Goal: Information Seeking & Learning: Learn about a topic

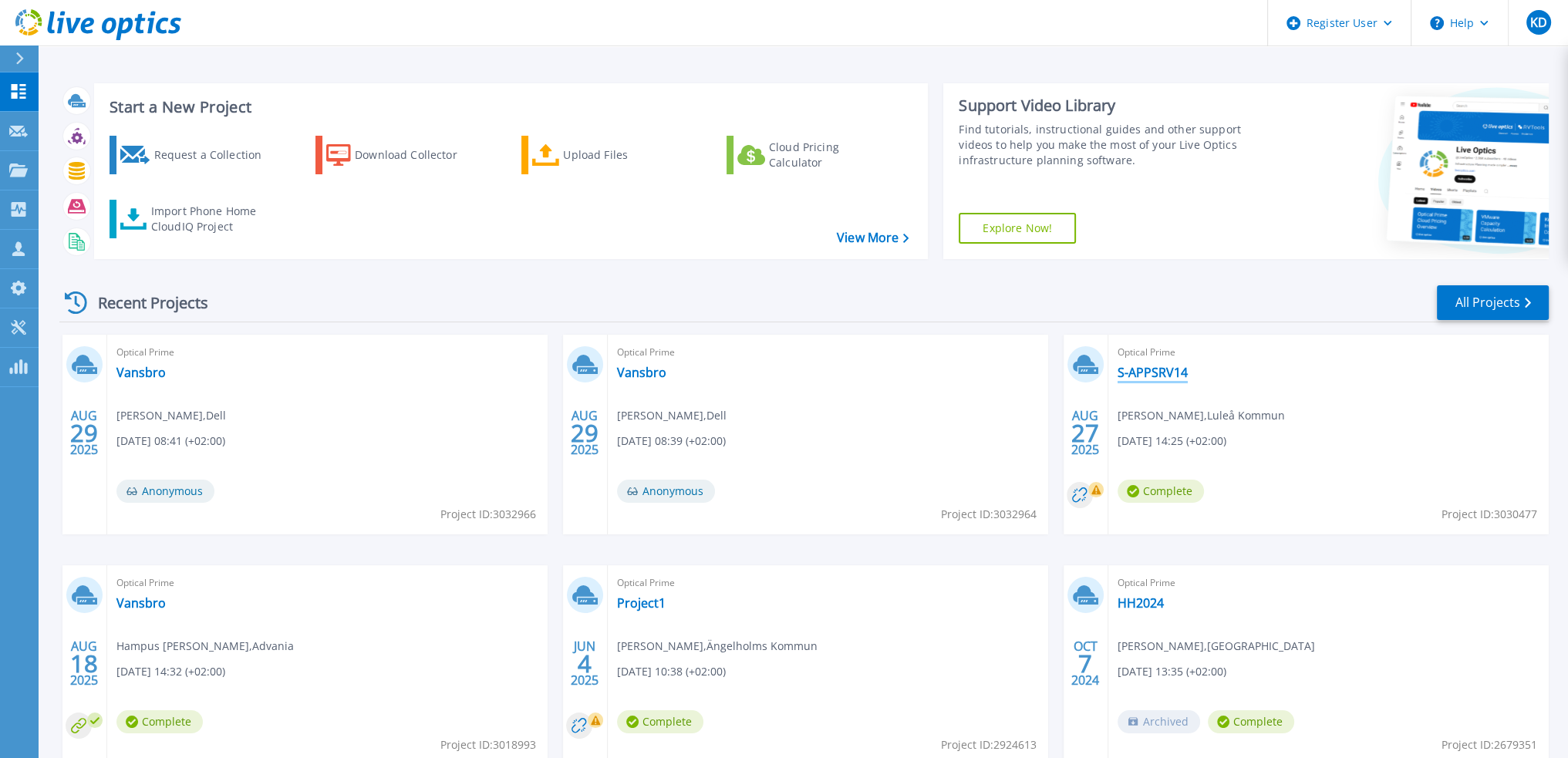
click at [1171, 376] on link "S-APPSRV14" at bounding box center [1152, 372] width 70 height 15
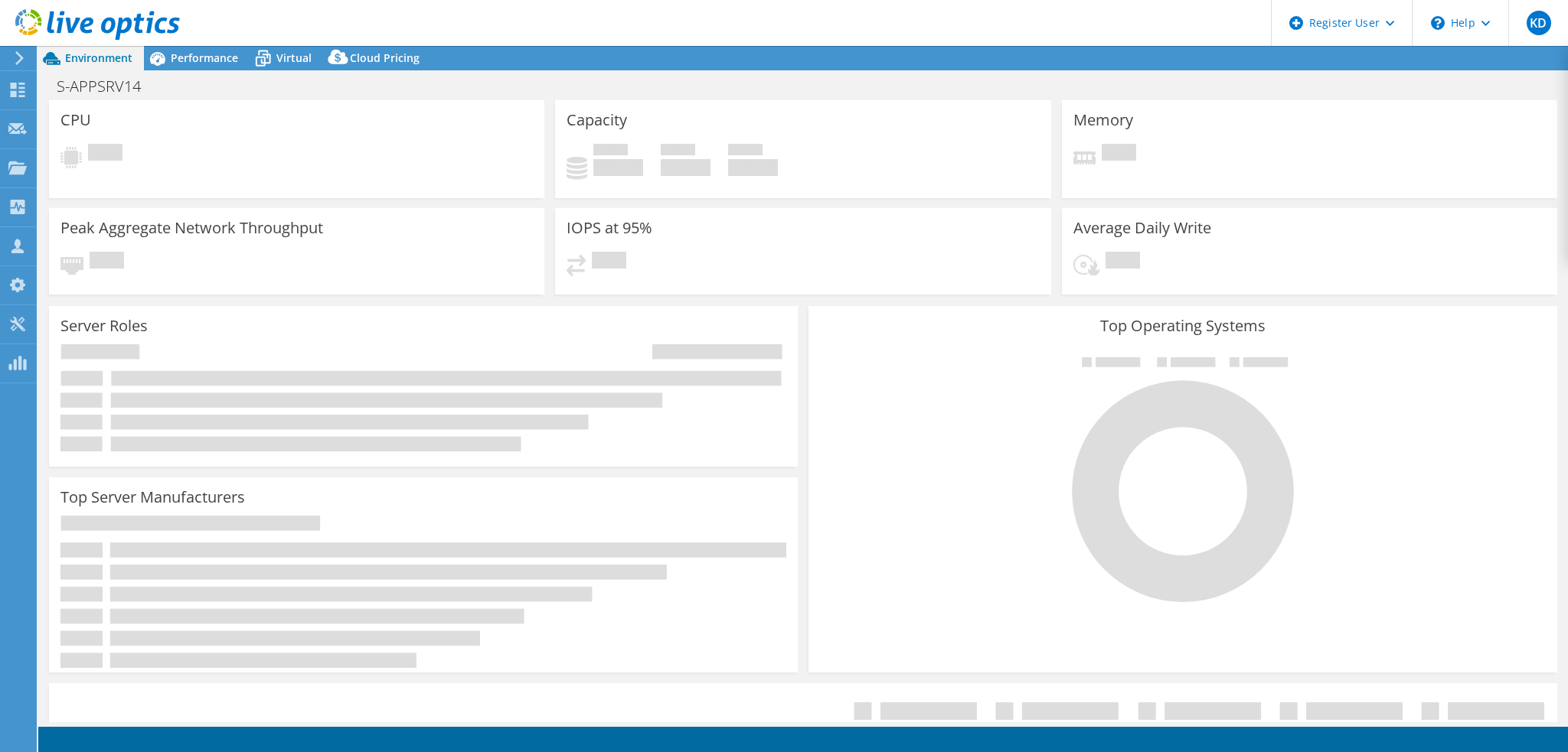
select select "USD"
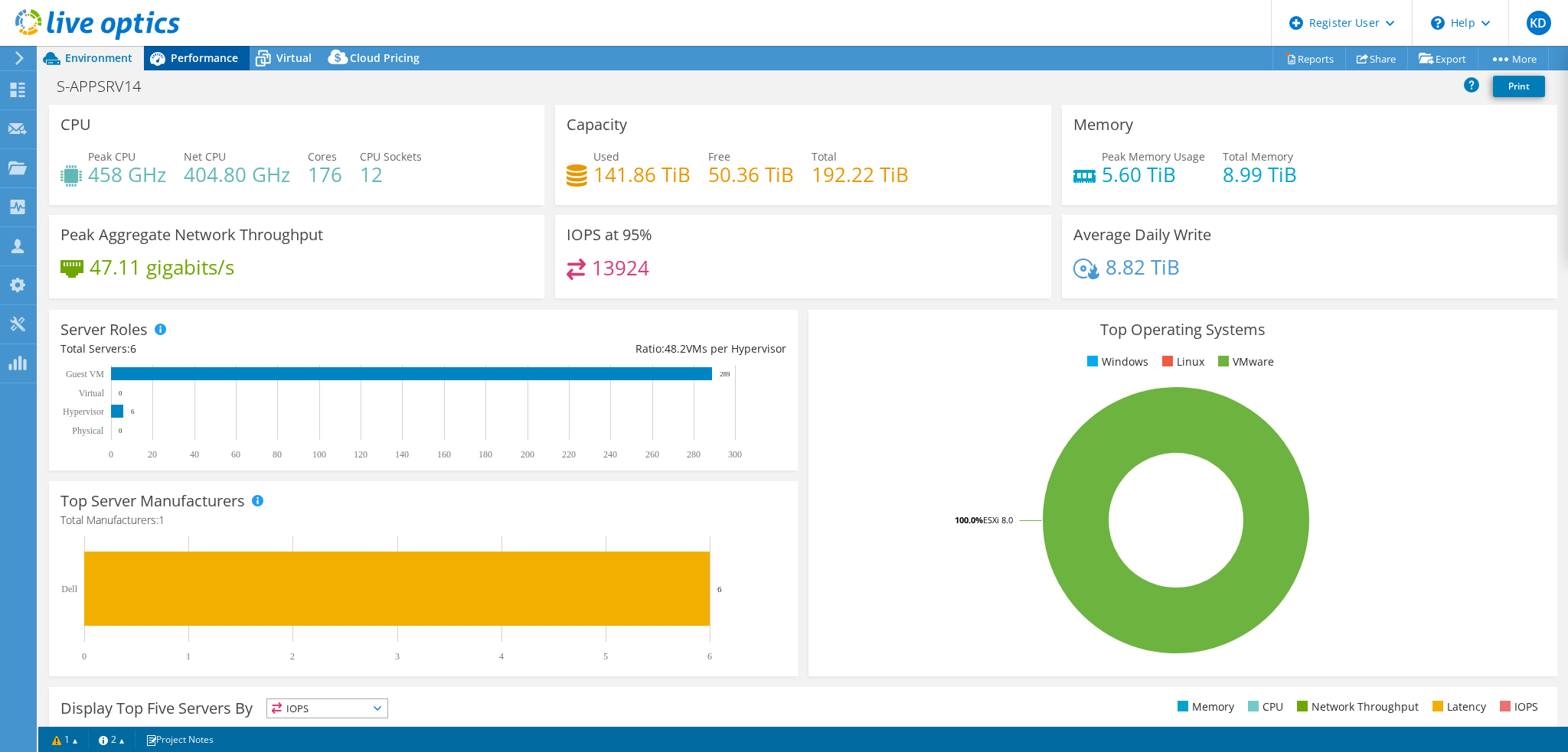
click at [217, 68] on div "Performance" at bounding box center [197, 58] width 106 height 25
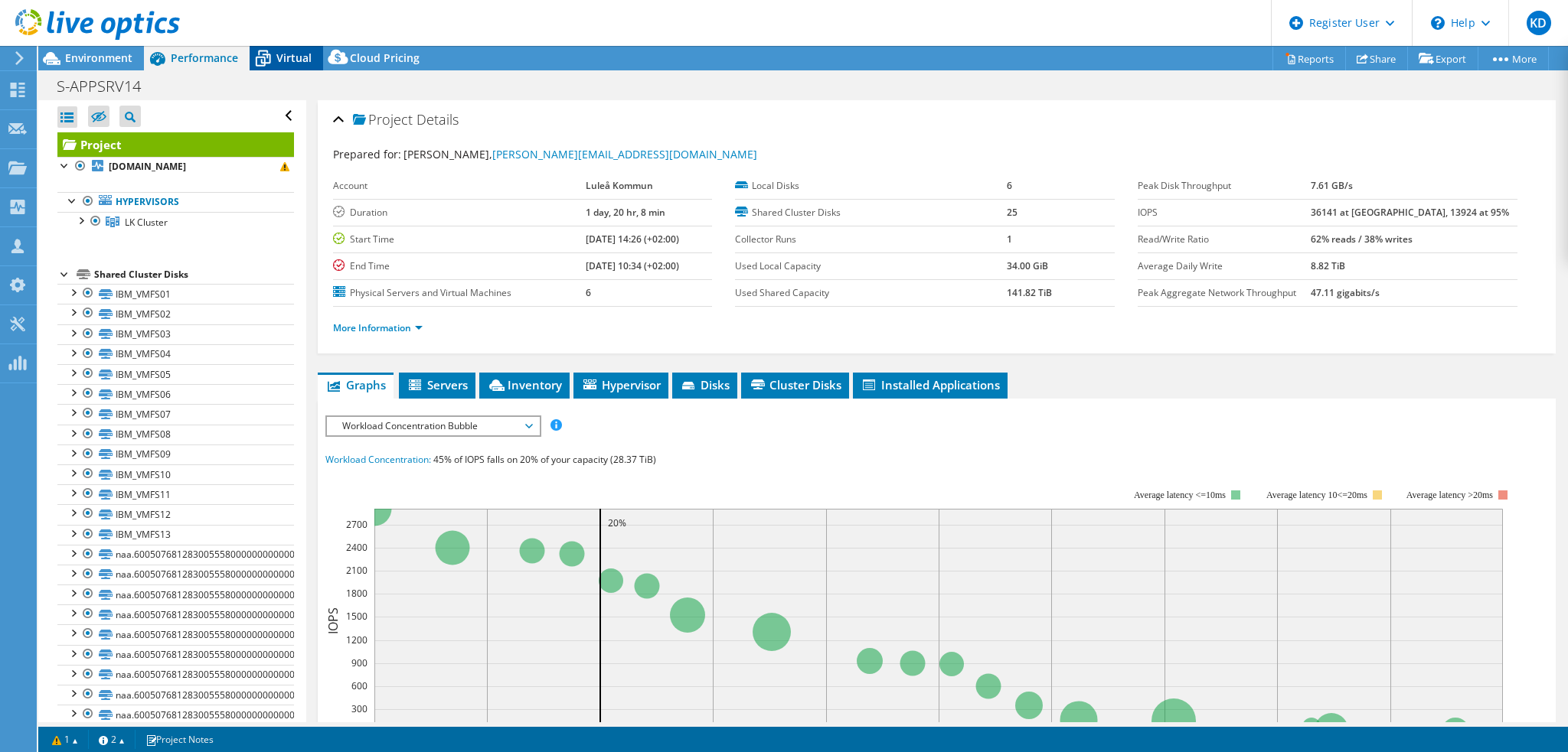
click at [284, 58] on span "Virtual" at bounding box center [294, 58] width 35 height 15
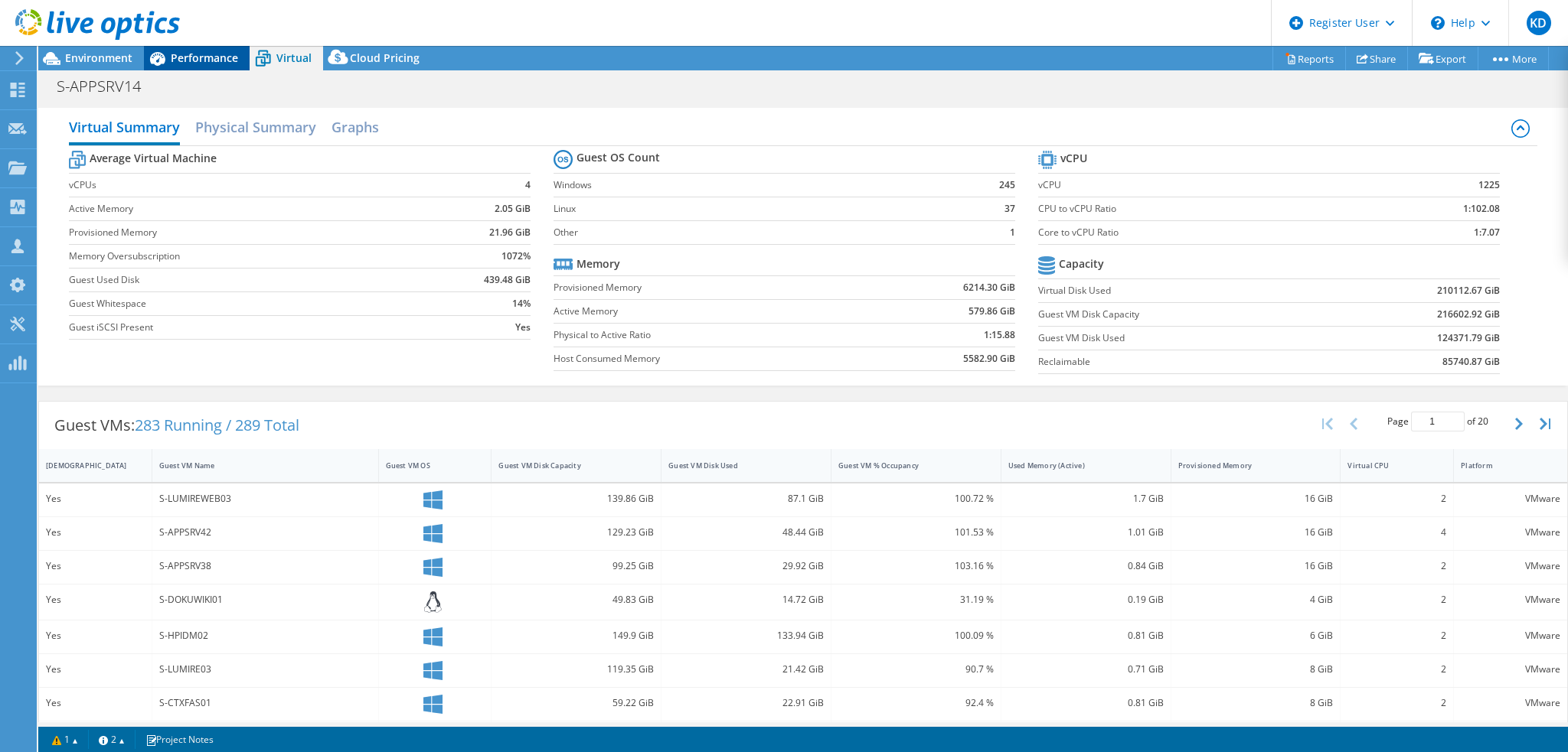
click at [184, 58] on span "Performance" at bounding box center [204, 58] width 68 height 15
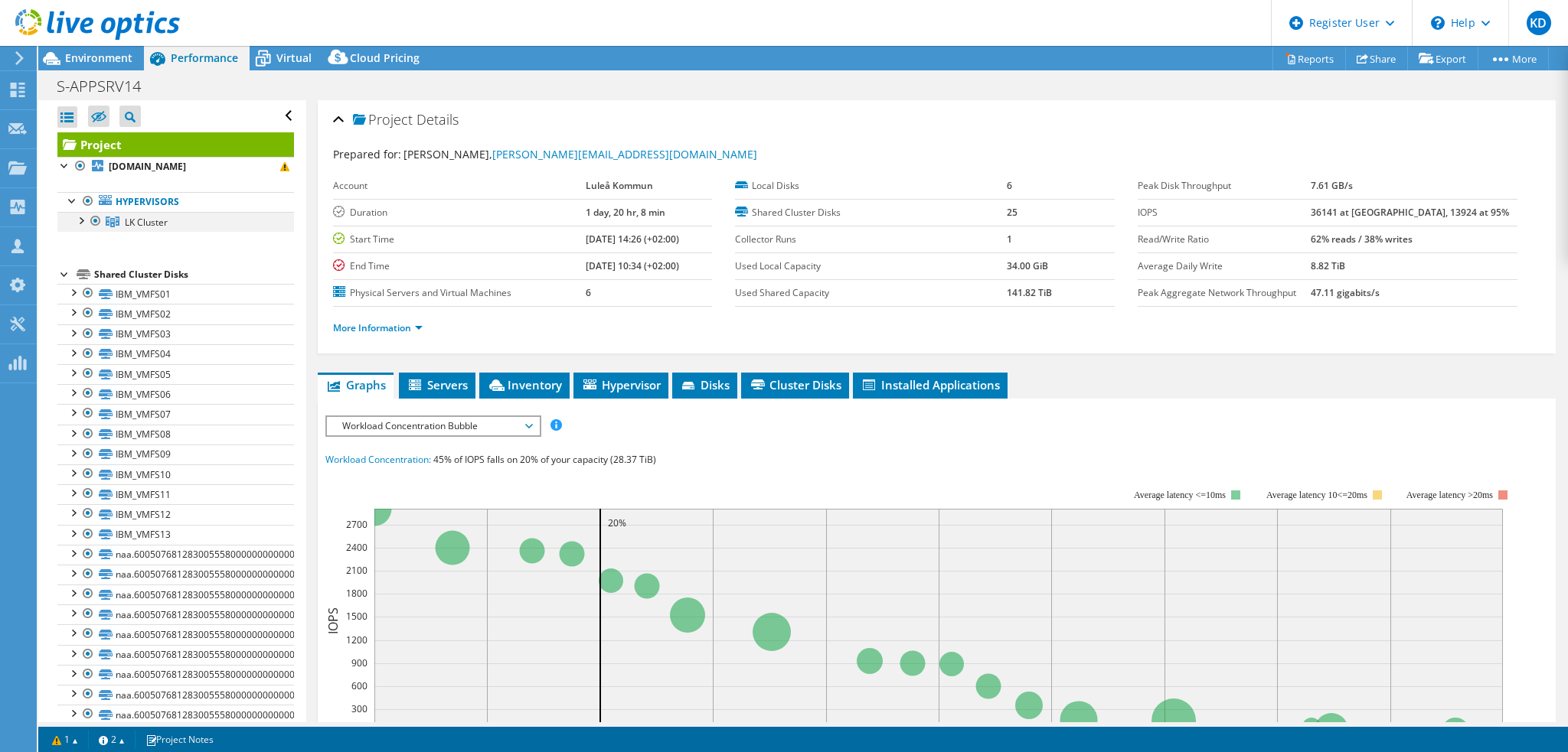
click at [79, 220] on div at bounding box center [81, 220] width 15 height 15
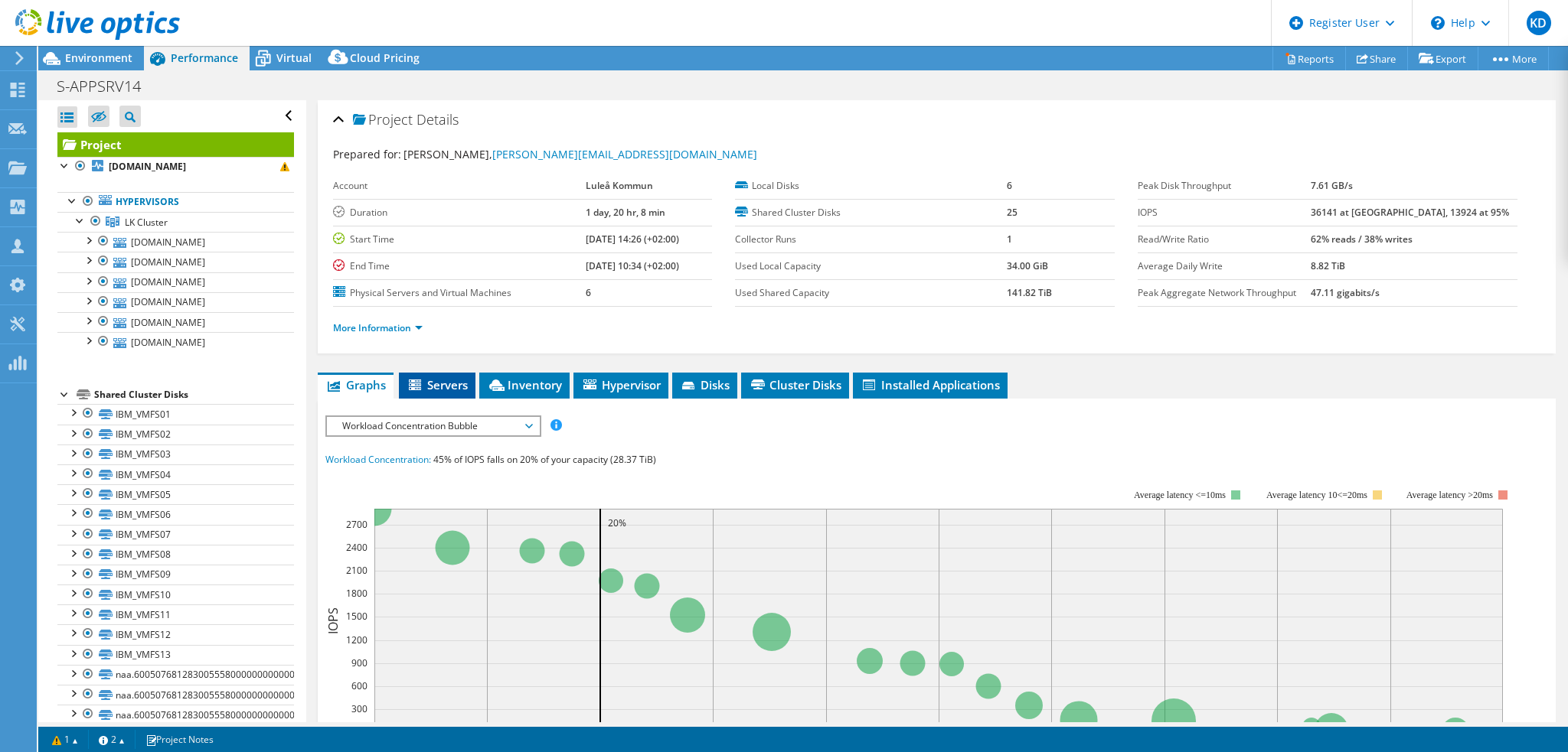
click at [453, 383] on span "Servers" at bounding box center [437, 385] width 61 height 15
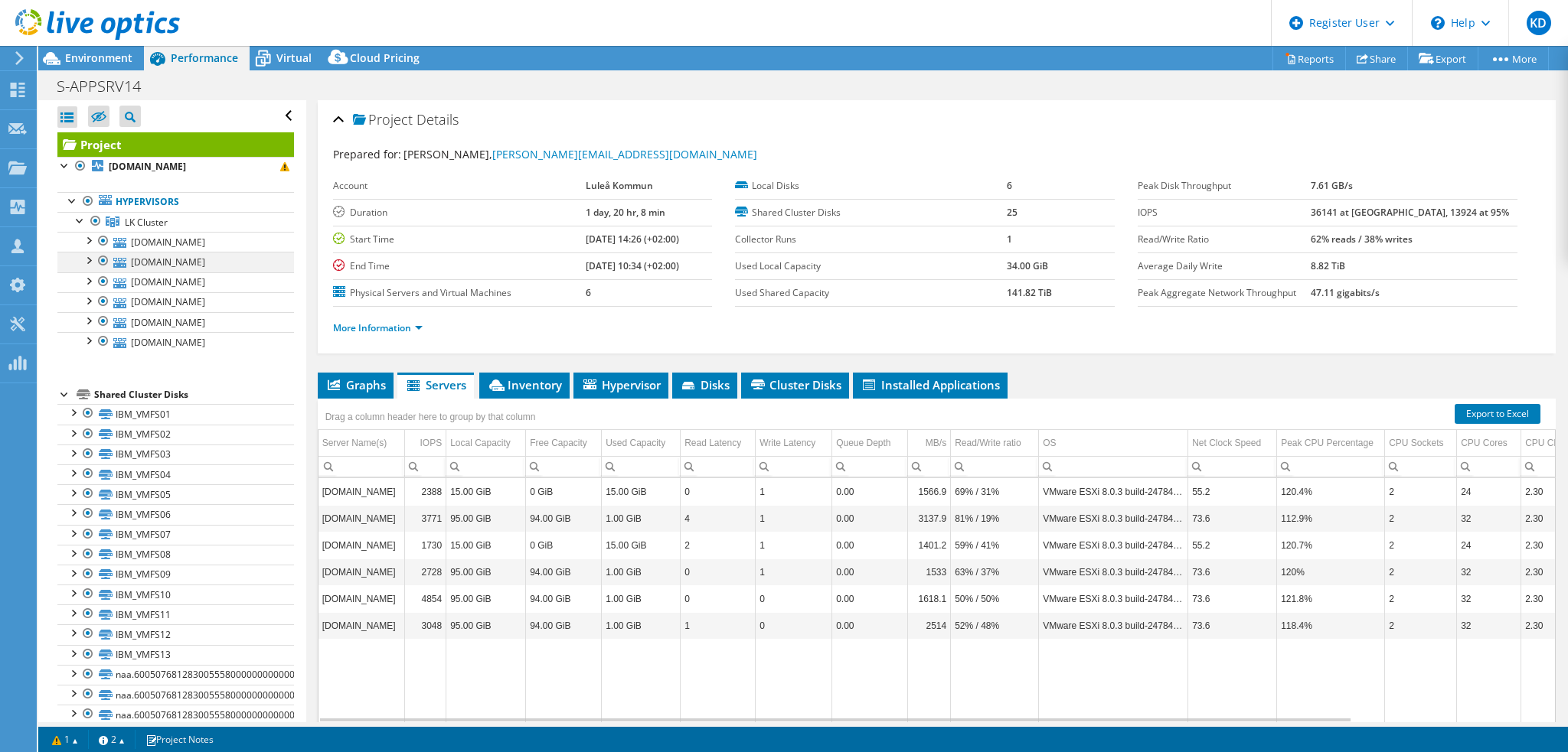
click at [101, 261] on div at bounding box center [104, 261] width 15 height 18
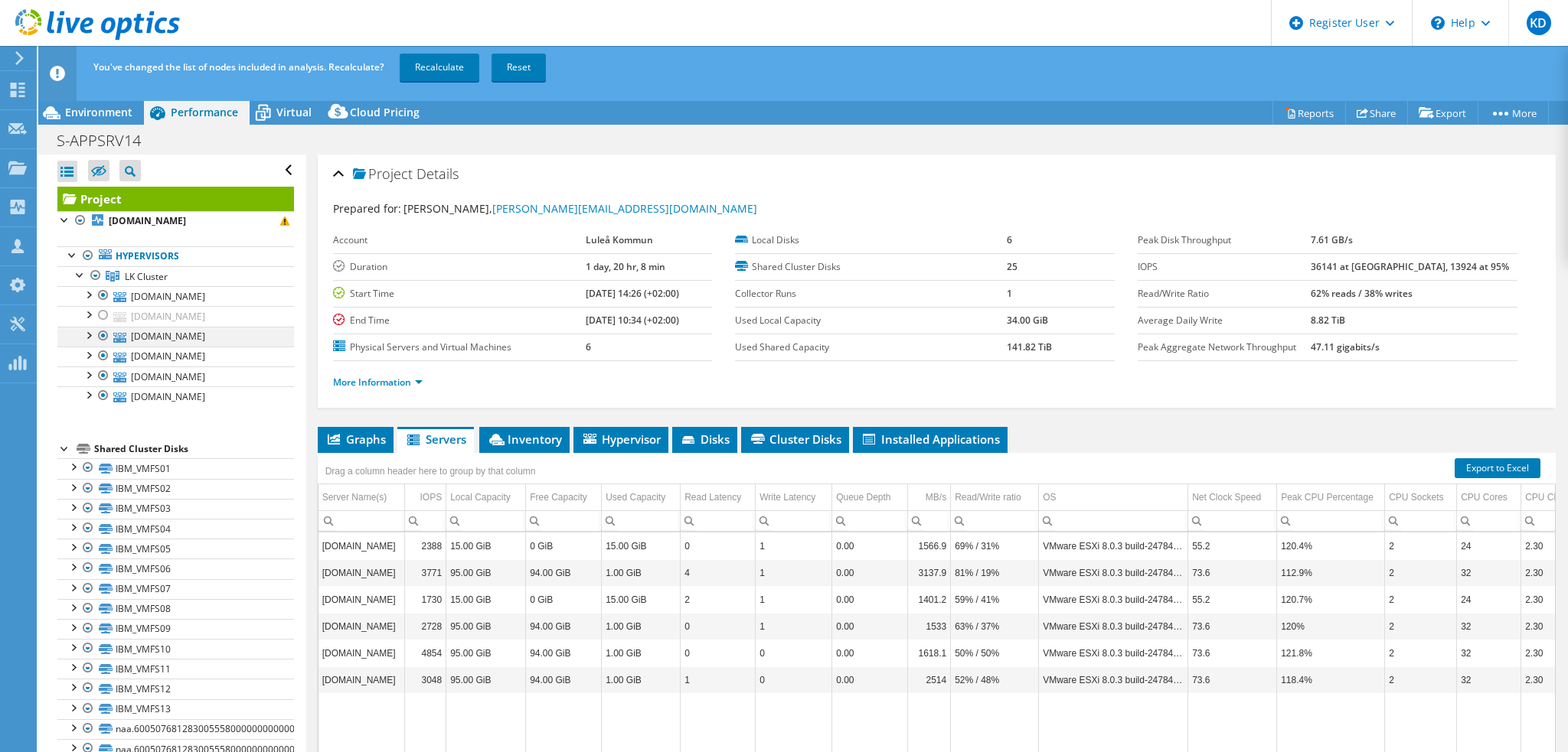
click at [101, 335] on div at bounding box center [104, 336] width 15 height 18
click at [100, 363] on div at bounding box center [104, 356] width 15 height 18
click at [102, 374] on div at bounding box center [104, 376] width 15 height 18
click at [108, 394] on div at bounding box center [104, 396] width 15 height 18
click at [441, 66] on link "Recalculate" at bounding box center [439, 68] width 80 height 28
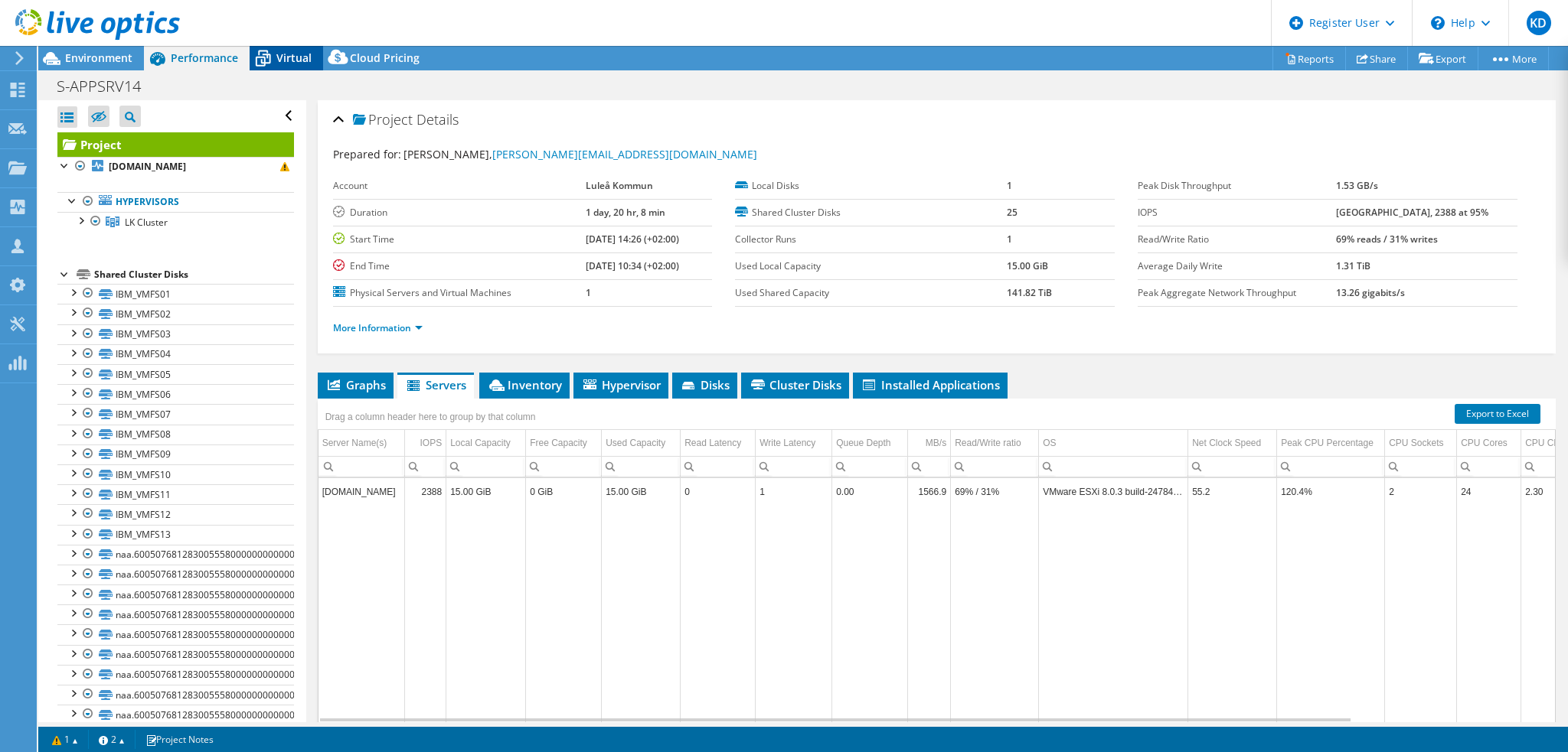
click at [283, 64] on span "Virtual" at bounding box center [294, 58] width 35 height 15
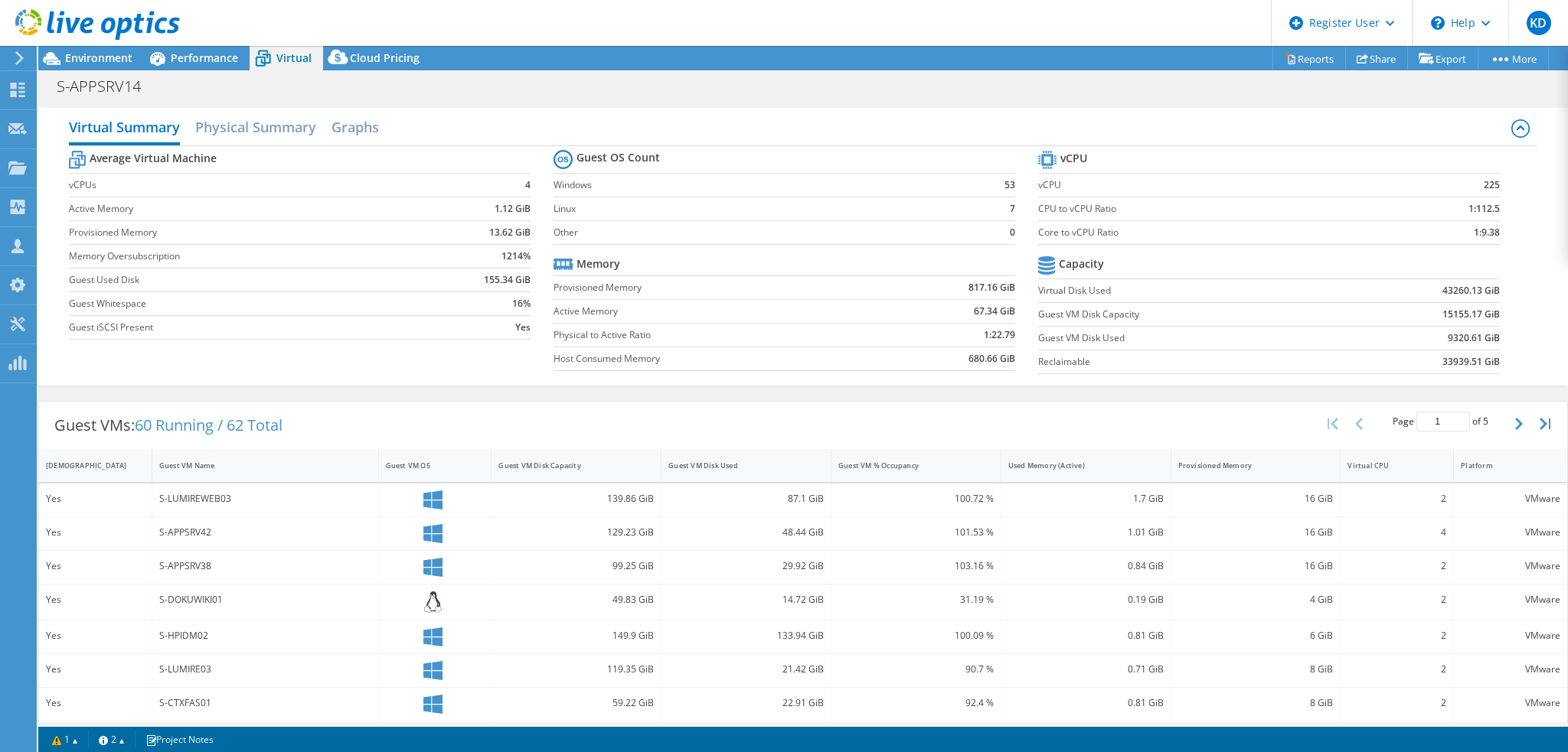
click at [184, 38] on header "KD Dell User [PERSON_NAME] [PERSON_NAME][EMAIL_ADDRESS][DOMAIN_NAME] Dell My Pr…" at bounding box center [784, 23] width 1568 height 46
click at [183, 51] on span "Performance" at bounding box center [204, 58] width 68 height 15
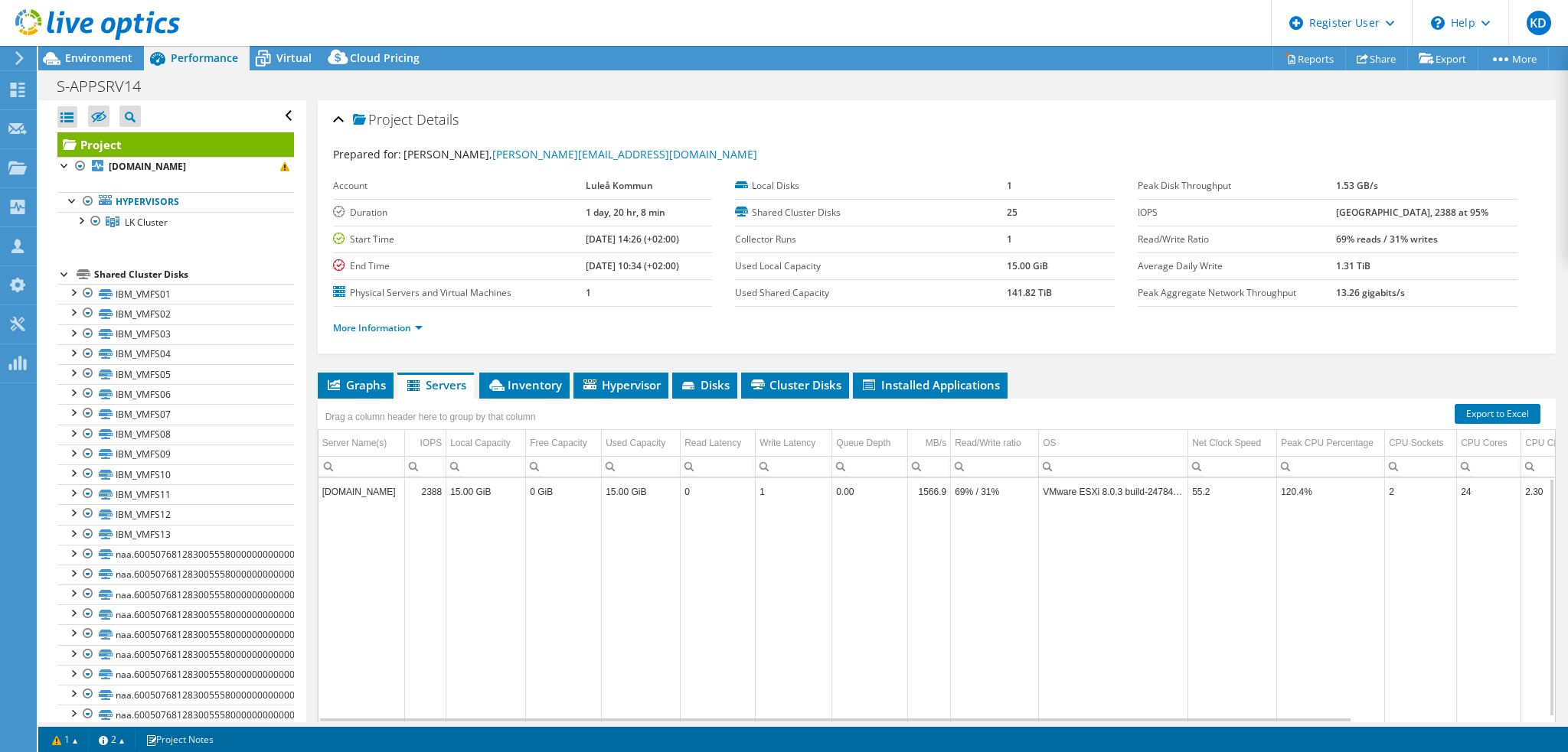
drag, startPoint x: 399, startPoint y: 491, endPoint x: 323, endPoint y: 492, distance: 76.0
click at [323, 492] on td "[DOMAIN_NAME]" at bounding box center [362, 492] width 87 height 27
copy td "[DOMAIN_NAME]"
click at [80, 221] on div at bounding box center [81, 220] width 15 height 15
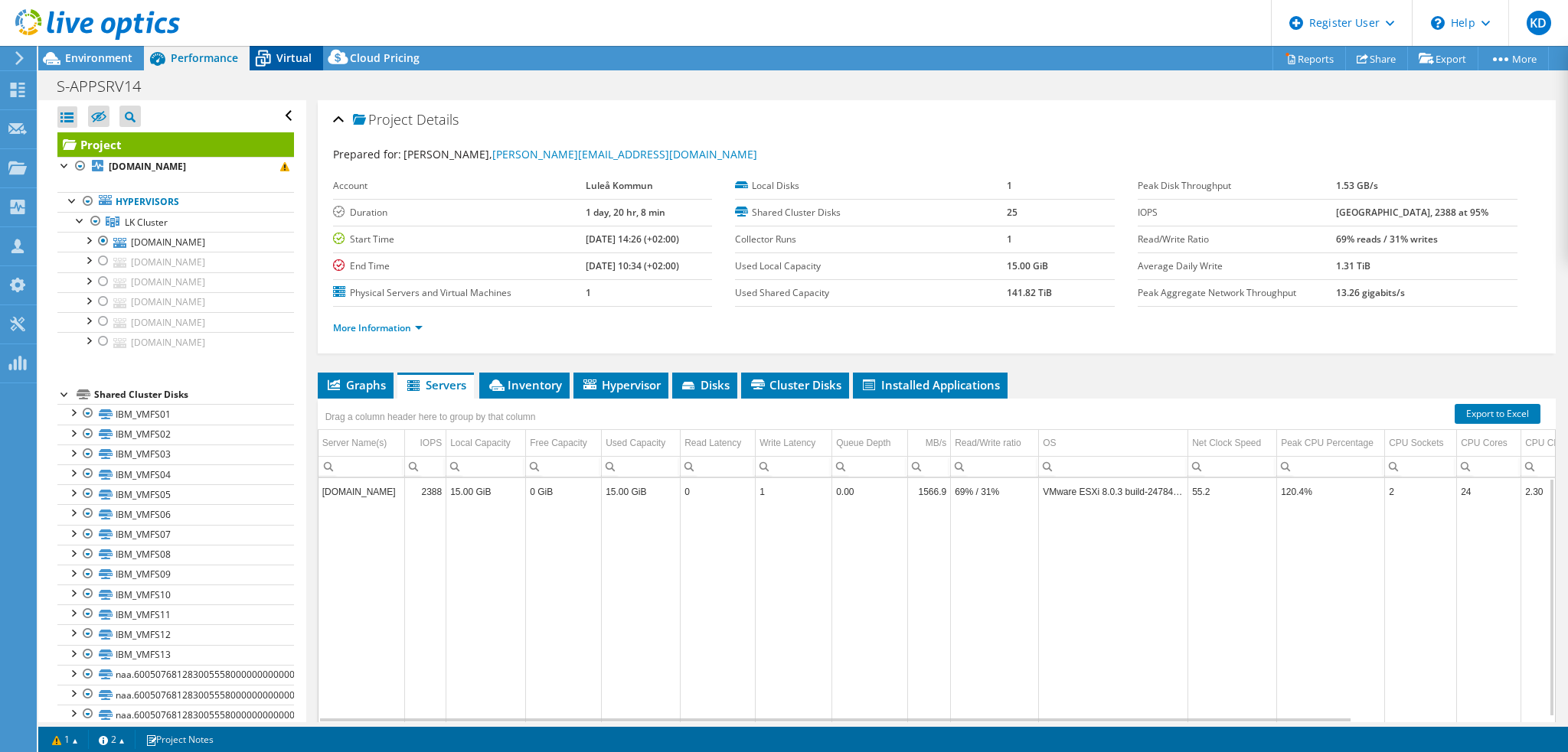
click at [283, 62] on span "Virtual" at bounding box center [294, 58] width 35 height 15
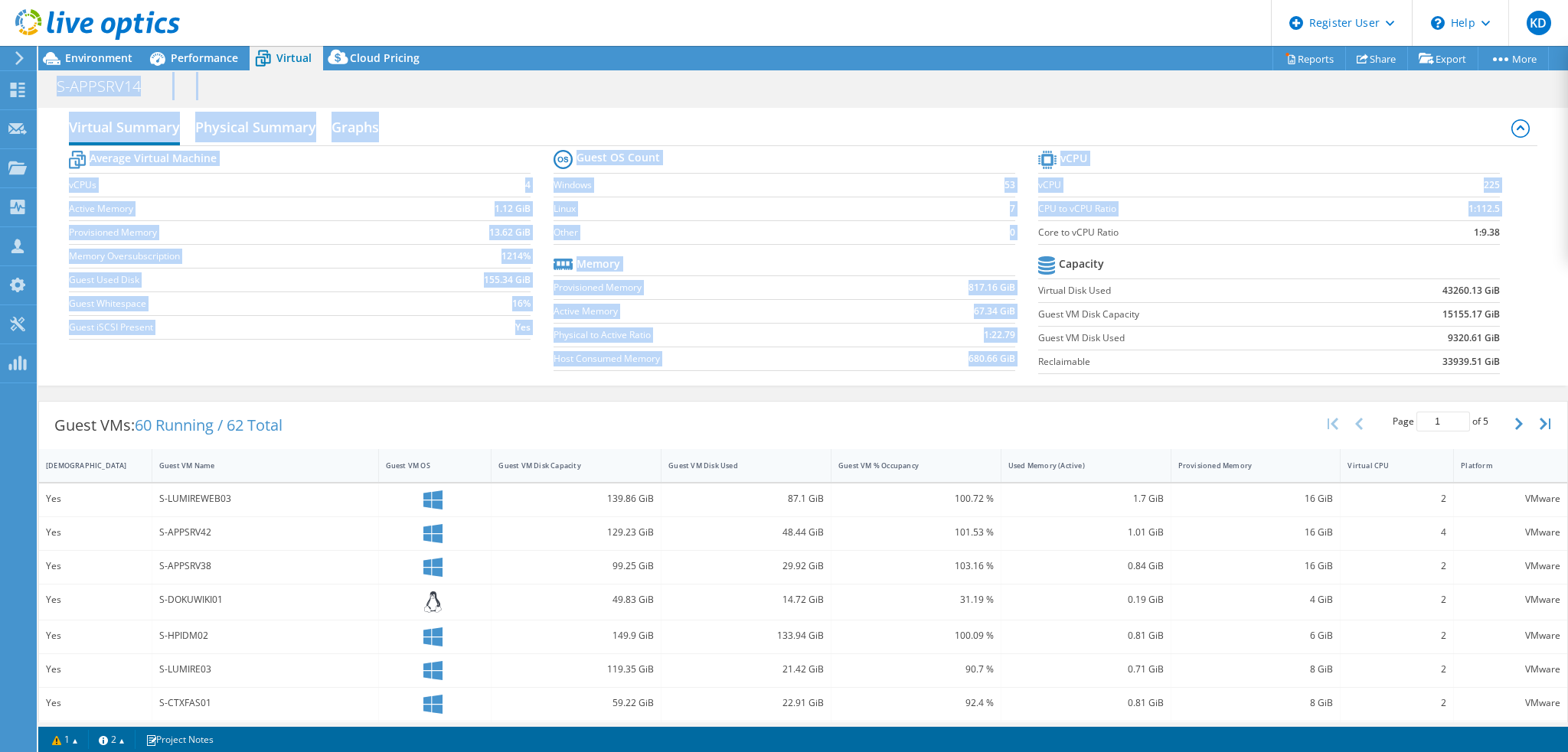
drag, startPoint x: 1076, startPoint y: 61, endPoint x: 1030, endPoint y: 227, distance: 172.3
click at [1031, 231] on div "Project Actions Project Actions Reports Share Export vSAN ReadyNode Sizer" at bounding box center [803, 399] width 1530 height 707
click at [750, 220] on td "Other" at bounding box center [763, 232] width 419 height 24
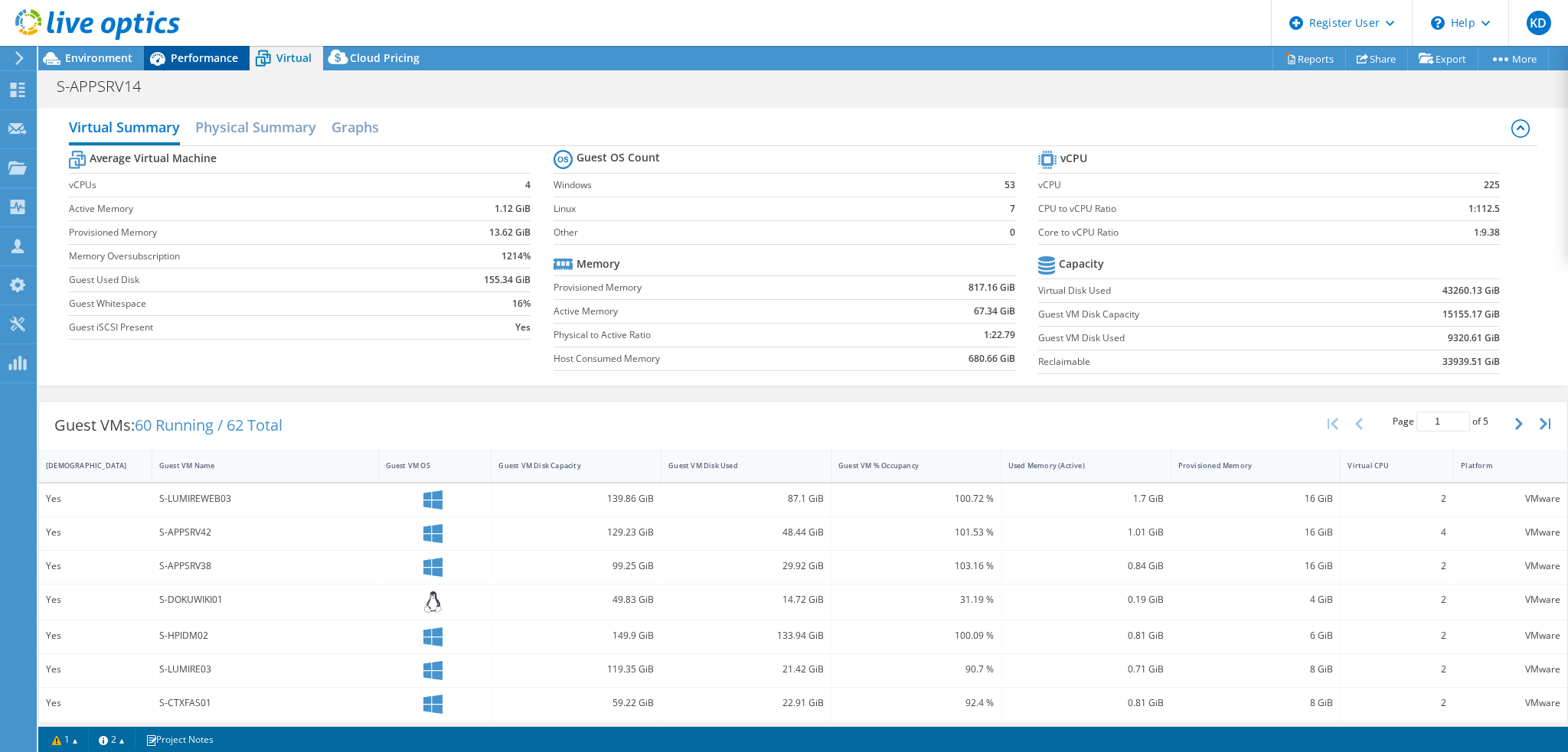
click at [213, 63] on span "Performance" at bounding box center [204, 58] width 68 height 15
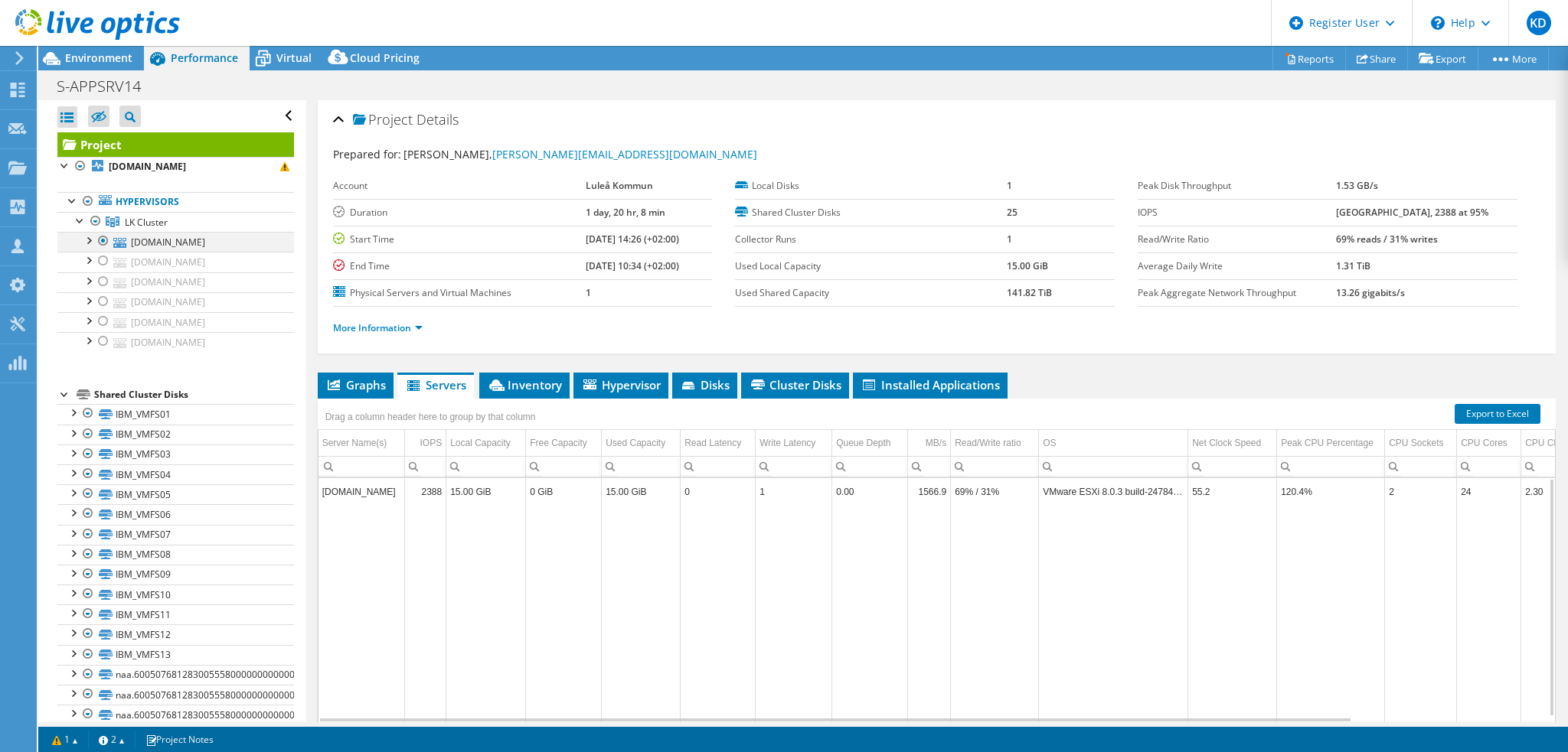
click at [101, 241] on div at bounding box center [104, 241] width 15 height 18
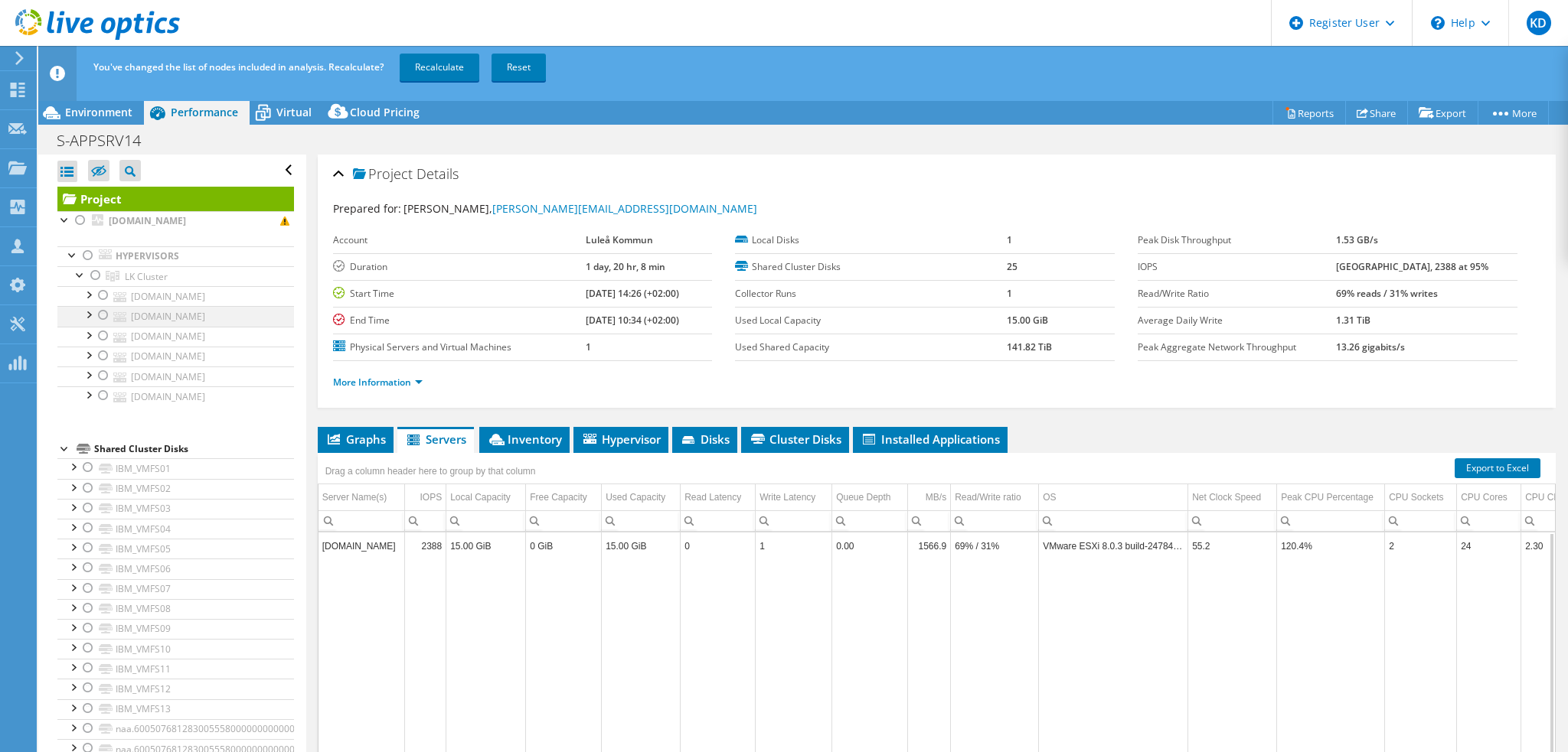
click at [102, 317] on div at bounding box center [104, 316] width 15 height 18
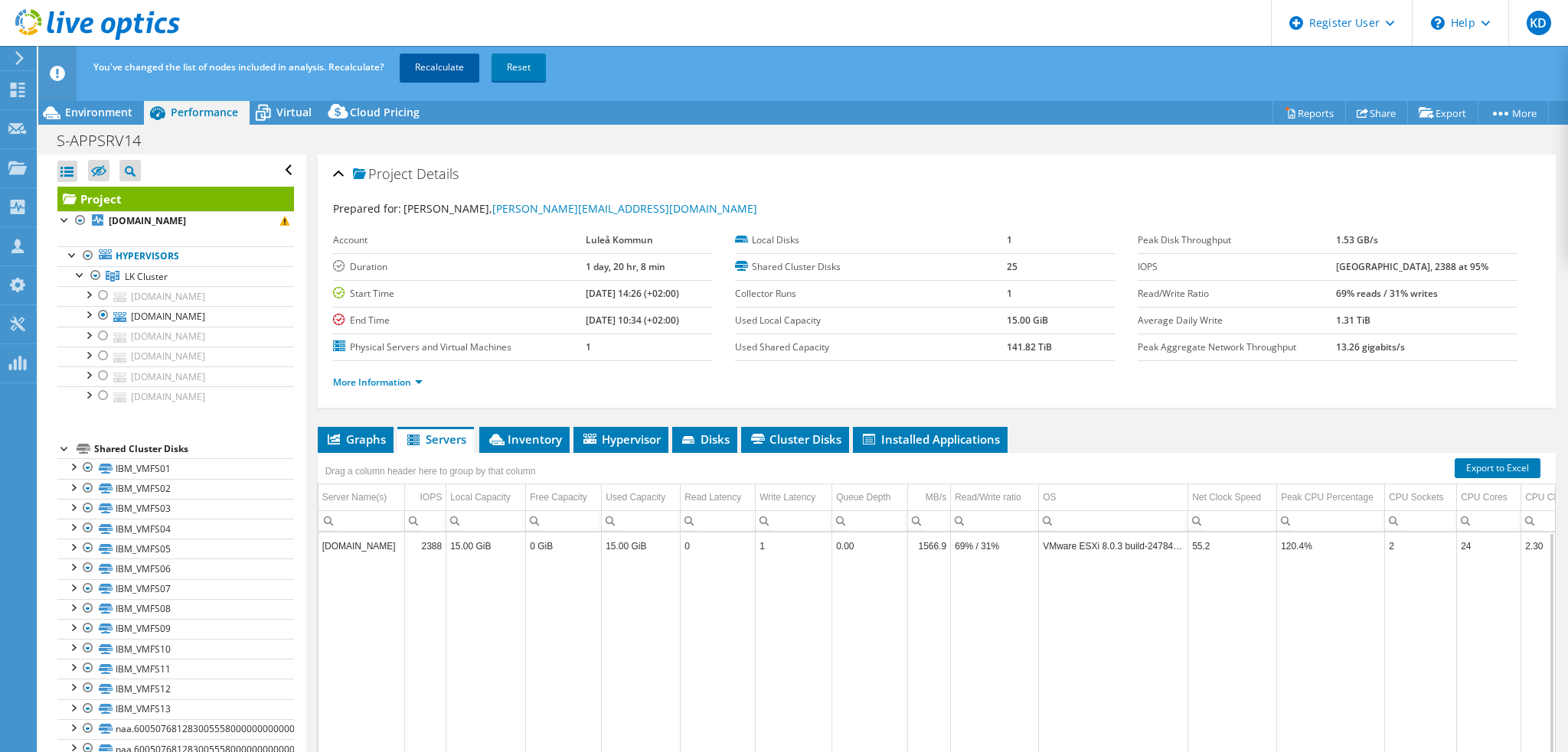
click at [436, 76] on link "Recalculate" at bounding box center [439, 68] width 80 height 28
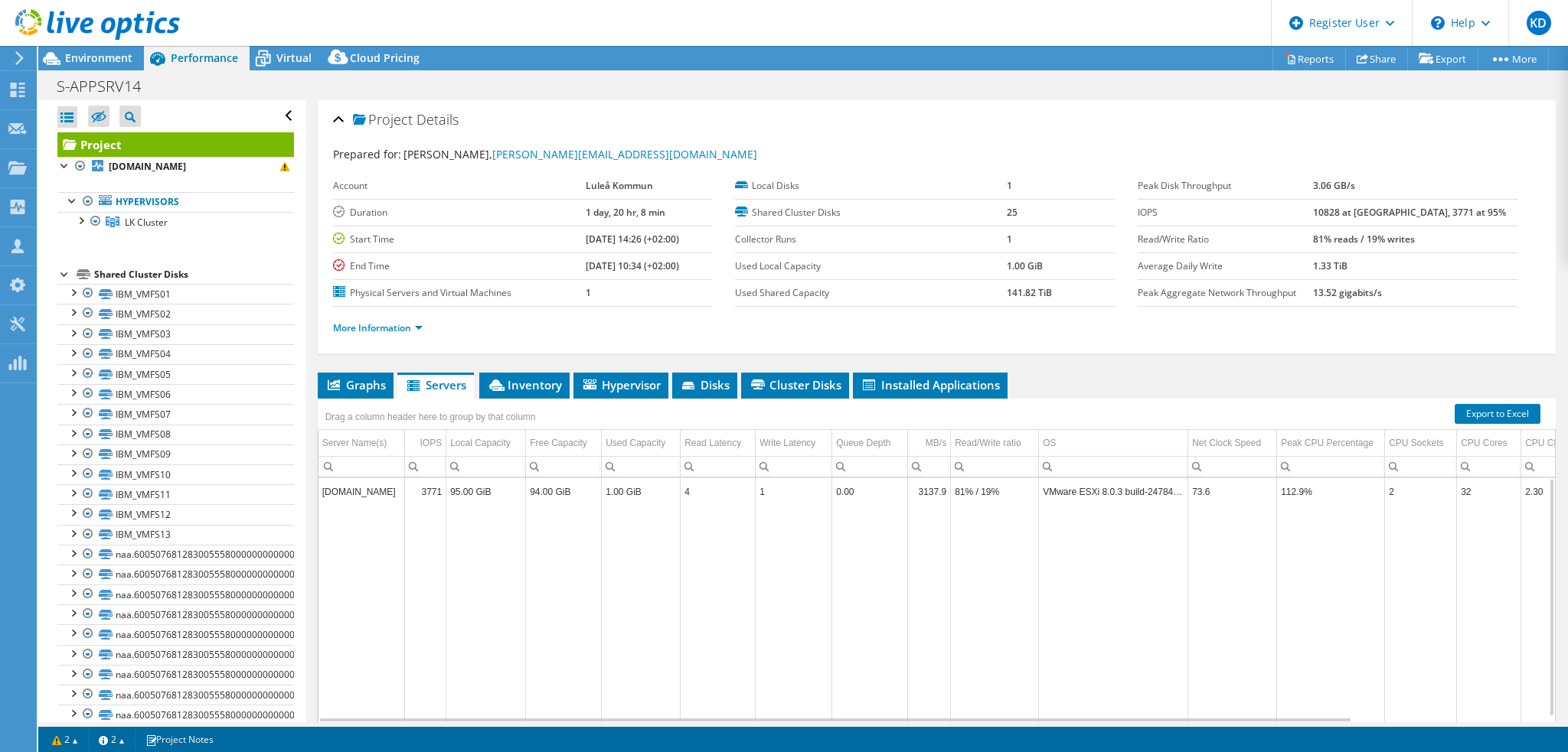
drag, startPoint x: 401, startPoint y: 492, endPoint x: 321, endPoint y: 489, distance: 80.1
click at [321, 489] on td "[DOMAIN_NAME]" at bounding box center [362, 492] width 87 height 27
copy td "[DOMAIN_NAME]"
click at [275, 60] on icon at bounding box center [263, 58] width 27 height 27
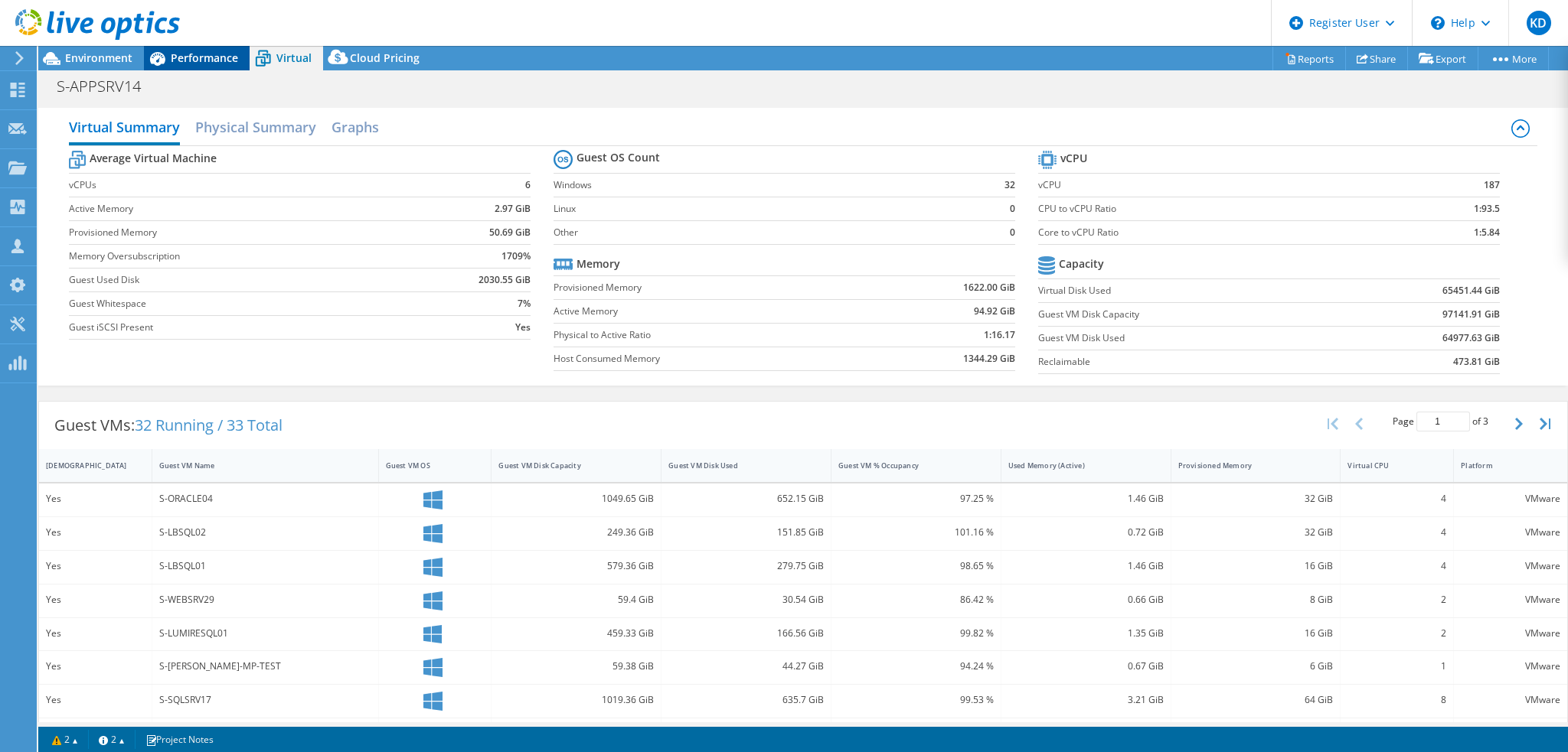
click at [210, 61] on span "Performance" at bounding box center [204, 58] width 68 height 15
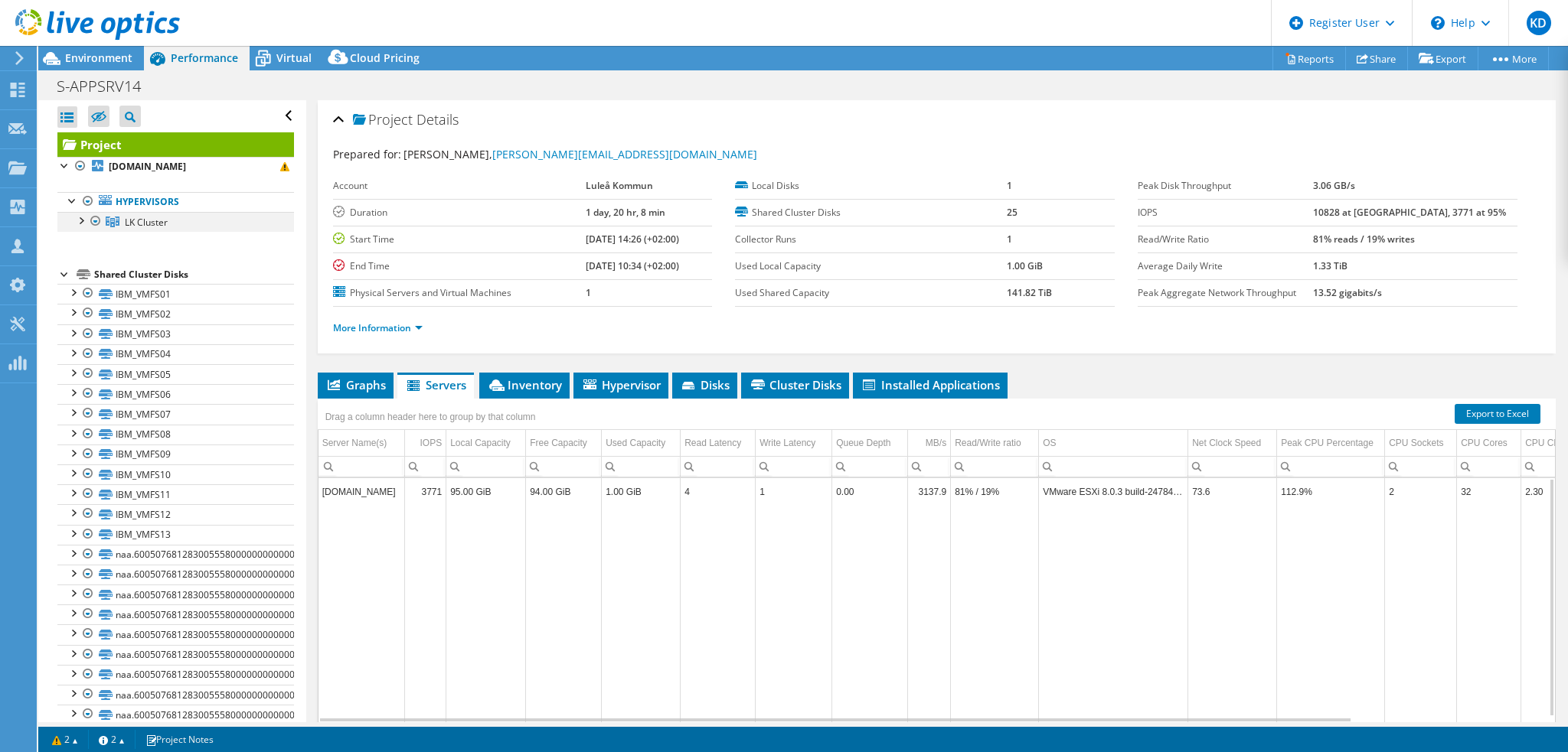
click at [82, 220] on div at bounding box center [81, 220] width 15 height 15
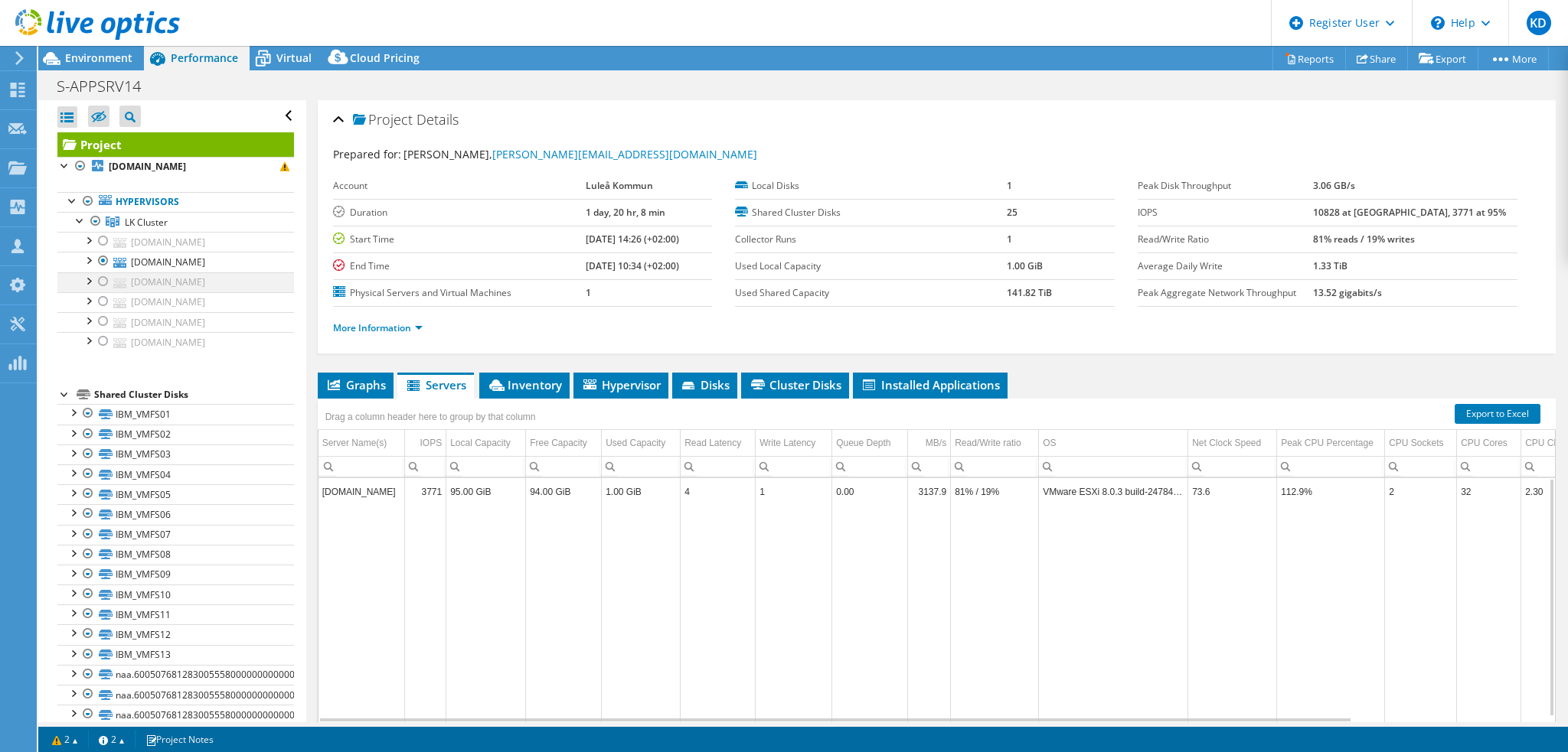
click at [106, 281] on div at bounding box center [104, 282] width 15 height 18
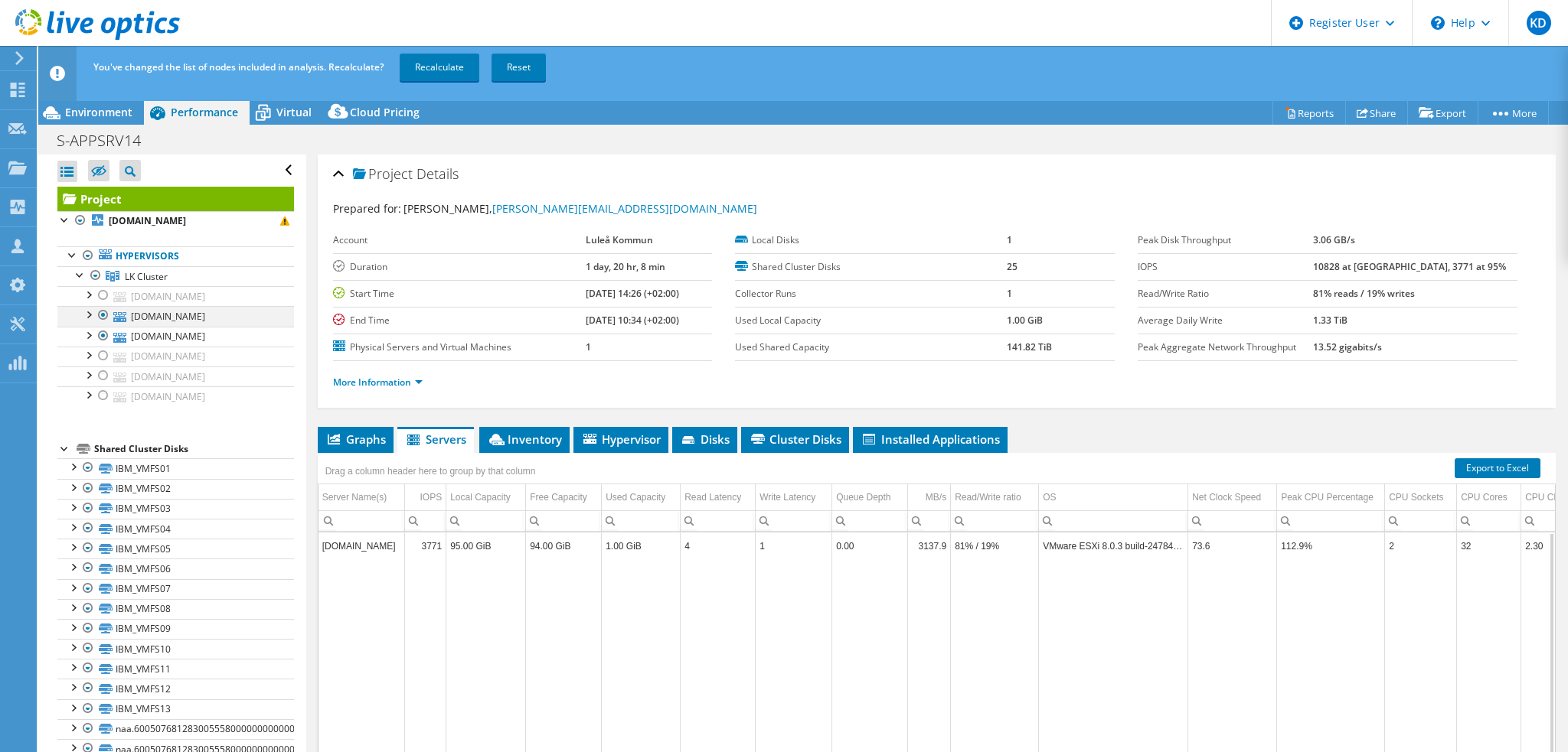
click at [103, 310] on div at bounding box center [104, 316] width 15 height 18
click at [451, 68] on link "Recalculate" at bounding box center [439, 68] width 80 height 28
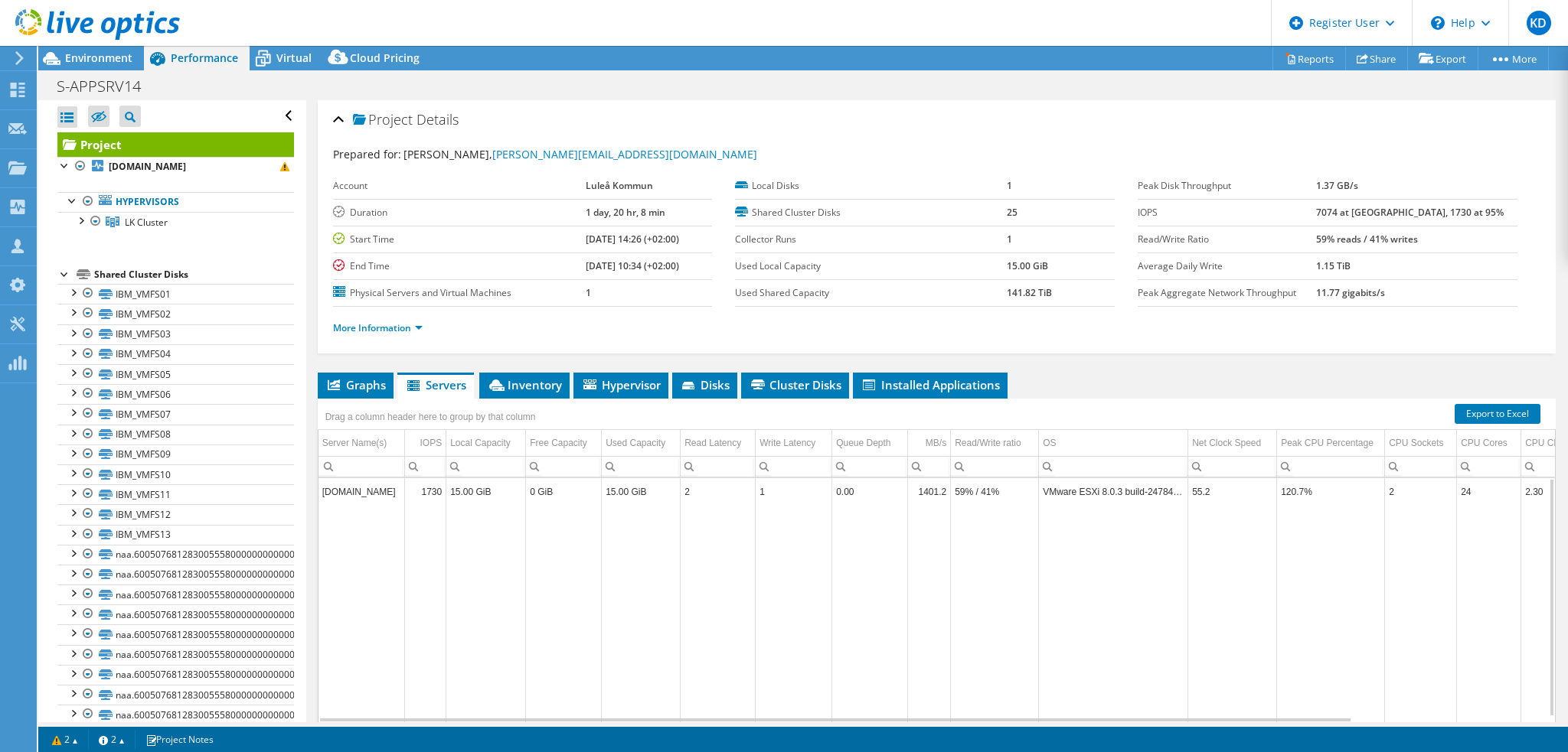
drag, startPoint x: 399, startPoint y: 491, endPoint x: 321, endPoint y: 489, distance: 78.0
click at [321, 489] on td "[DOMAIN_NAME]" at bounding box center [362, 492] width 87 height 27
copy td "[DOMAIN_NAME]"
click at [304, 61] on span "Virtual" at bounding box center [294, 58] width 35 height 15
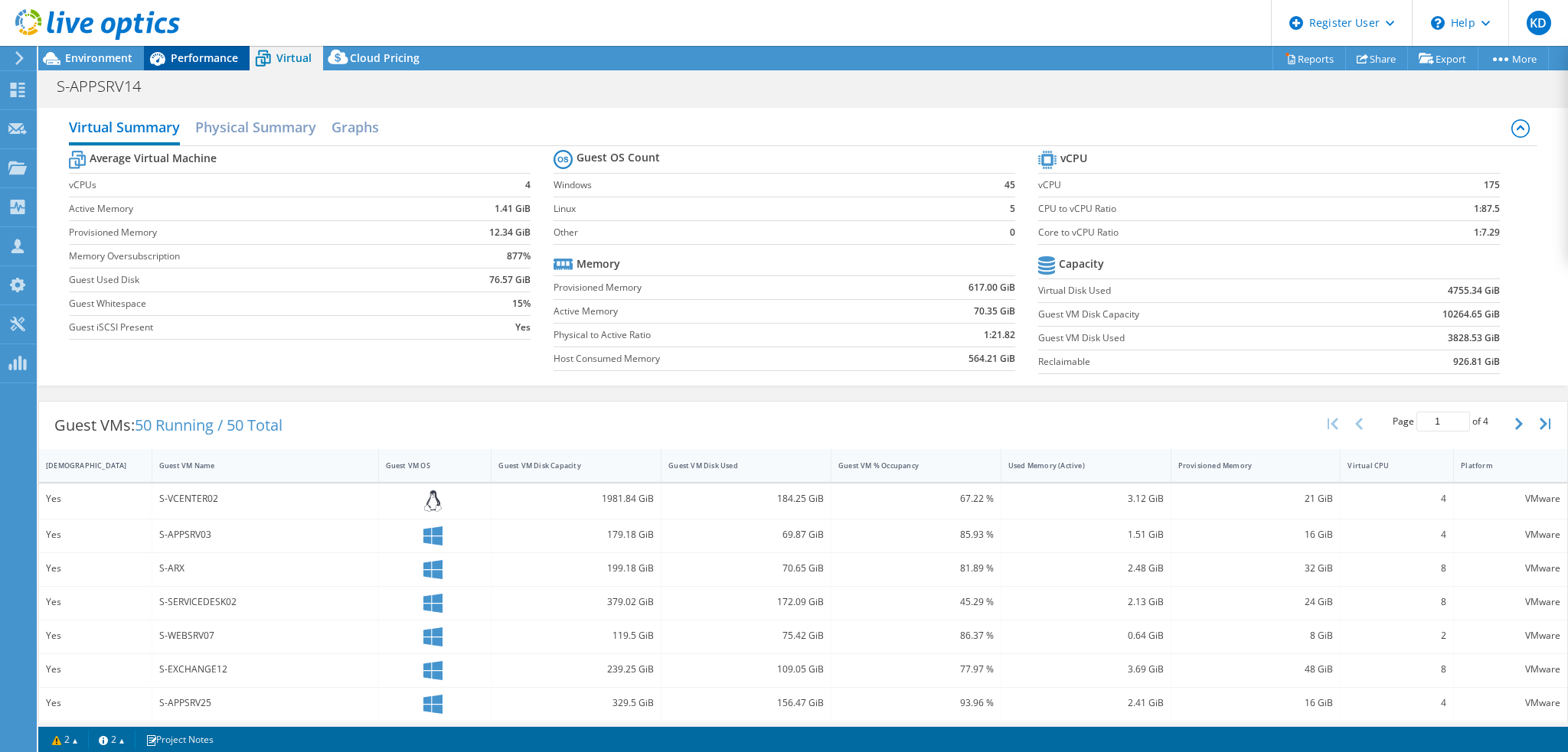
click at [220, 57] on span "Performance" at bounding box center [204, 58] width 68 height 15
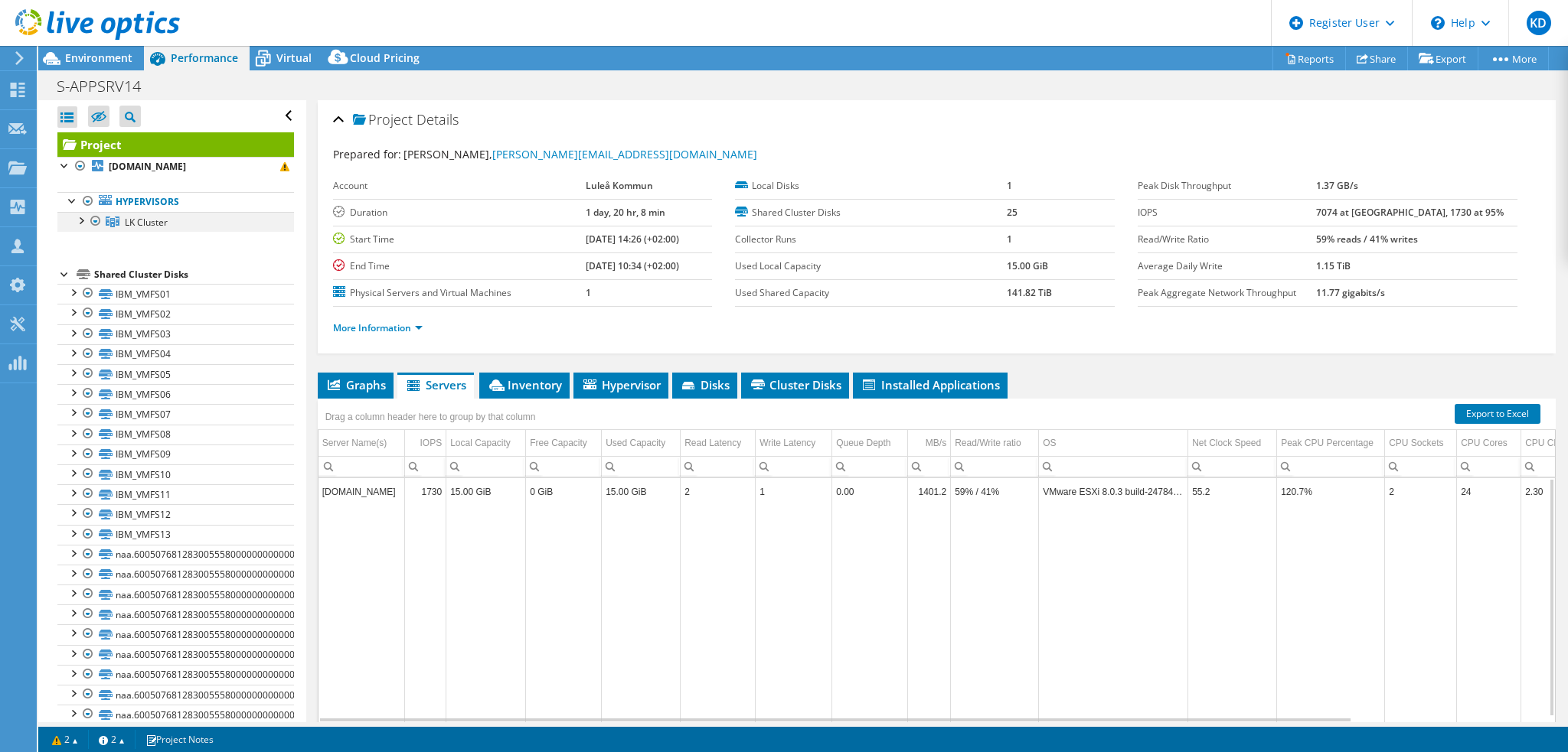
click at [80, 220] on div at bounding box center [81, 220] width 15 height 15
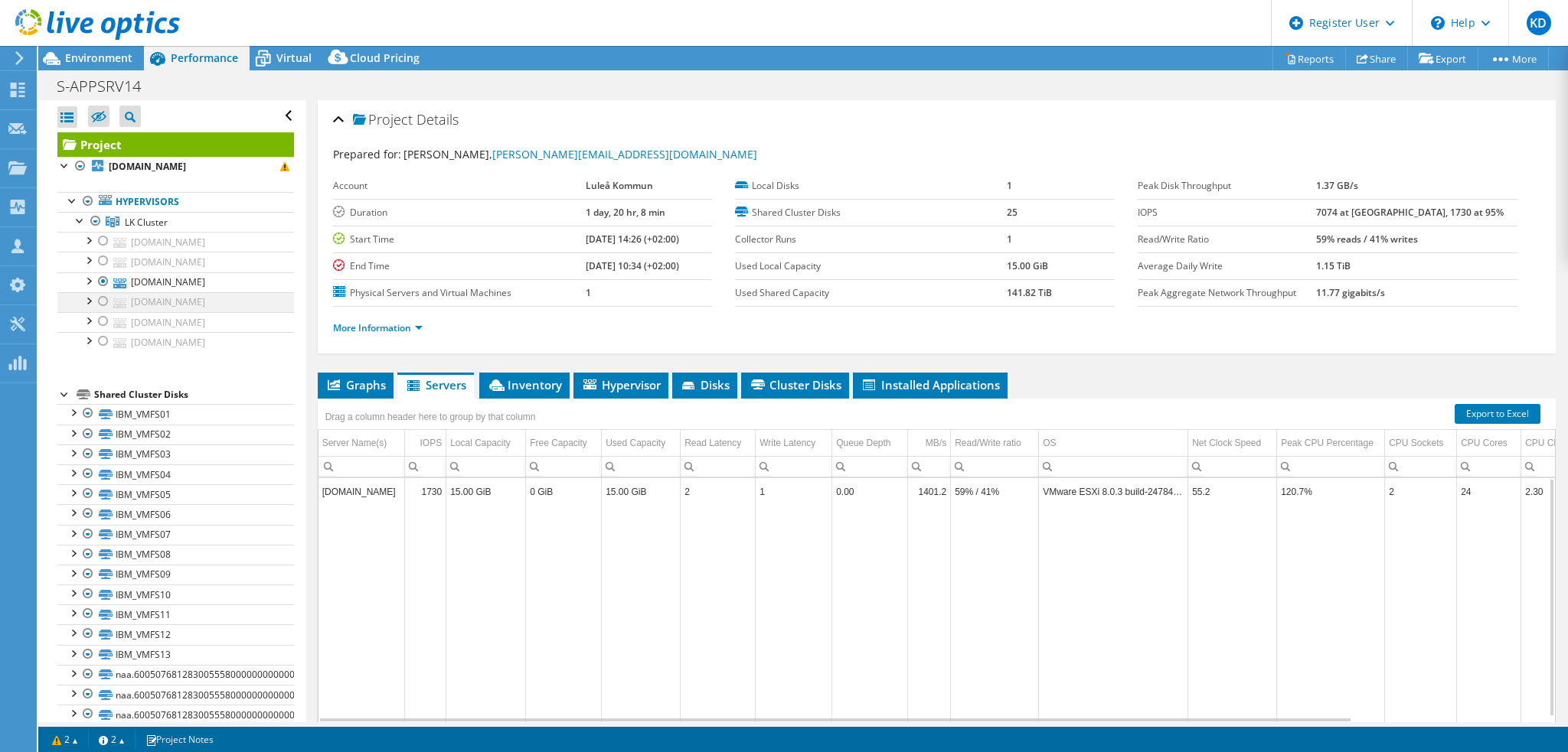
click at [100, 301] on div at bounding box center [104, 302] width 15 height 18
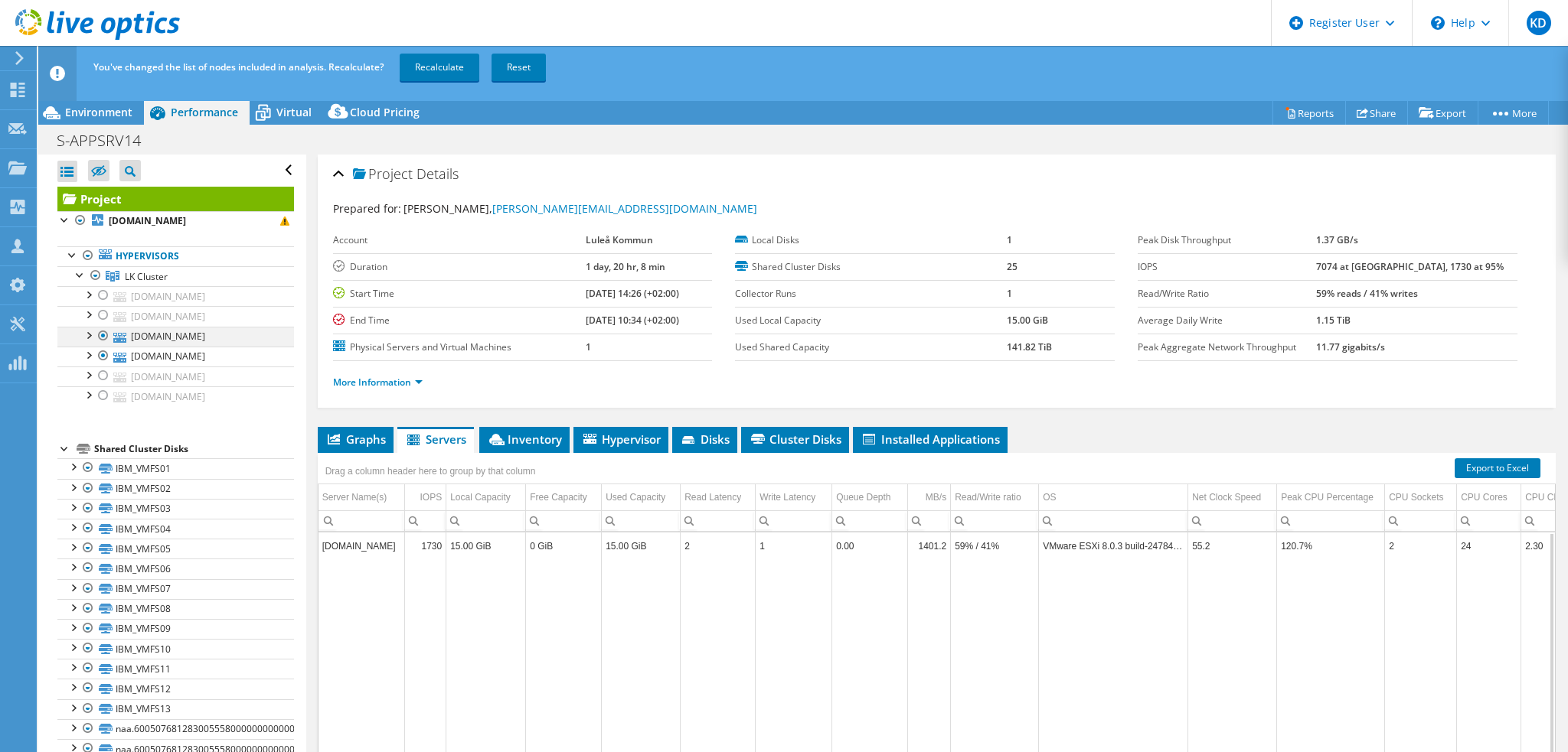
click at [104, 333] on div at bounding box center [104, 336] width 15 height 18
click at [446, 70] on link "Recalculate" at bounding box center [439, 68] width 80 height 28
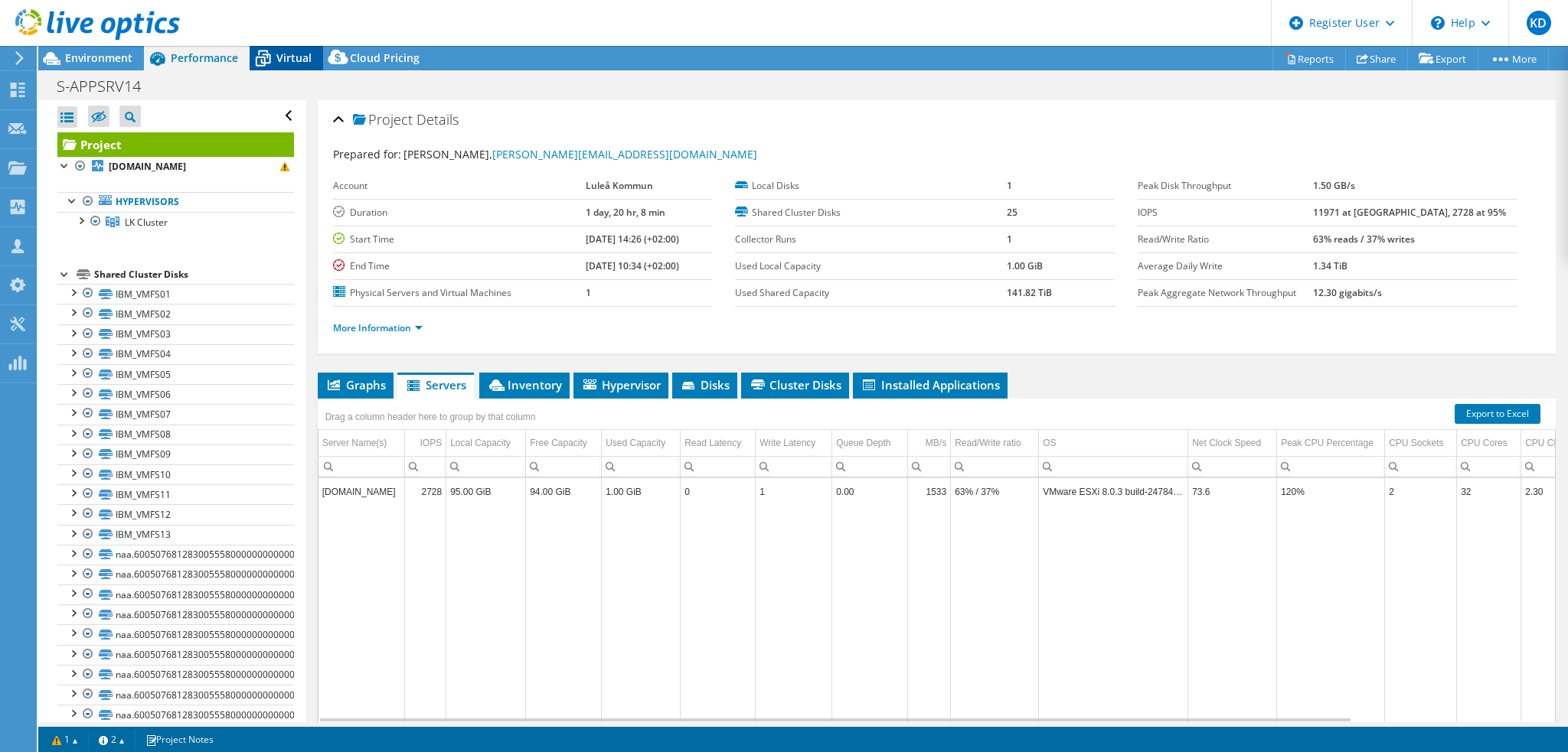
click at [264, 61] on icon at bounding box center [264, 60] width 15 height 12
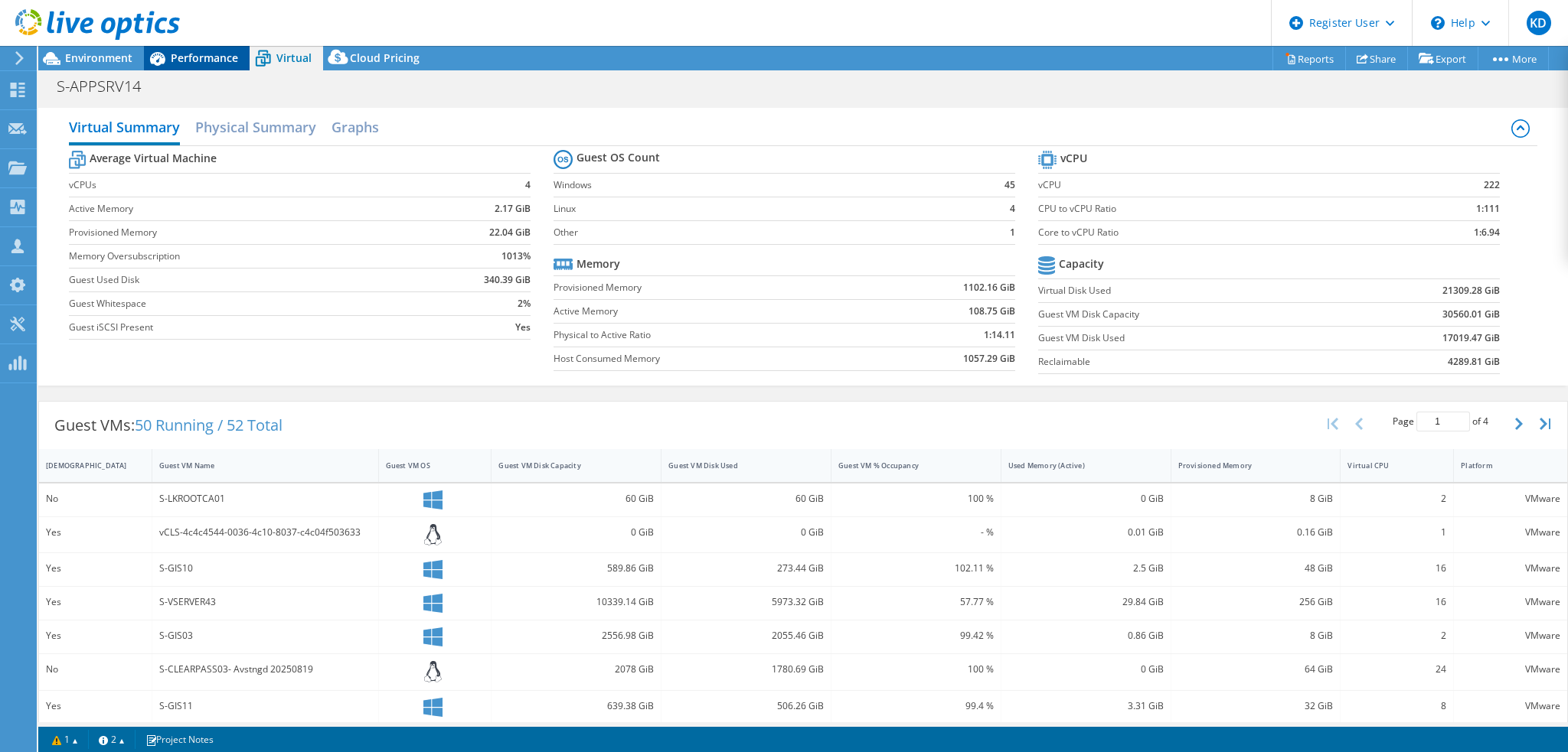
click at [223, 61] on span "Performance" at bounding box center [204, 58] width 68 height 15
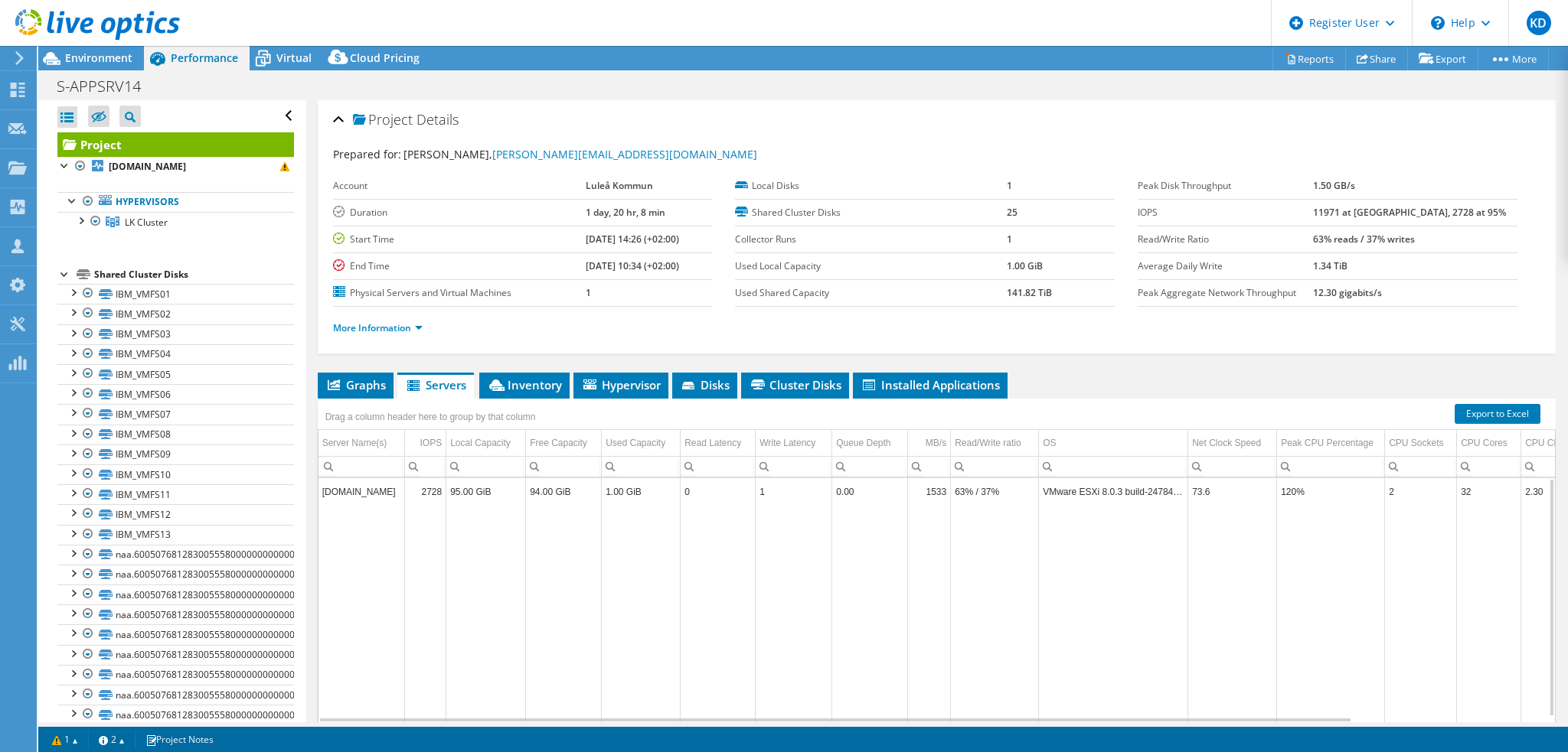
drag, startPoint x: 399, startPoint y: 489, endPoint x: 321, endPoint y: 486, distance: 78.1
click at [321, 486] on td "[DOMAIN_NAME]" at bounding box center [362, 492] width 87 height 27
copy td "[DOMAIN_NAME]"
click at [288, 64] on span "Virtual" at bounding box center [294, 58] width 35 height 15
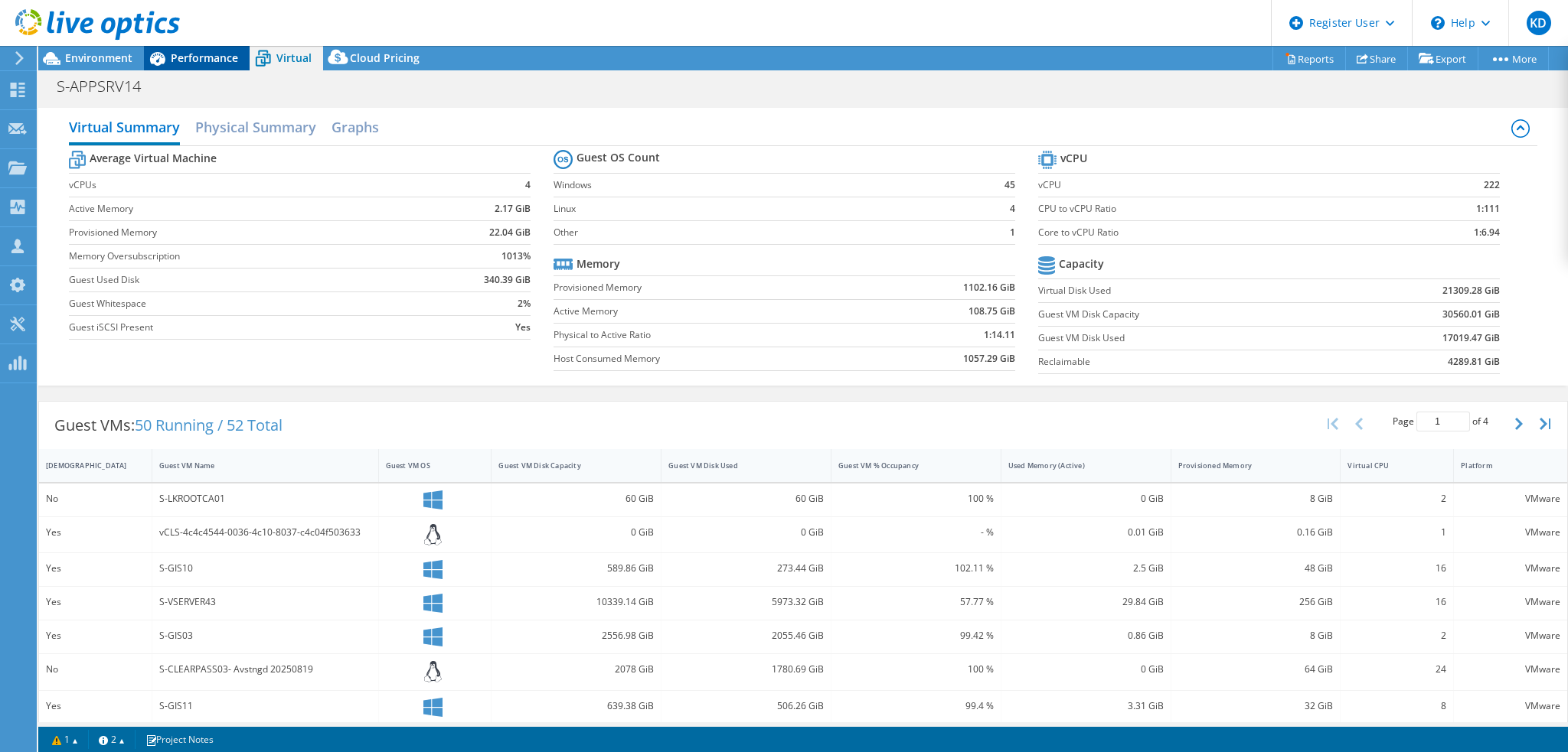
click at [217, 61] on span "Performance" at bounding box center [204, 58] width 68 height 15
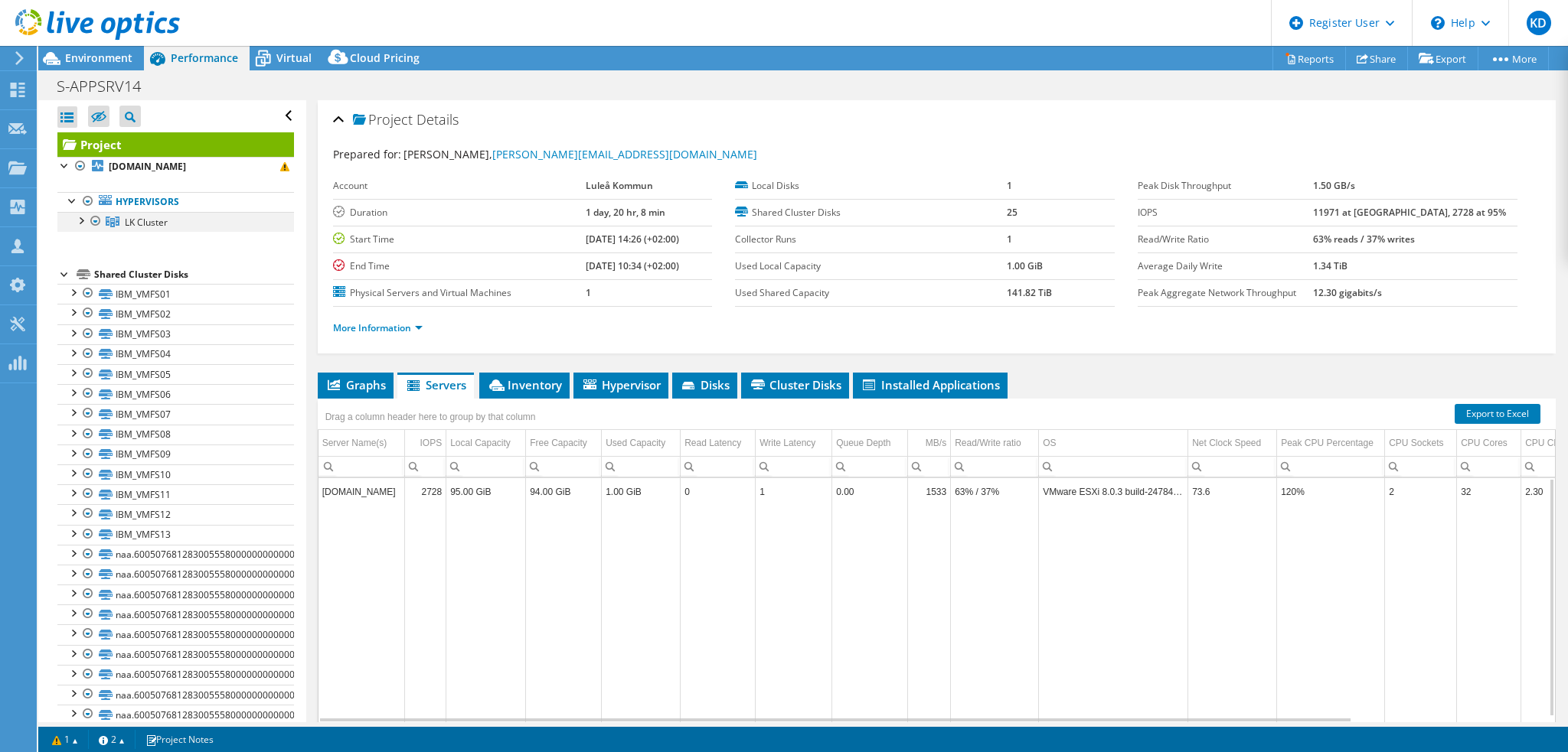
click at [83, 217] on div at bounding box center [81, 220] width 15 height 15
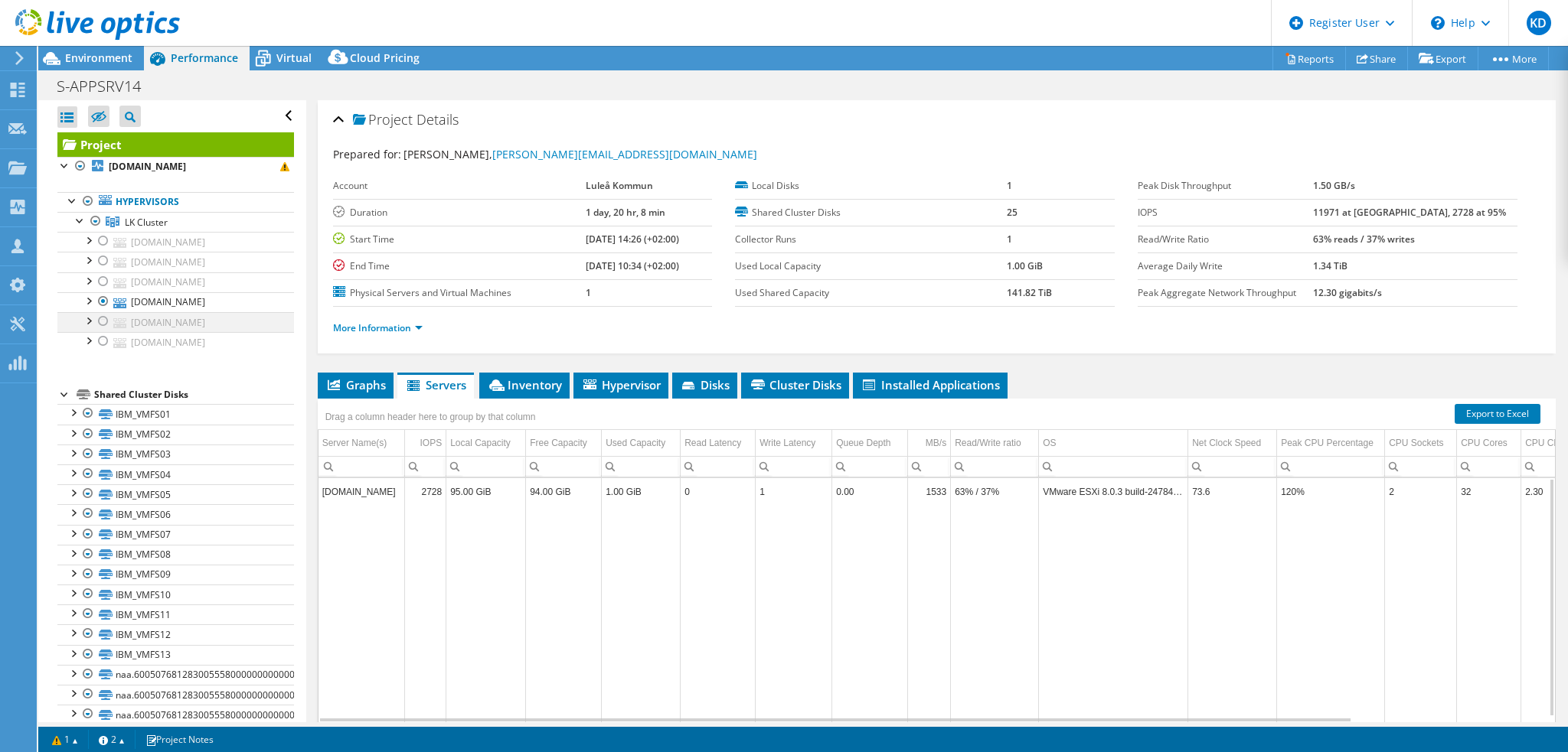
click at [103, 323] on div at bounding box center [104, 322] width 15 height 18
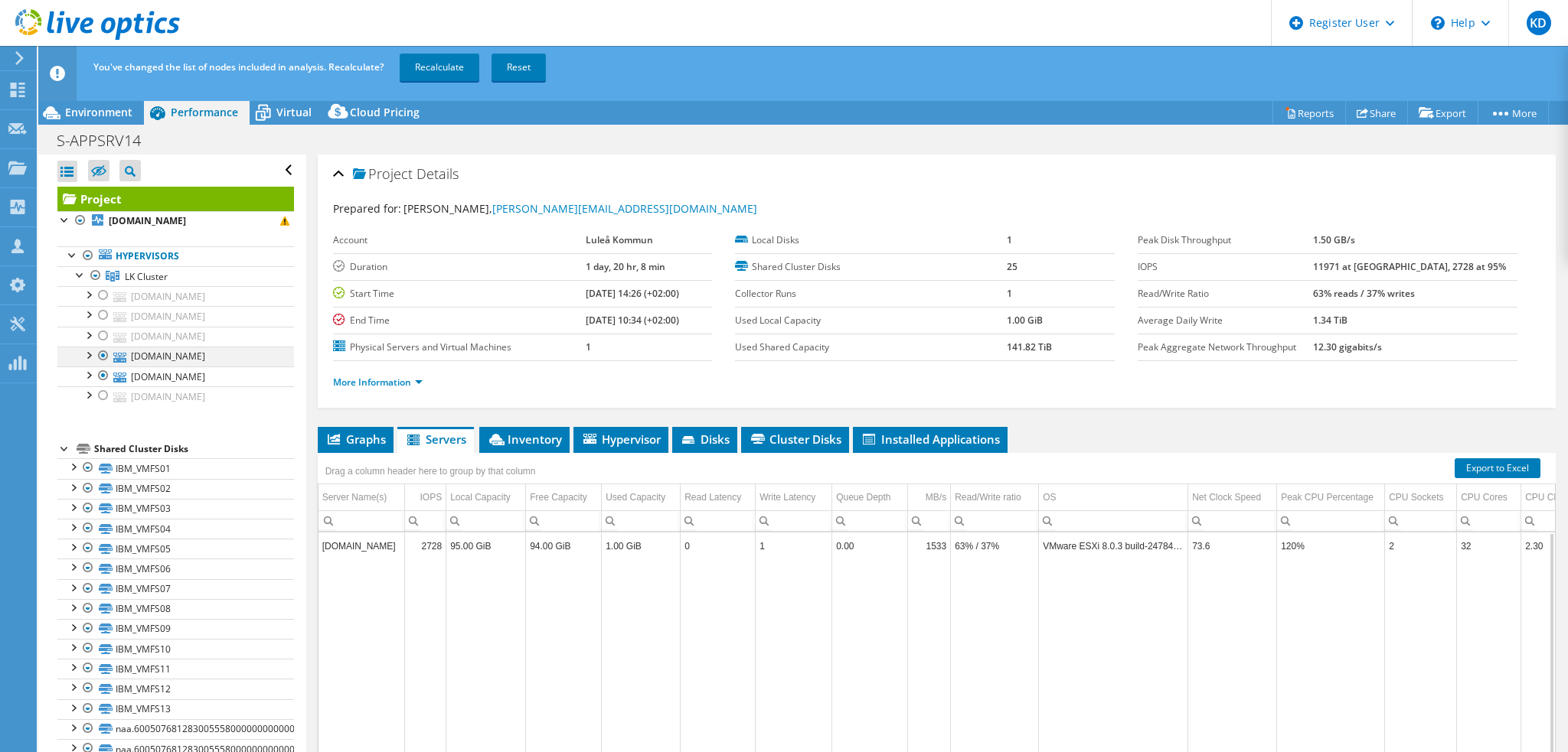
click at [101, 351] on div at bounding box center [104, 356] width 15 height 18
click at [447, 69] on link "Recalculate" at bounding box center [439, 68] width 80 height 28
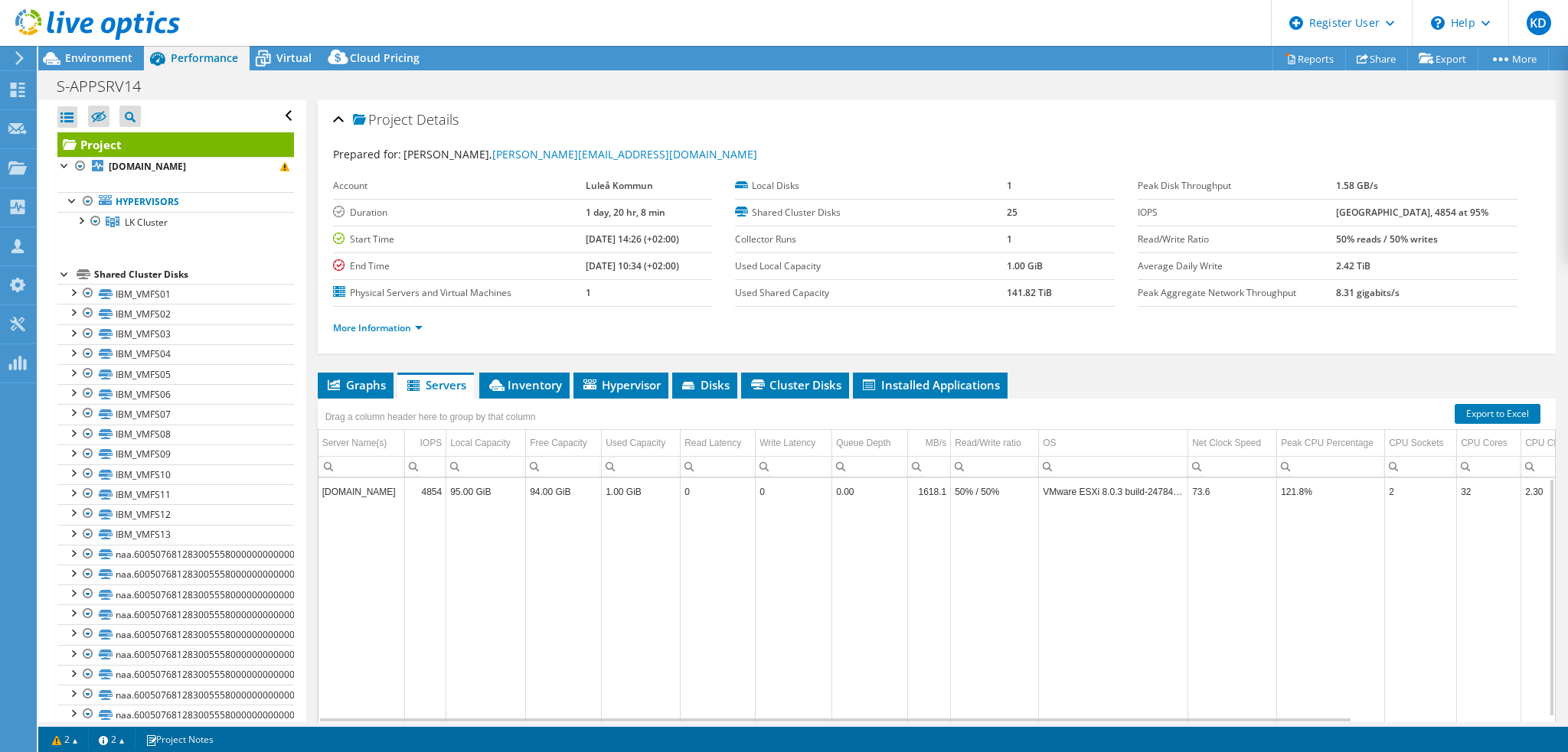
drag, startPoint x: 399, startPoint y: 489, endPoint x: 320, endPoint y: 487, distance: 79.0
click at [320, 487] on td "[DOMAIN_NAME]" at bounding box center [362, 492] width 87 height 27
copy td "[DOMAIN_NAME]"
click at [291, 58] on span "Virtual" at bounding box center [294, 58] width 35 height 15
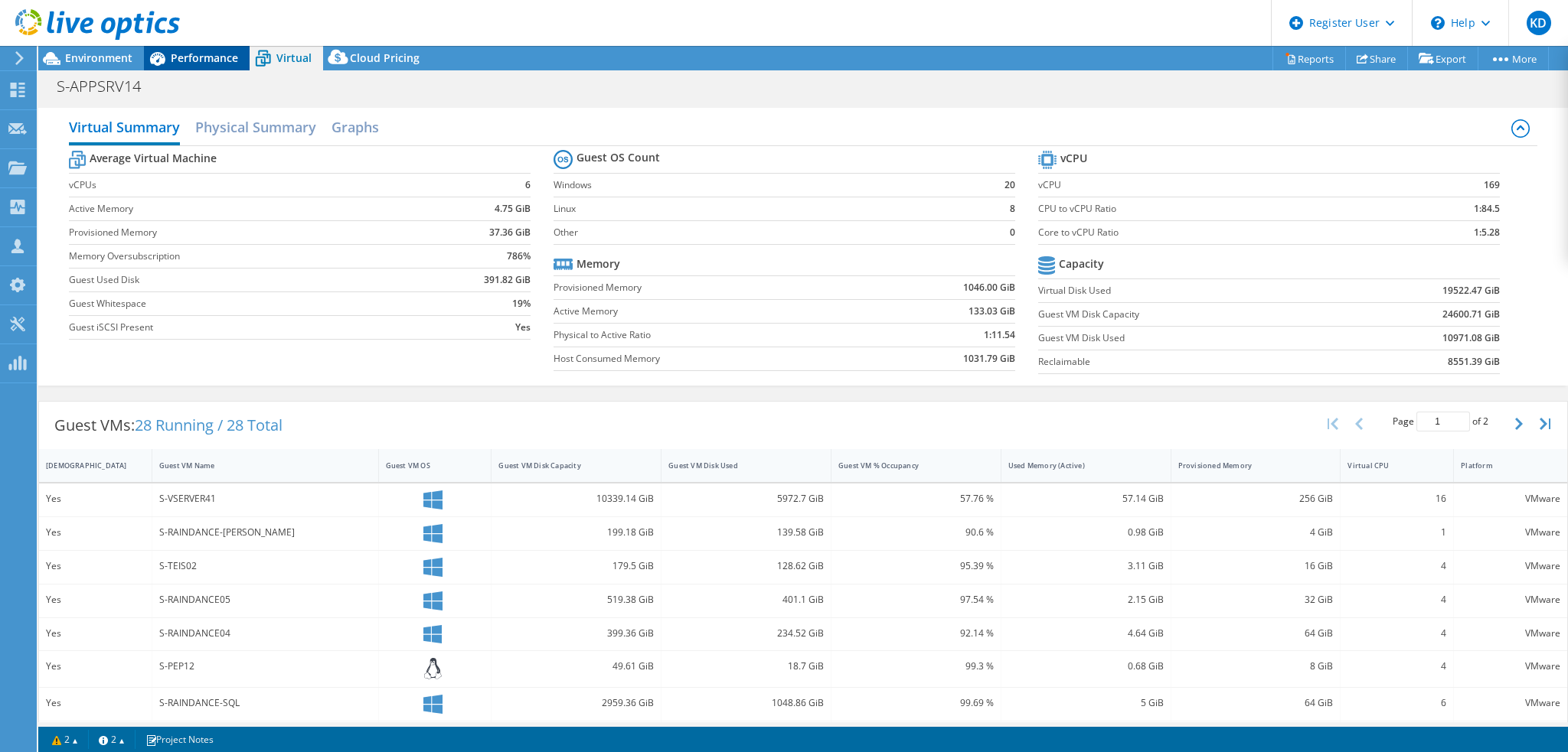
click at [217, 65] on span "Performance" at bounding box center [204, 58] width 68 height 15
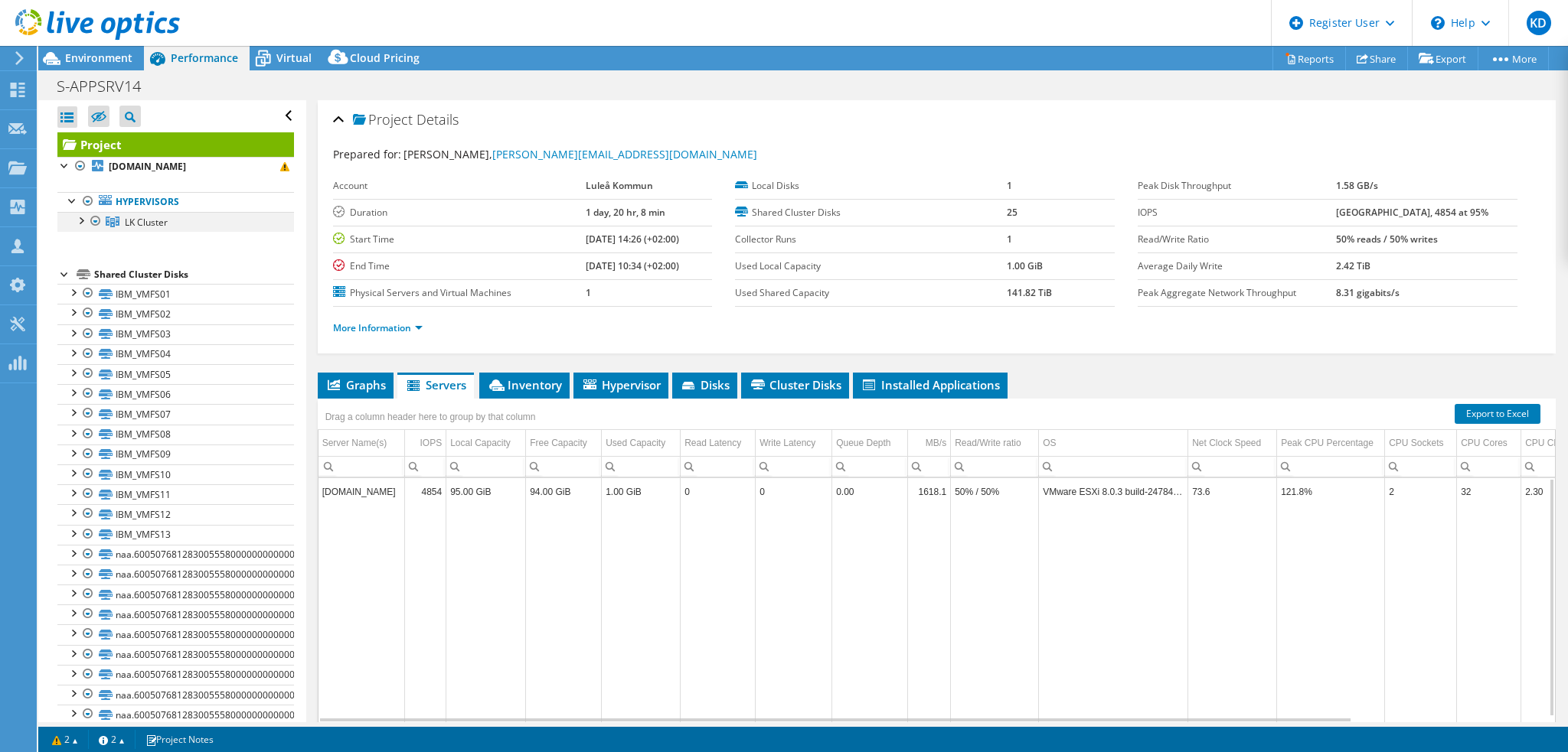
click at [78, 224] on div at bounding box center [81, 220] width 15 height 15
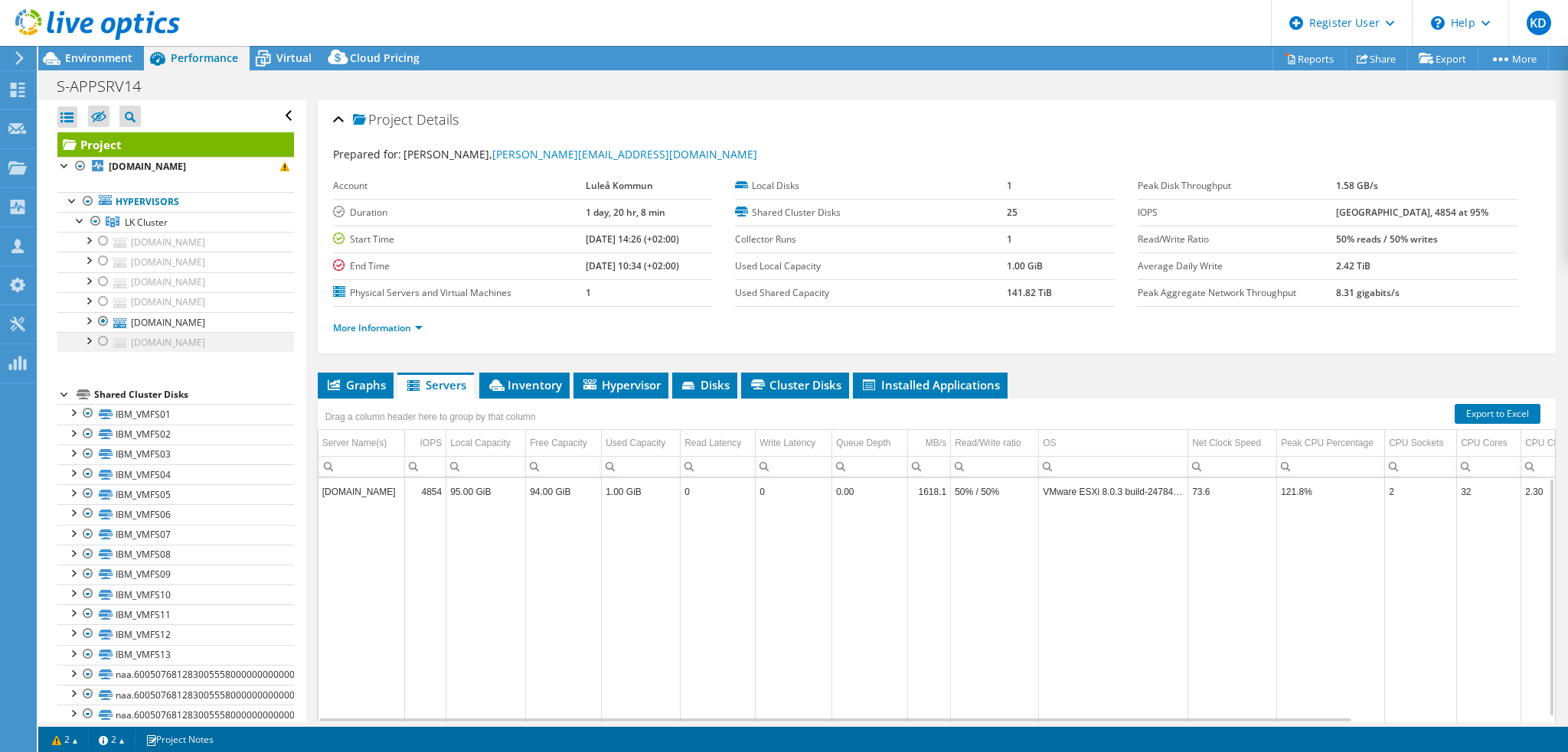
click at [104, 344] on div at bounding box center [104, 341] width 15 height 18
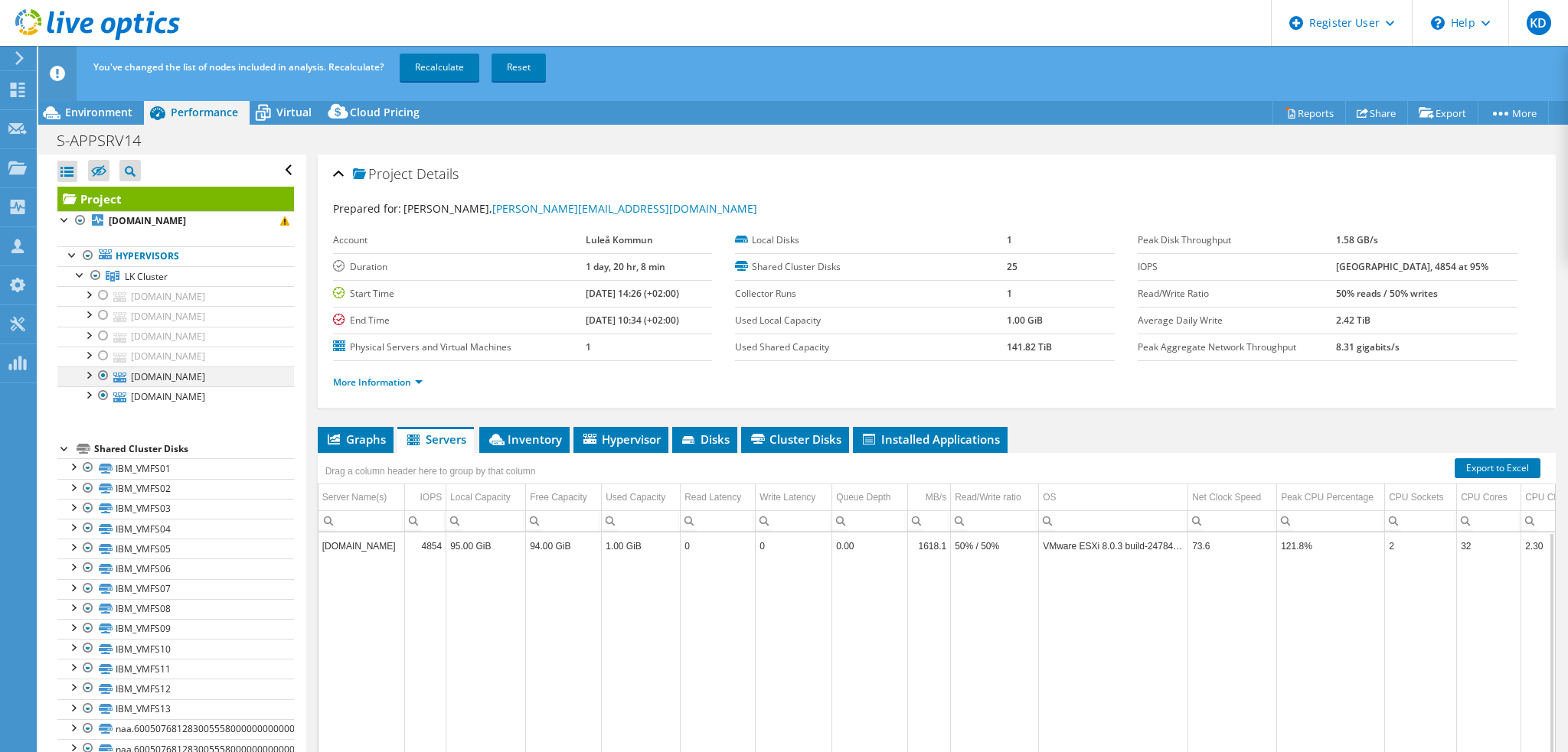
click at [102, 369] on div at bounding box center [104, 376] width 15 height 18
click at [447, 68] on link "Recalculate" at bounding box center [439, 68] width 80 height 28
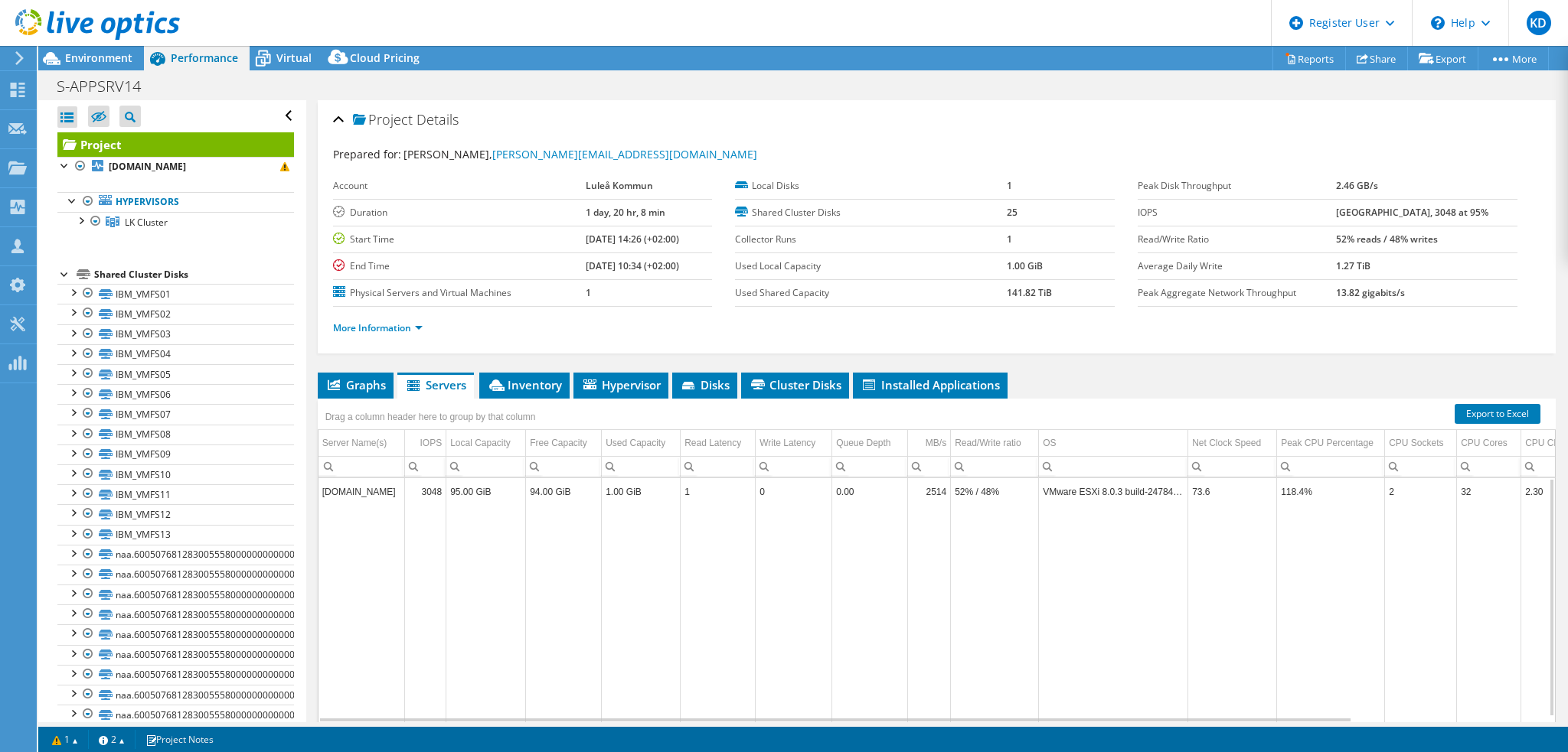
drag, startPoint x: 399, startPoint y: 491, endPoint x: 321, endPoint y: 494, distance: 78.1
click at [321, 494] on td "[DOMAIN_NAME]" at bounding box center [362, 492] width 87 height 27
copy td "[DOMAIN_NAME]"
click at [294, 61] on span "Virtual" at bounding box center [294, 58] width 35 height 15
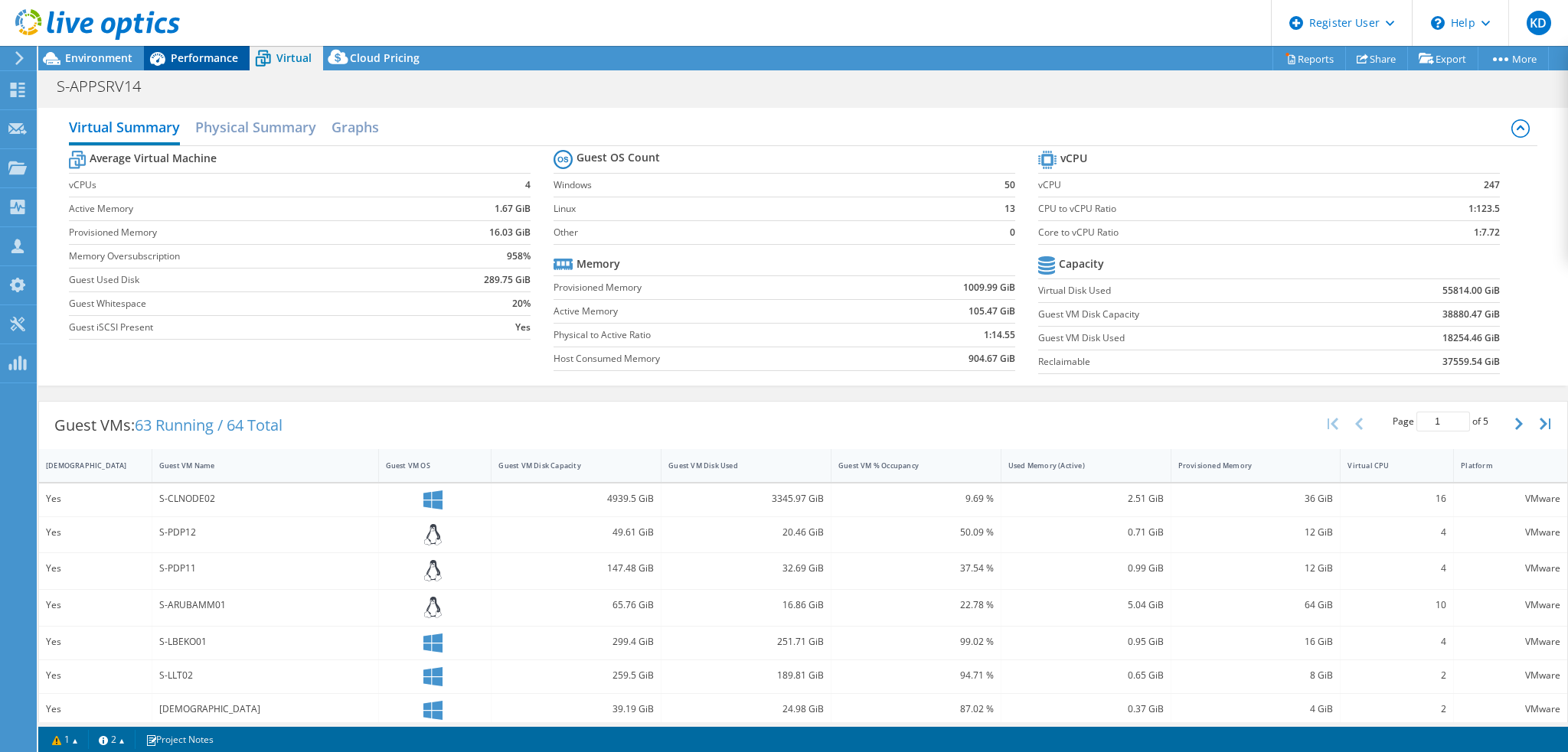
click at [220, 59] on span "Performance" at bounding box center [204, 58] width 68 height 15
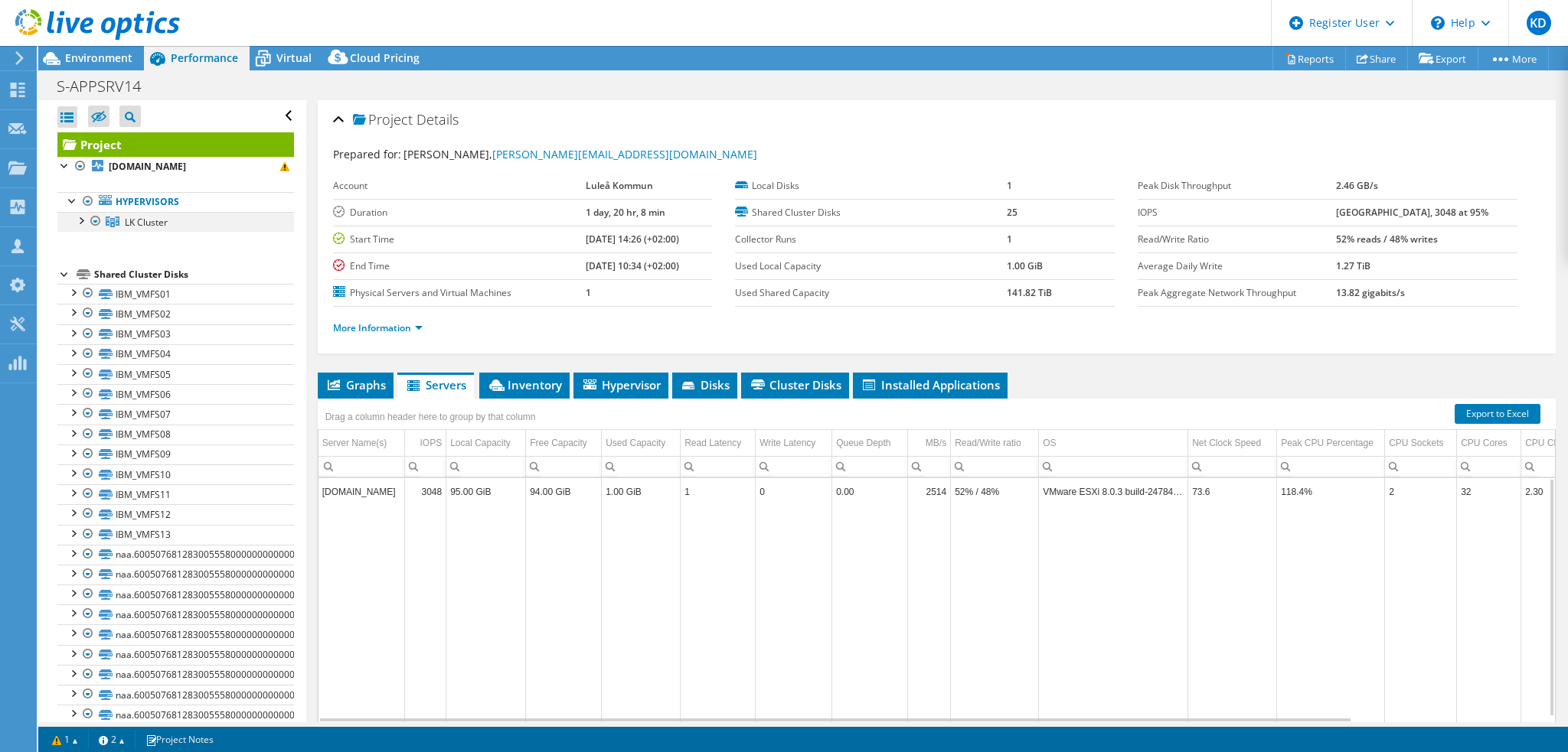
click at [81, 219] on div at bounding box center [81, 220] width 15 height 15
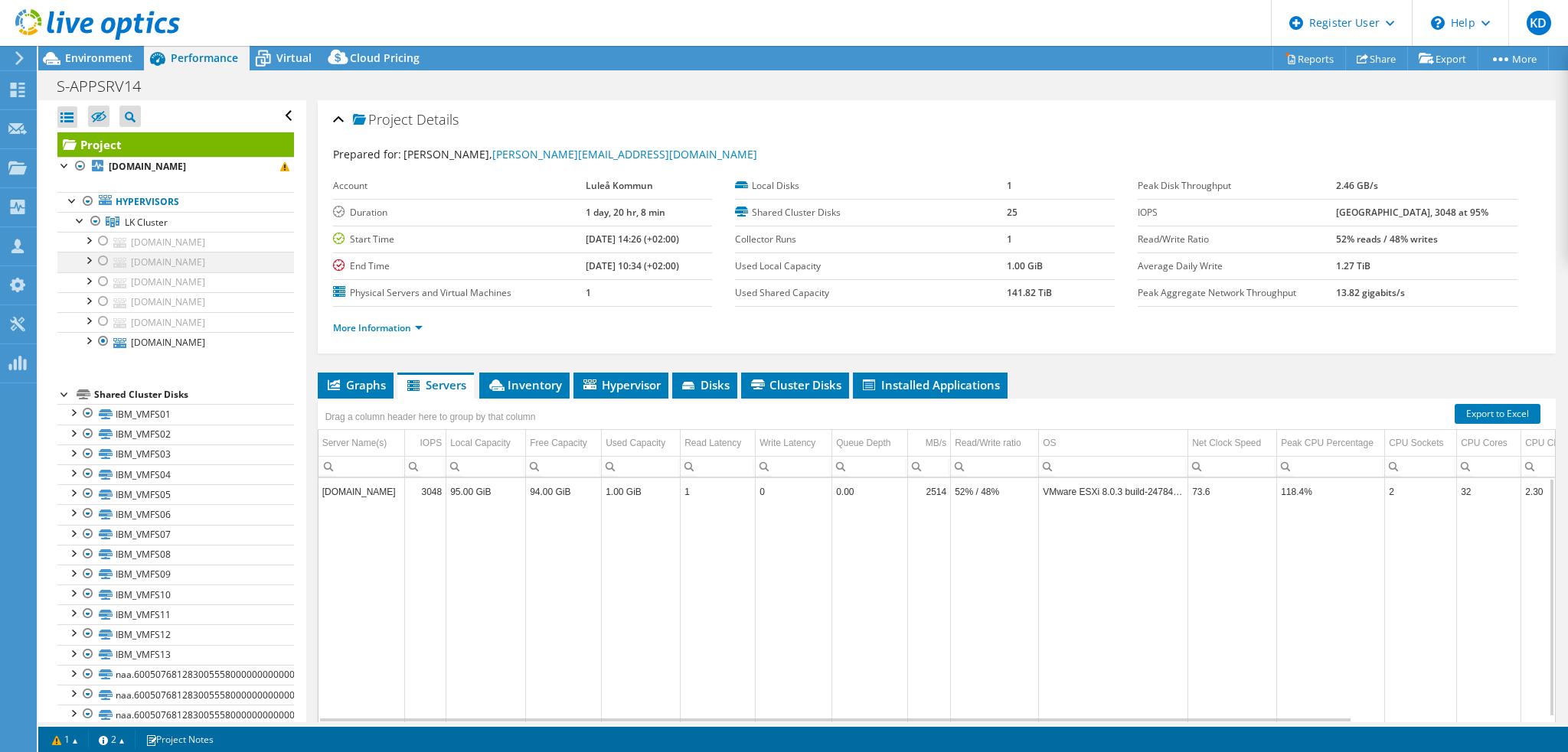
click at [101, 260] on div at bounding box center [104, 261] width 15 height 18
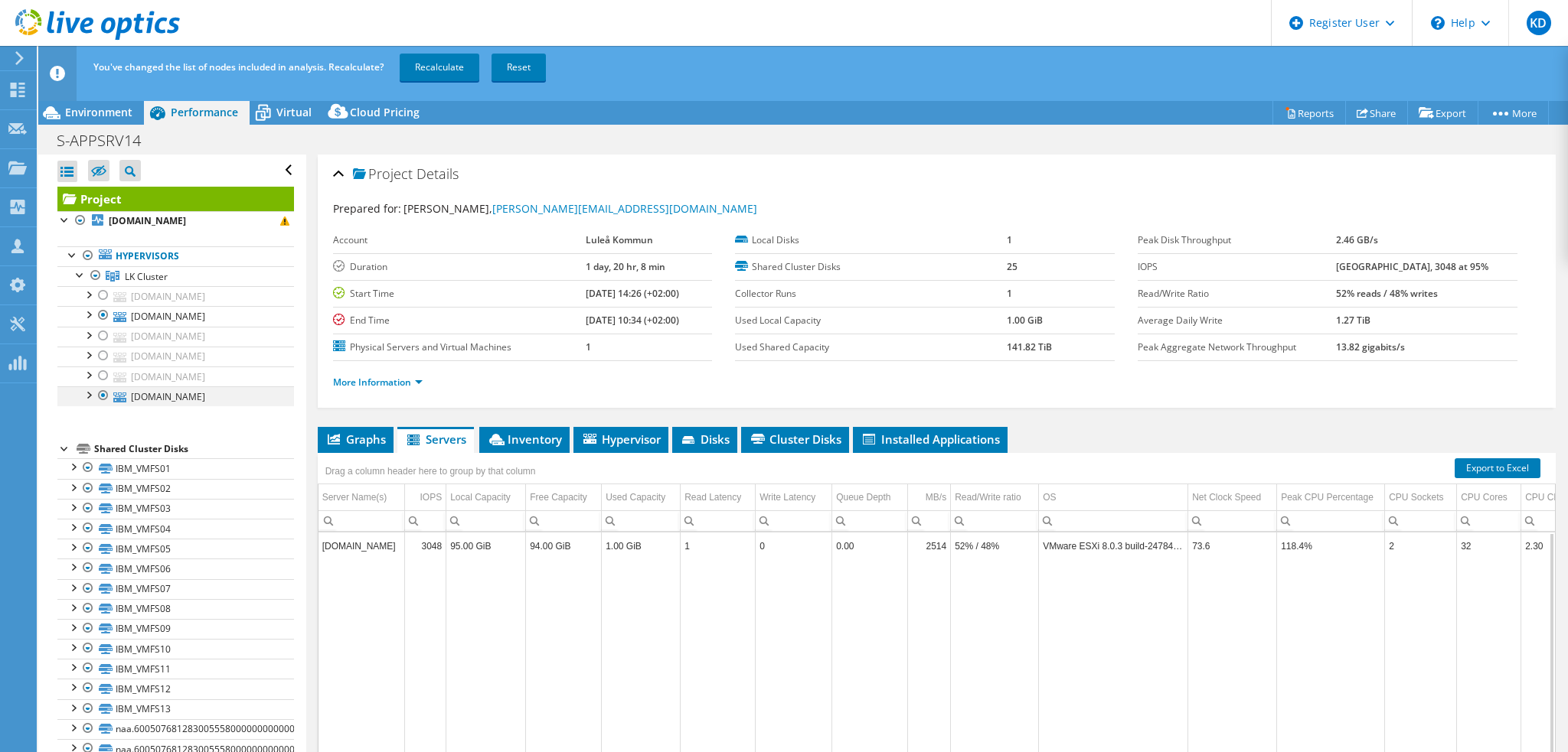
click at [107, 397] on div at bounding box center [104, 396] width 15 height 18
click at [288, 117] on span "Virtual" at bounding box center [294, 112] width 35 height 15
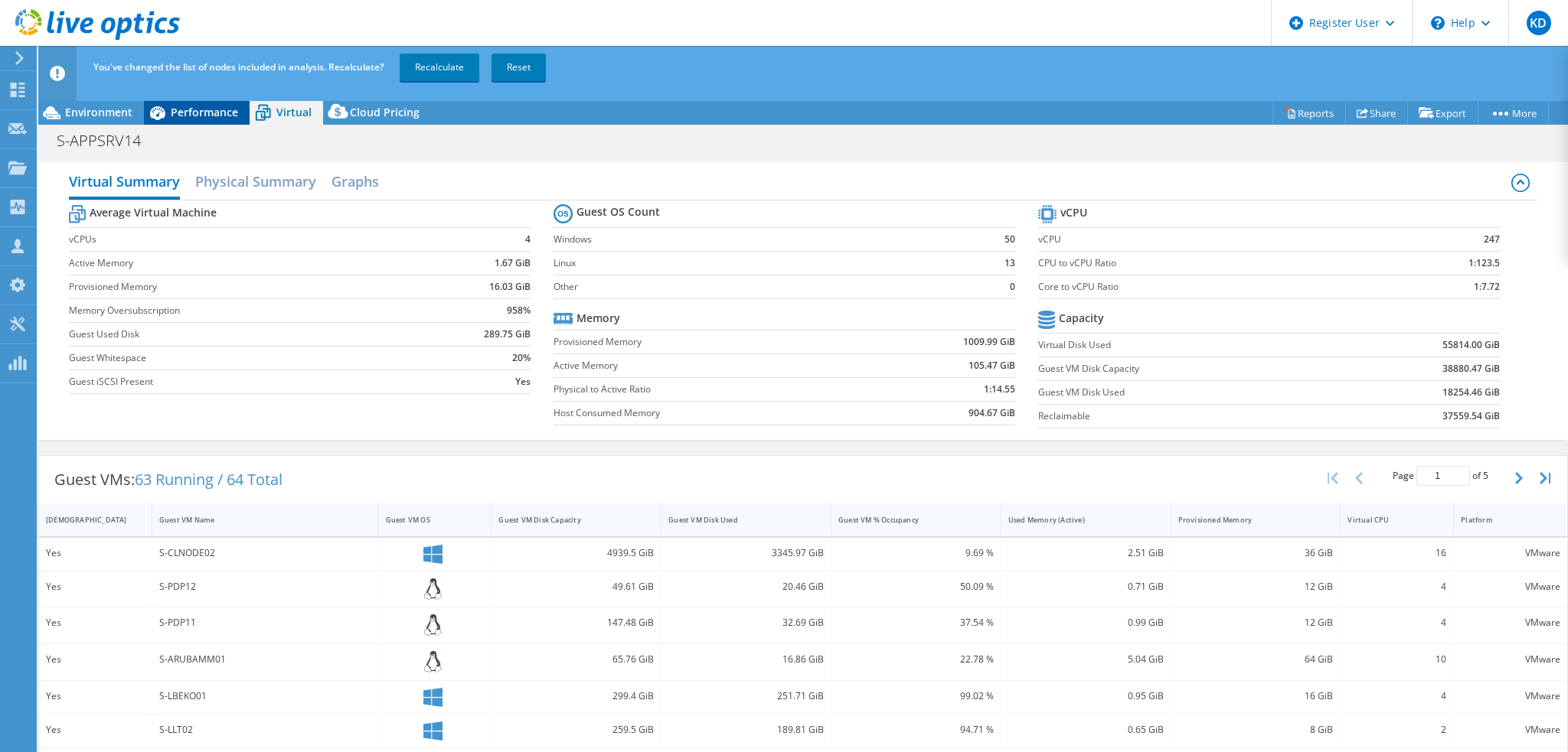
click at [219, 116] on span "Performance" at bounding box center [204, 112] width 68 height 15
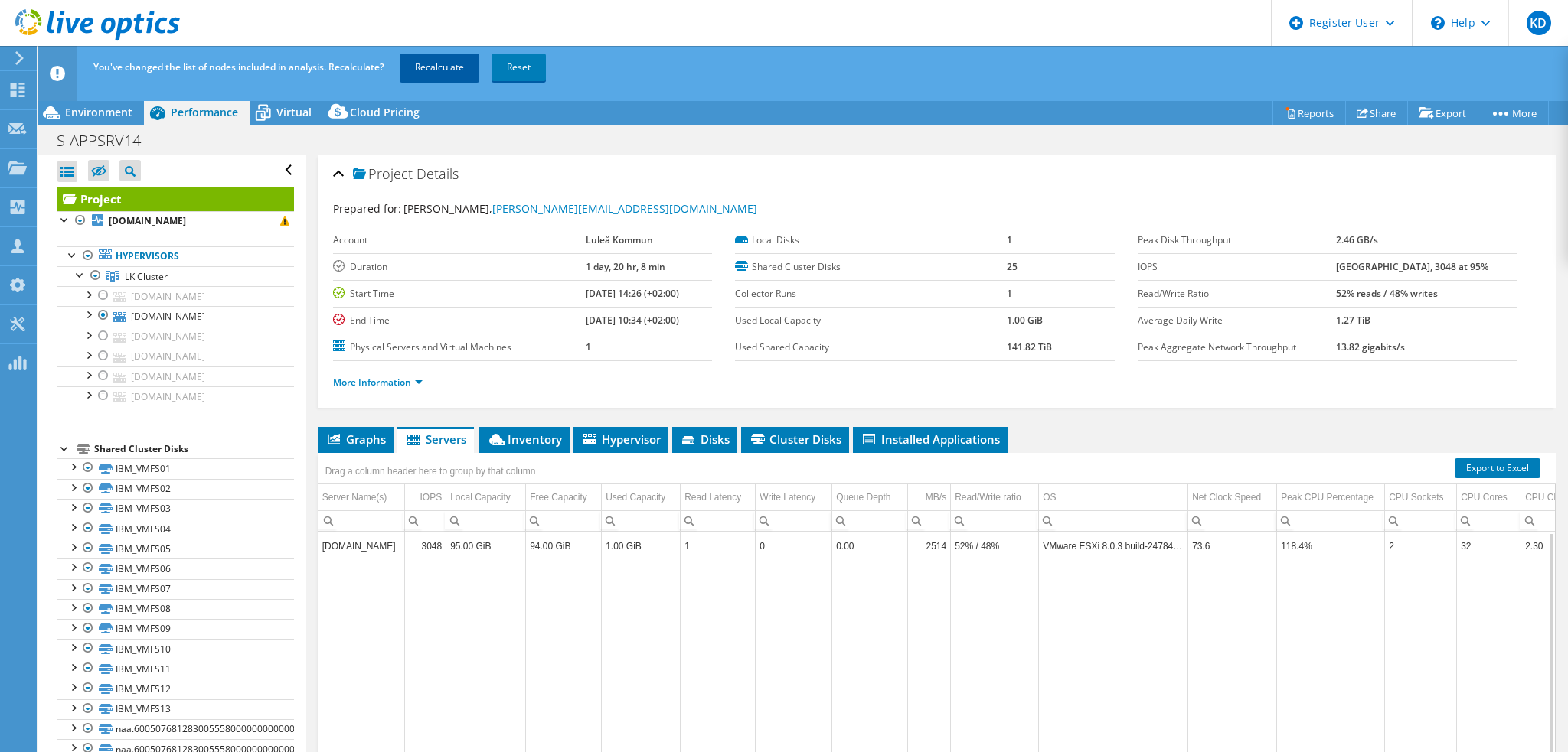
click at [445, 71] on link "Recalculate" at bounding box center [439, 68] width 80 height 28
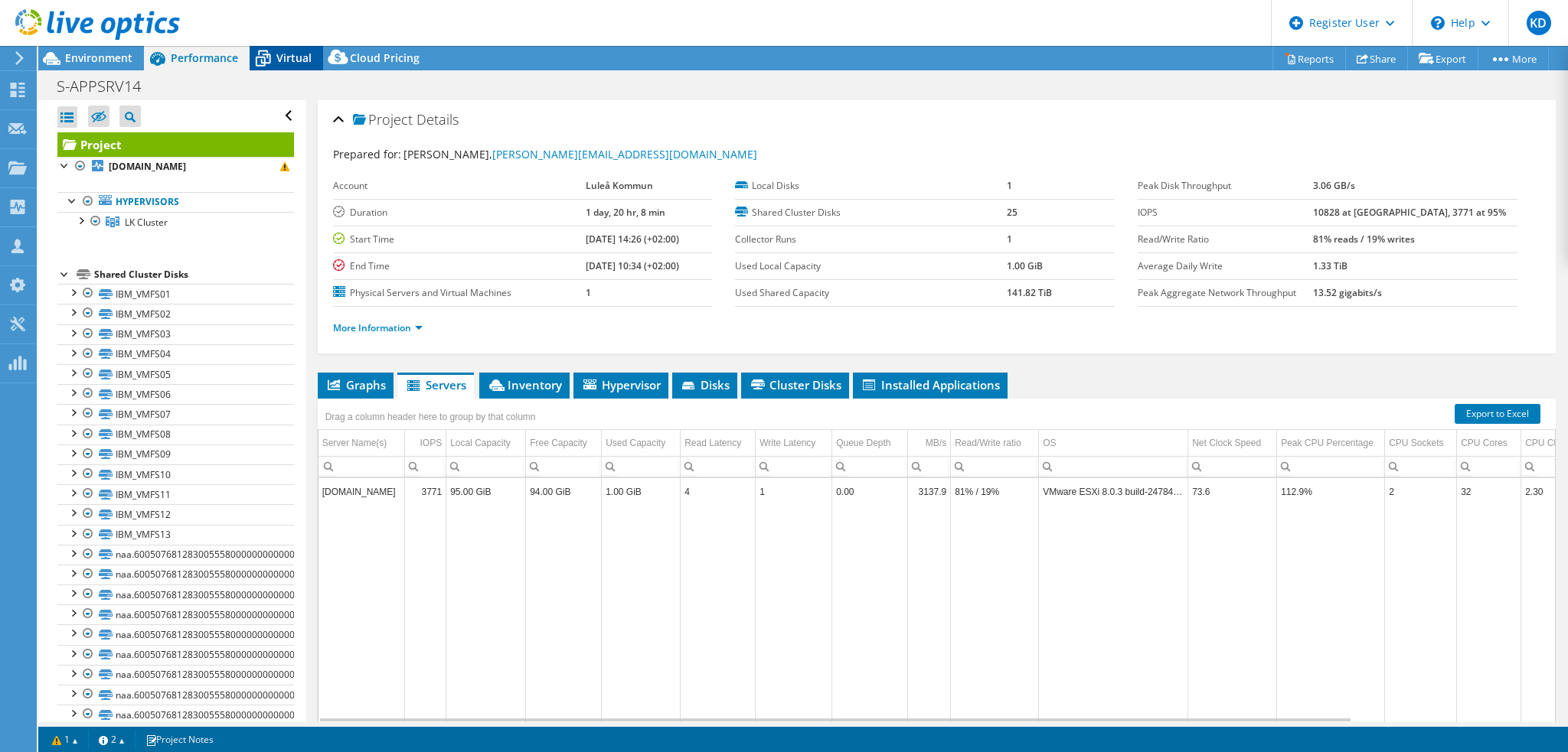
click at [304, 59] on span "Virtual" at bounding box center [294, 58] width 35 height 15
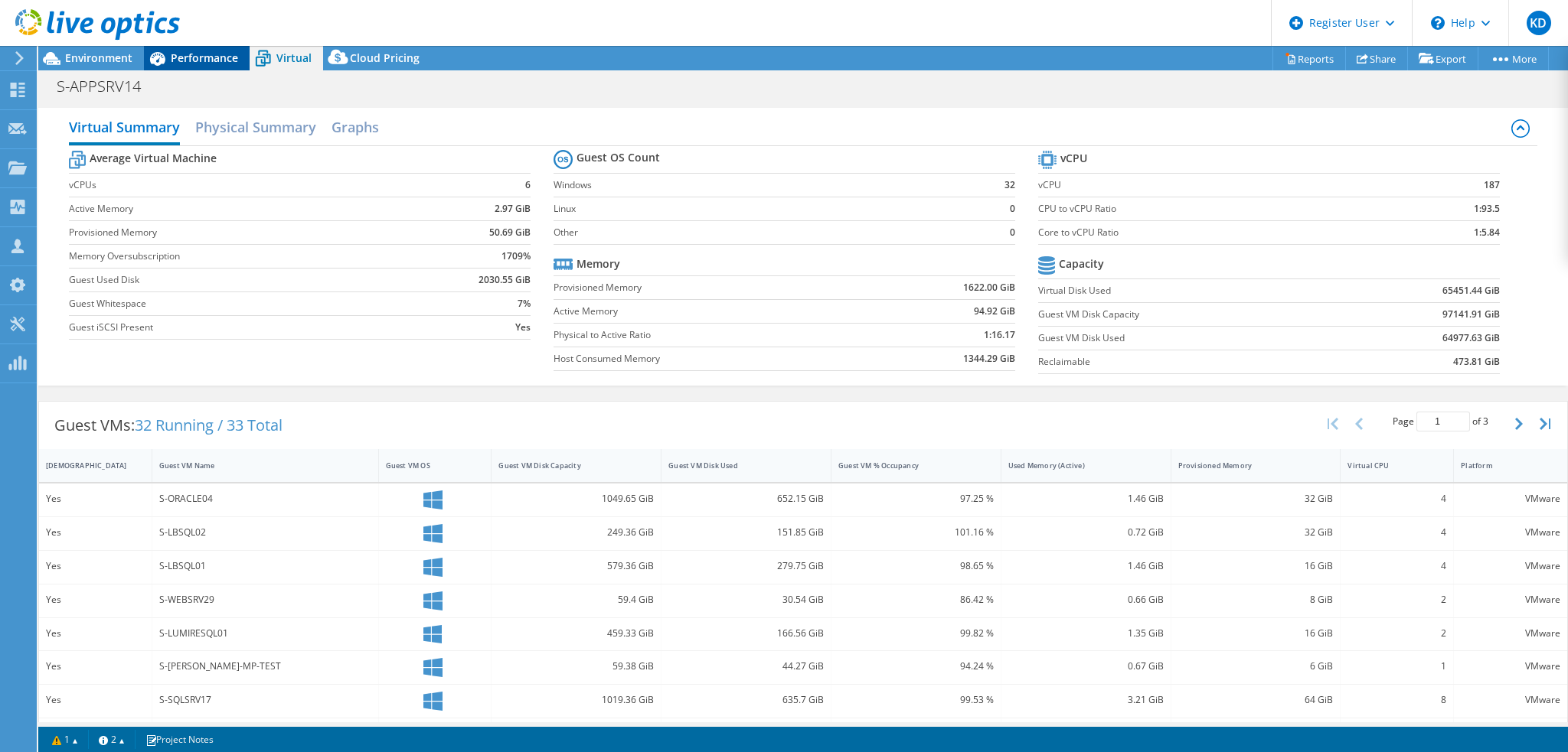
click at [194, 55] on span "Performance" at bounding box center [204, 58] width 68 height 15
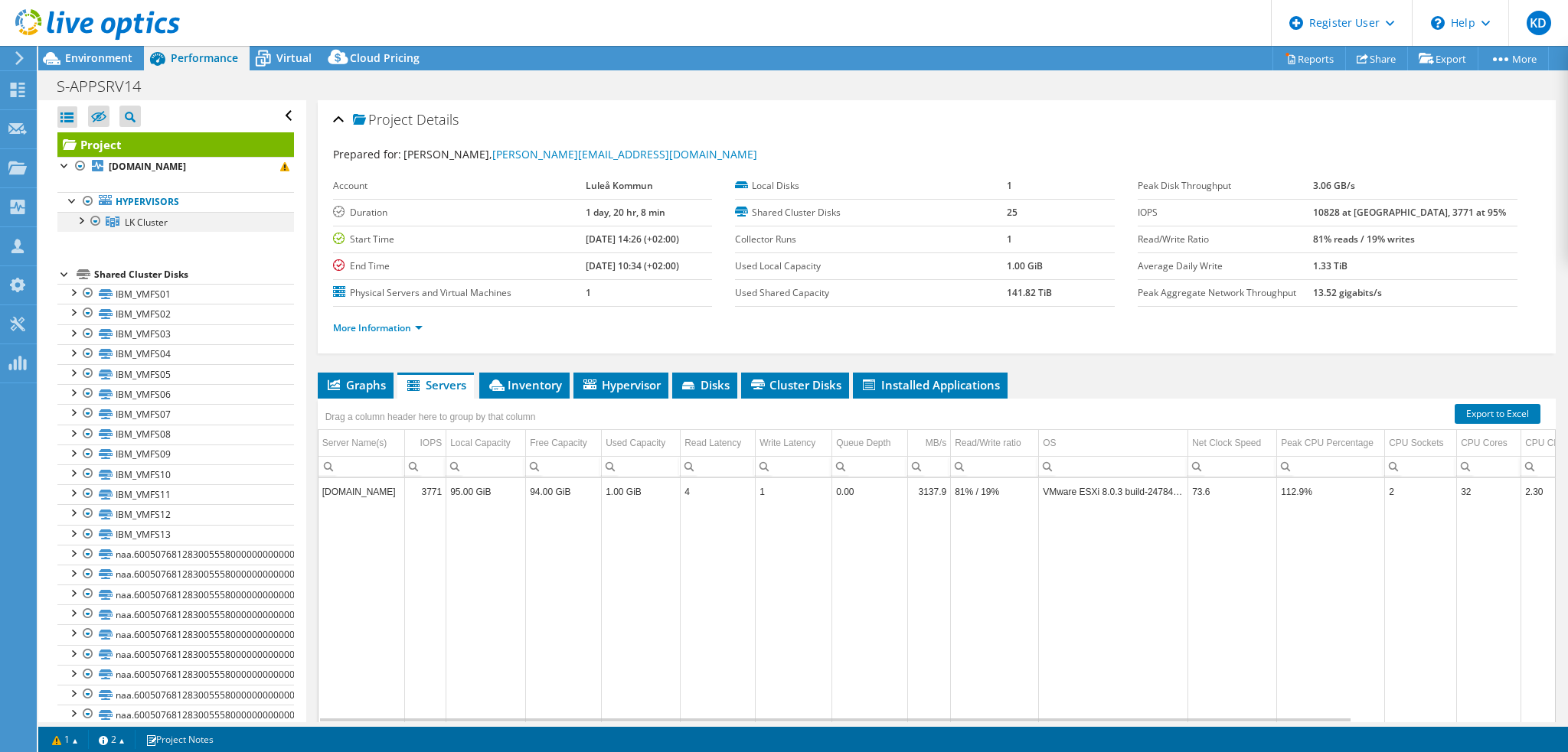
click at [82, 220] on div at bounding box center [81, 220] width 15 height 15
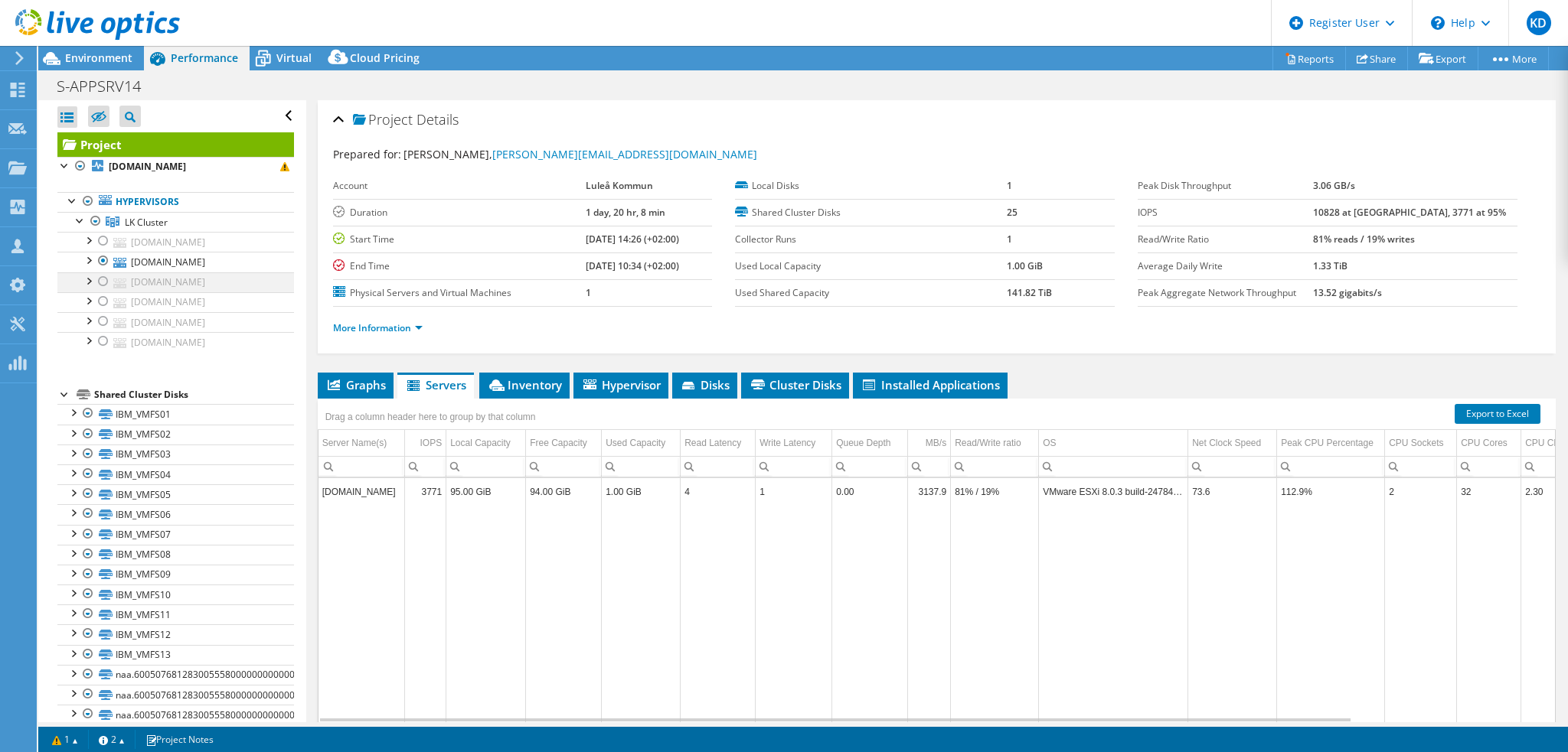
click at [104, 278] on div at bounding box center [104, 282] width 15 height 18
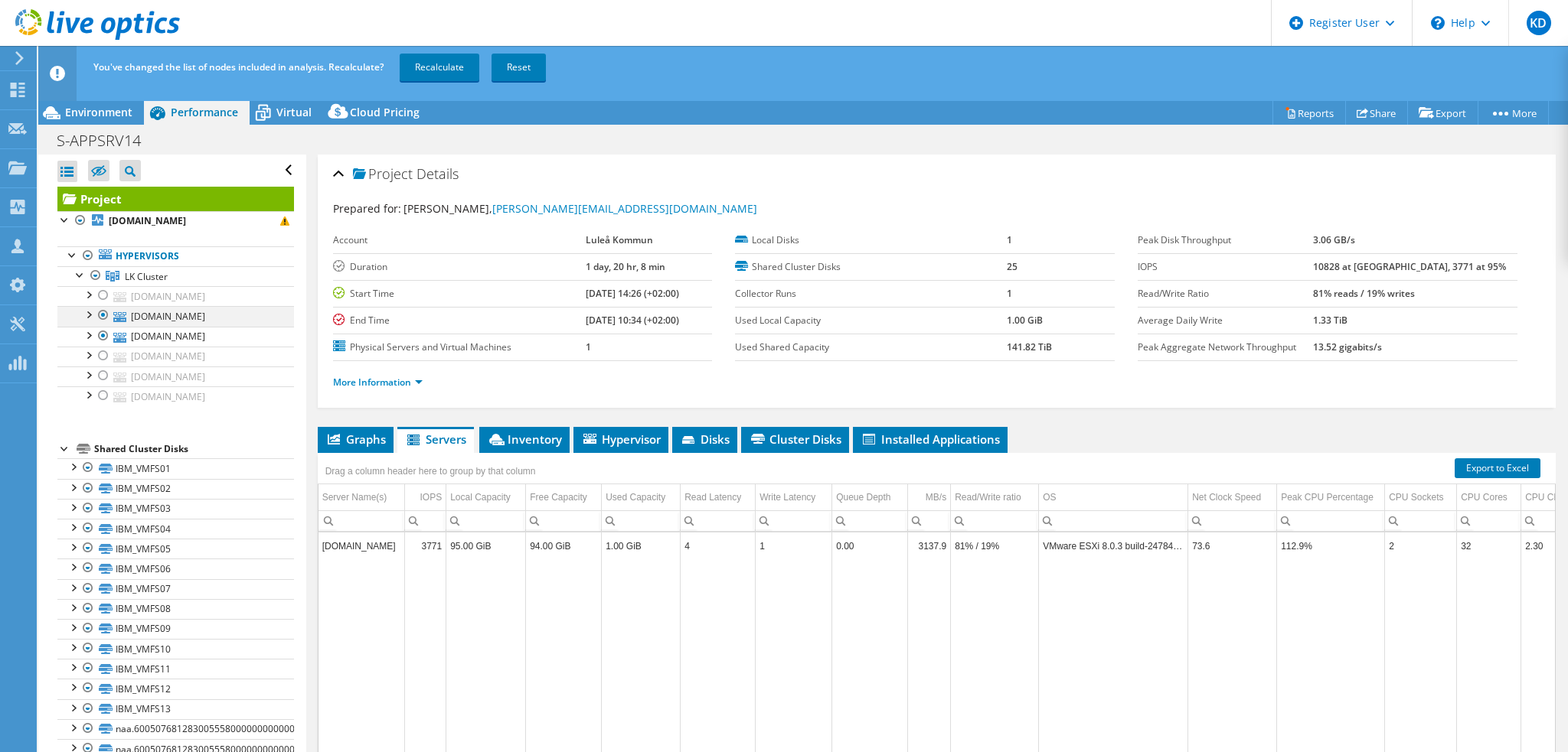
click at [104, 310] on div at bounding box center [104, 316] width 15 height 18
click at [475, 69] on link "Recalculate" at bounding box center [439, 68] width 80 height 28
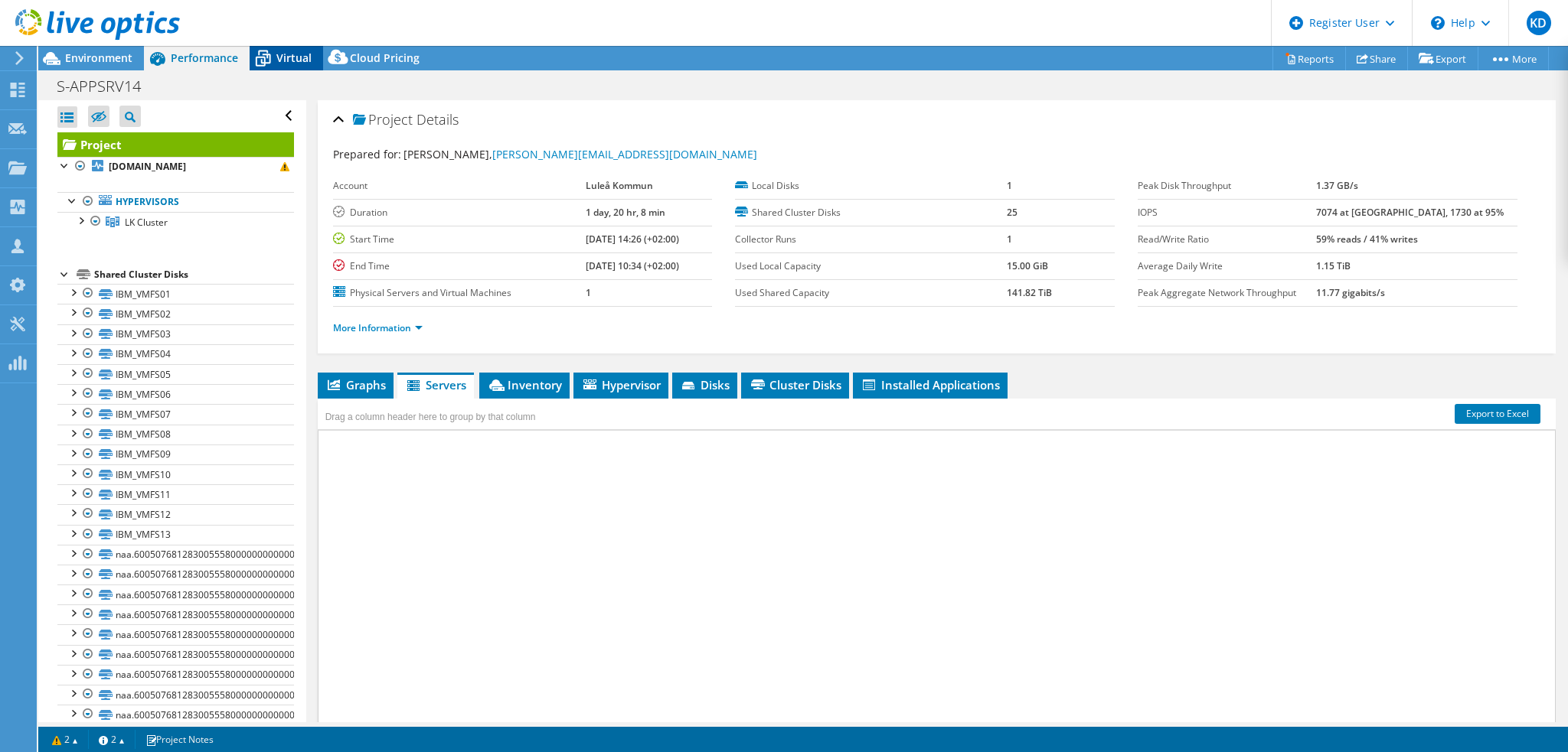
click at [288, 55] on span "Virtual" at bounding box center [294, 58] width 35 height 15
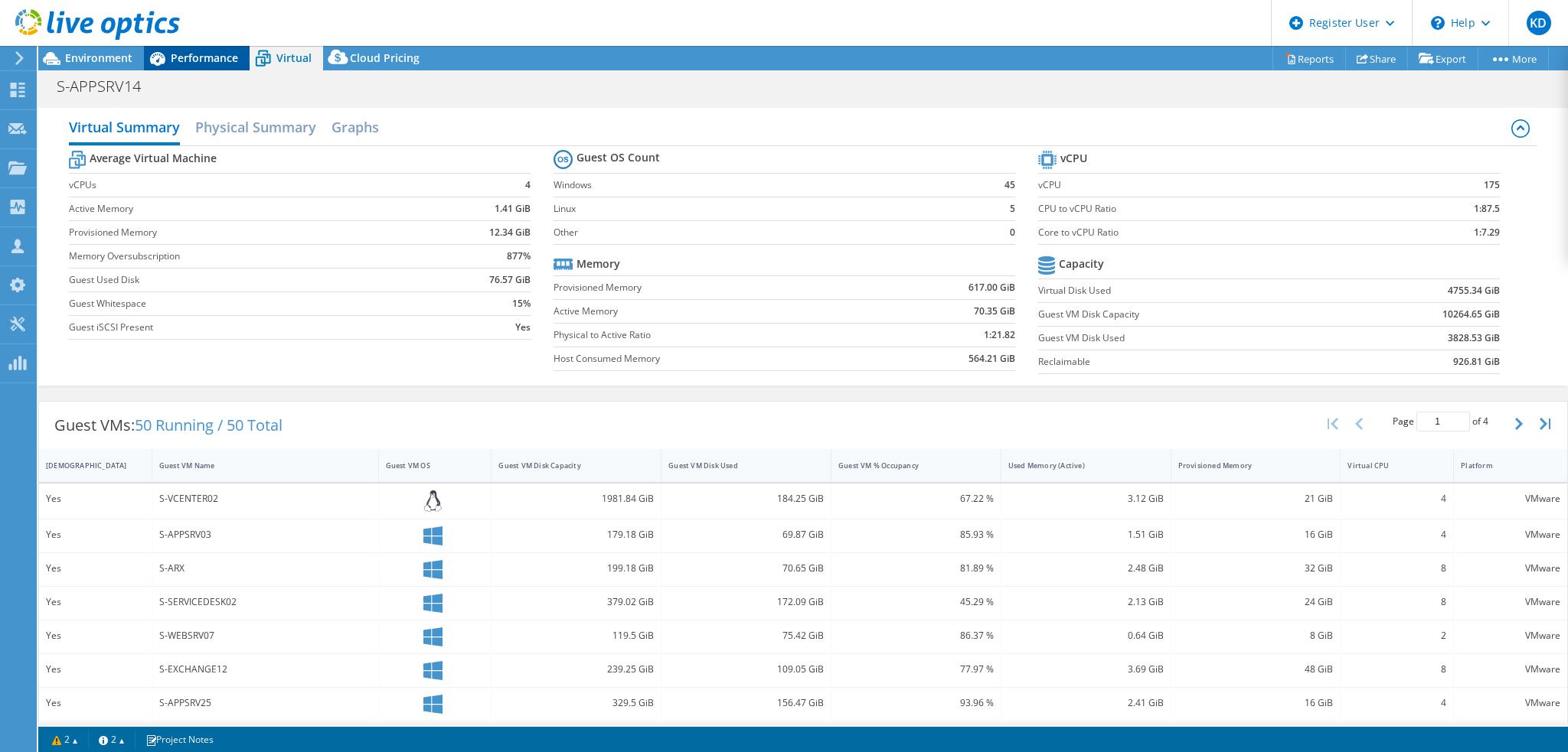
click at [215, 61] on span "Performance" at bounding box center [204, 58] width 68 height 15
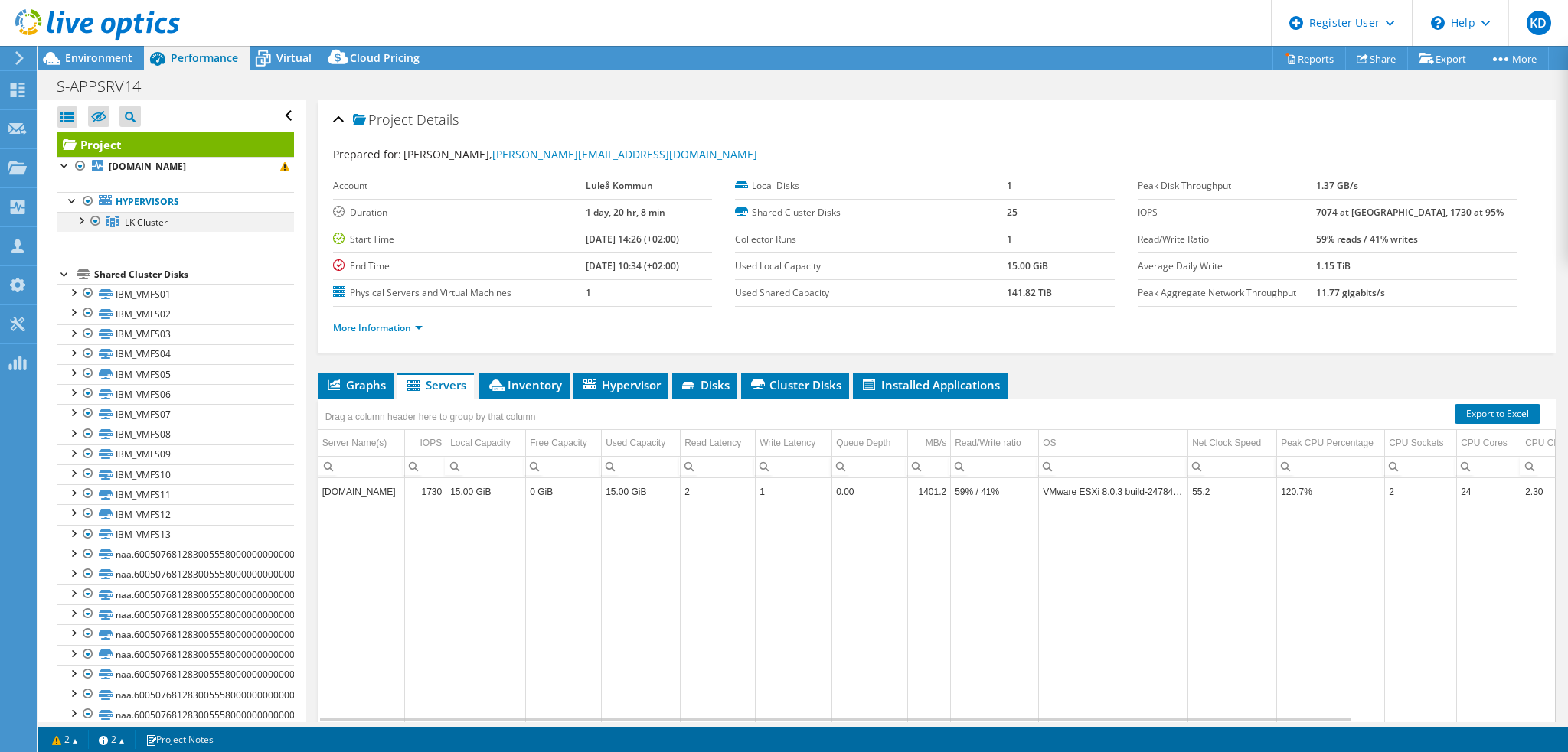
click at [79, 223] on div at bounding box center [81, 220] width 15 height 15
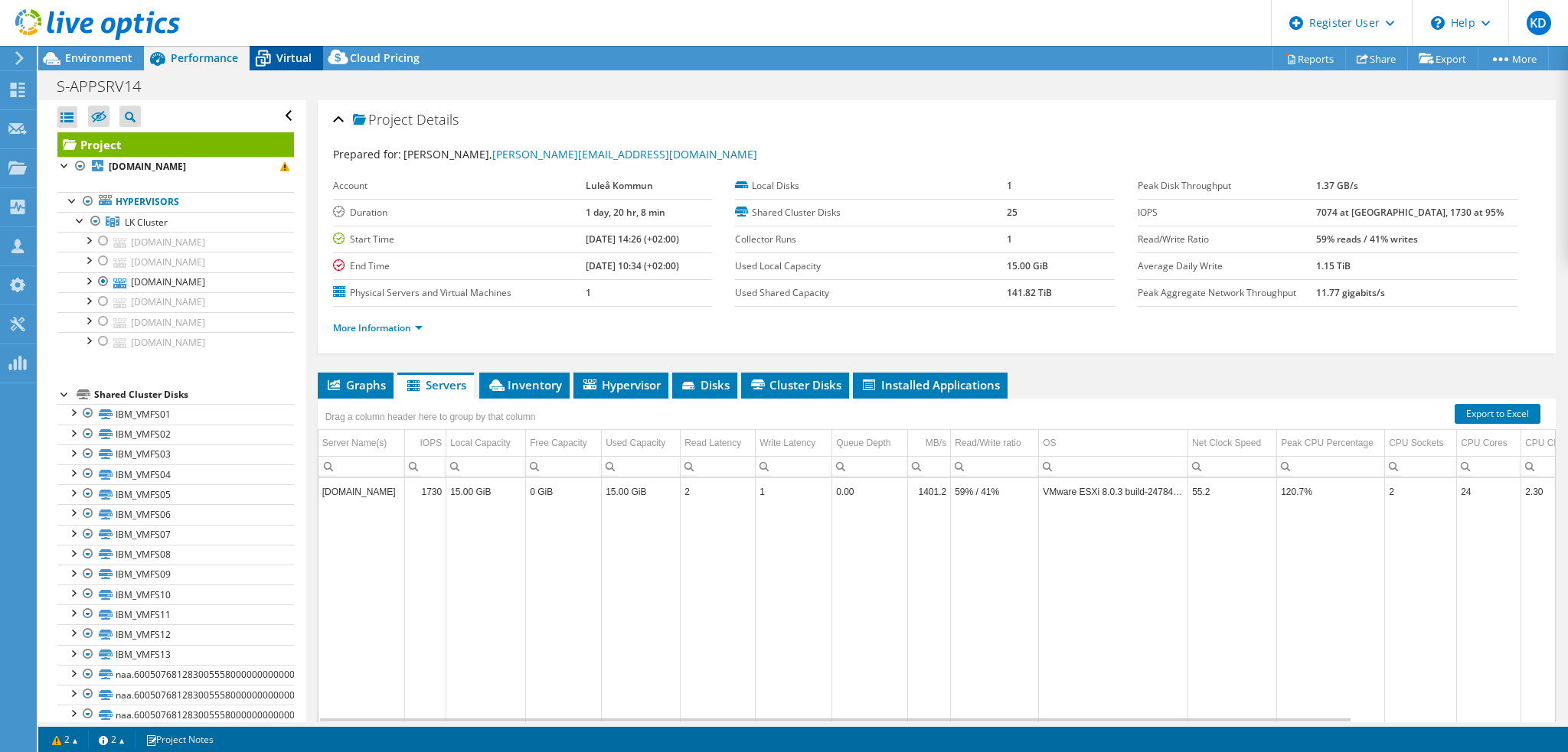
click at [294, 59] on span "Virtual" at bounding box center [294, 58] width 35 height 15
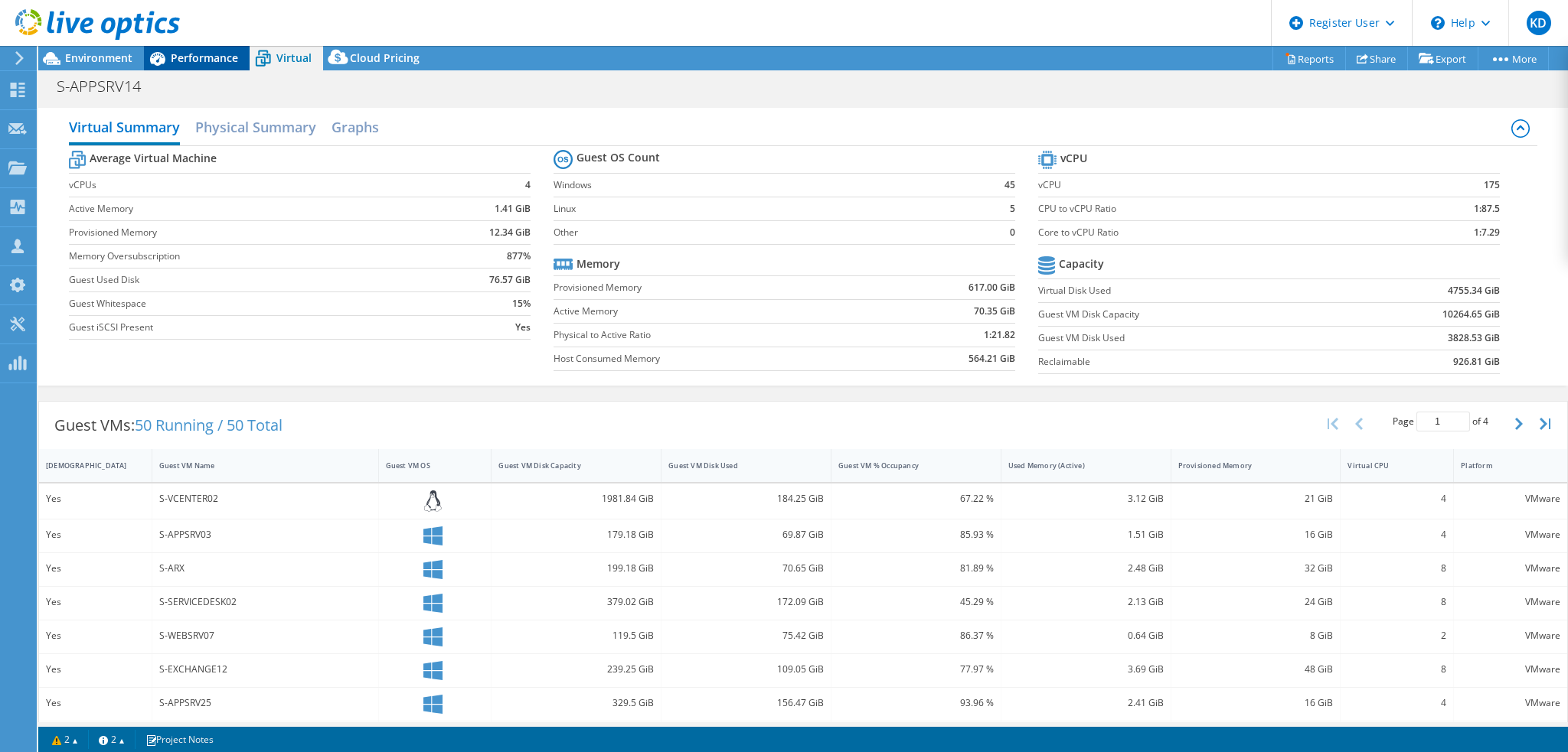
click at [206, 64] on span "Performance" at bounding box center [204, 58] width 68 height 15
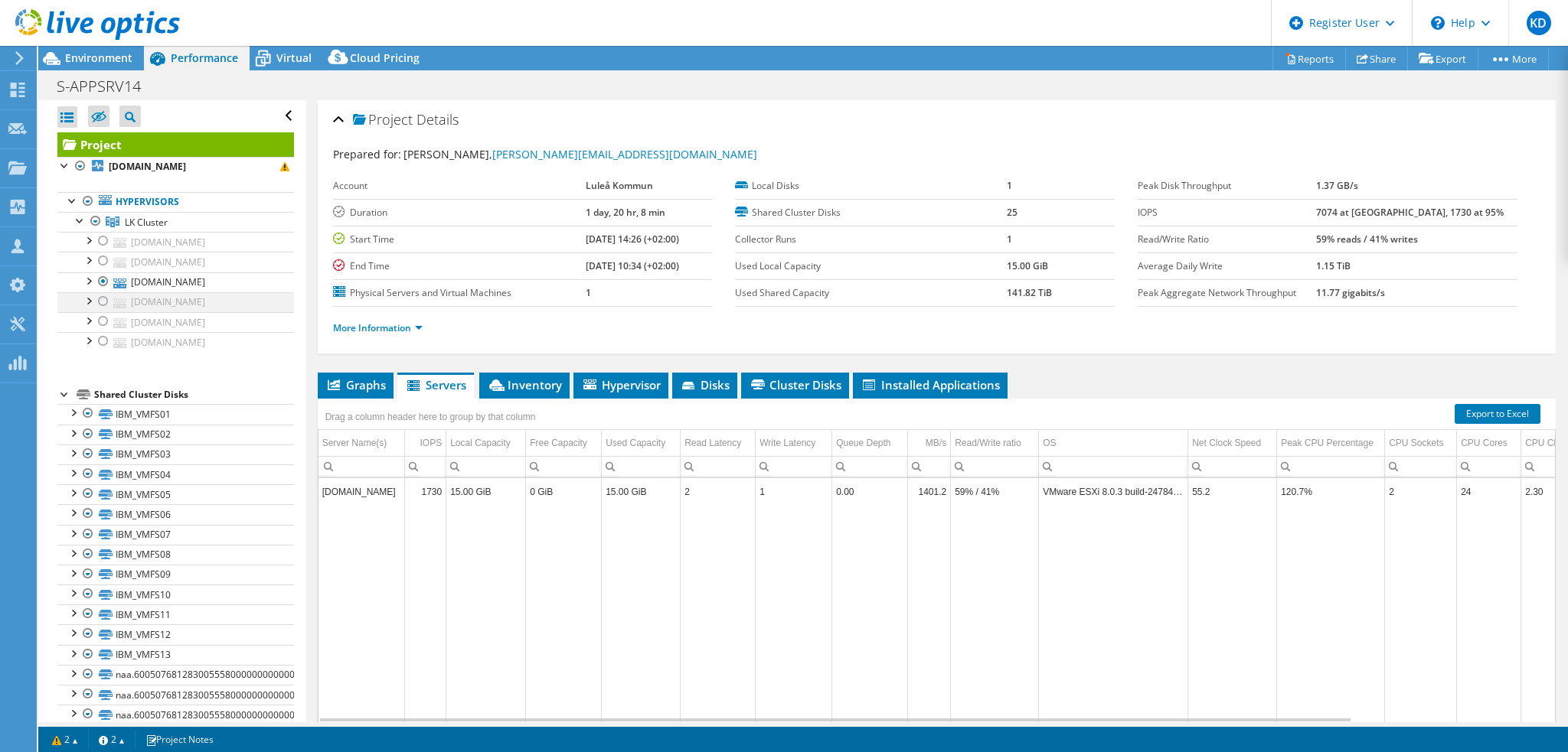
click at [104, 297] on div at bounding box center [104, 302] width 15 height 18
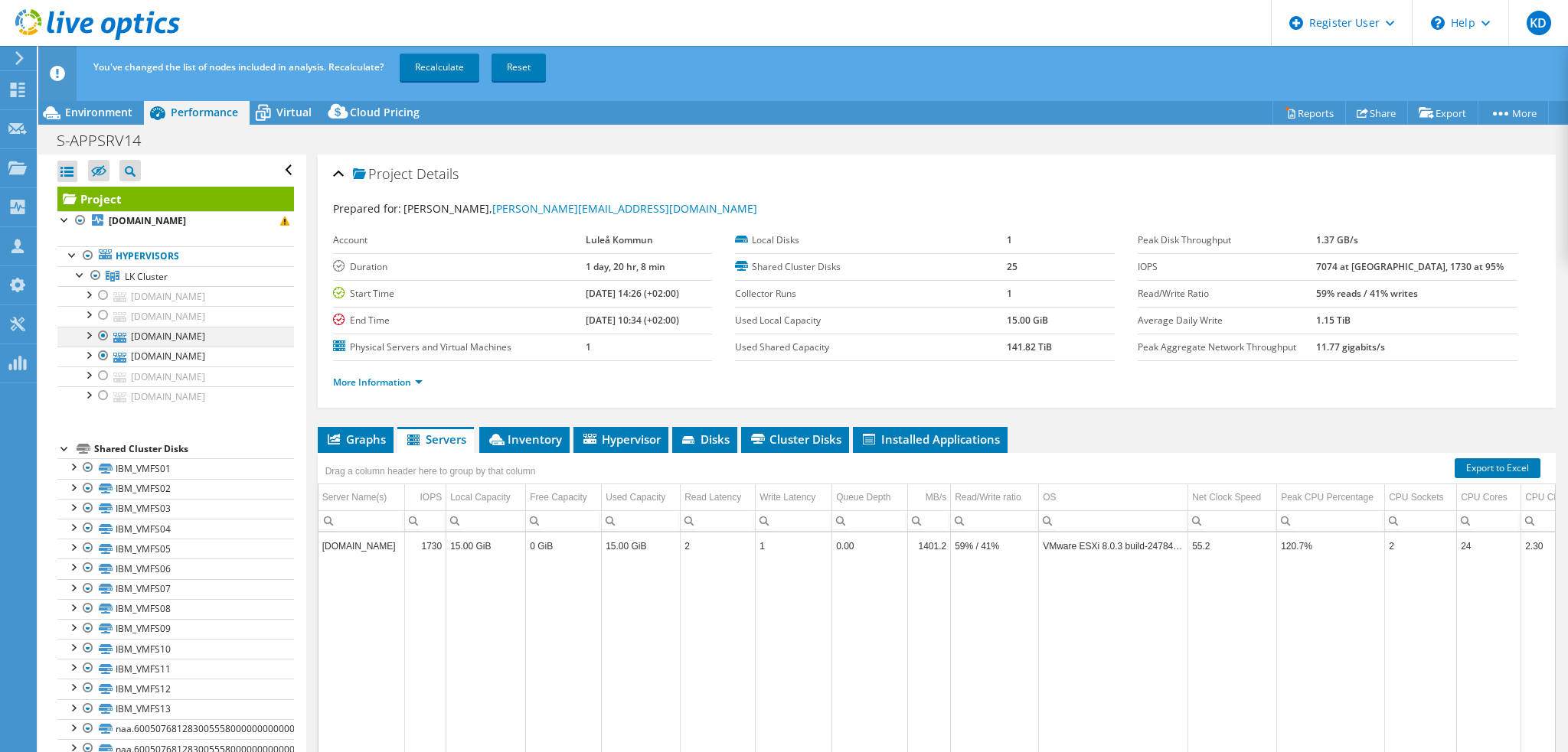
click at [101, 333] on div at bounding box center [104, 336] width 15 height 18
click at [443, 65] on link "Recalculate" at bounding box center [439, 68] width 80 height 28
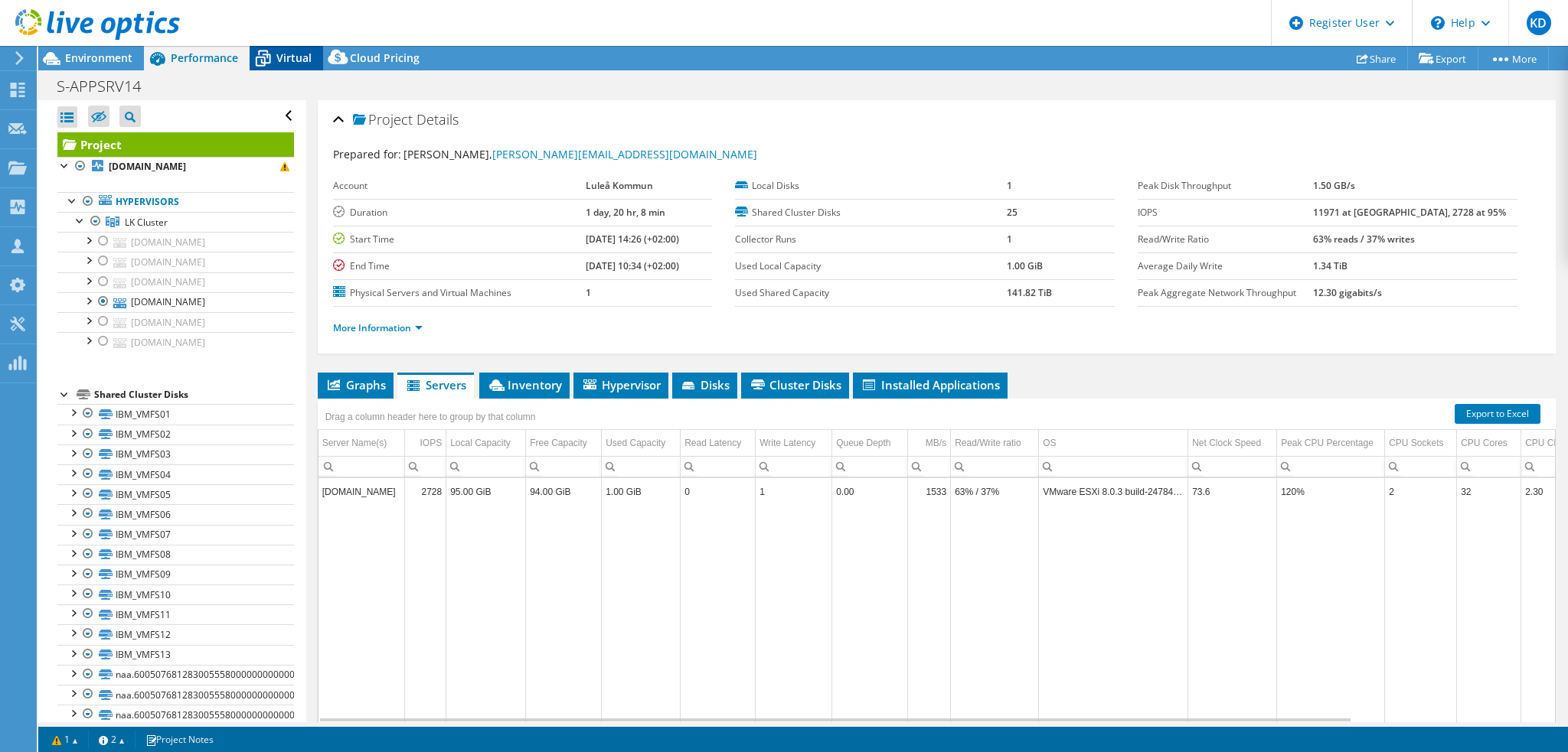
click at [286, 65] on div "Virtual" at bounding box center [287, 58] width 74 height 25
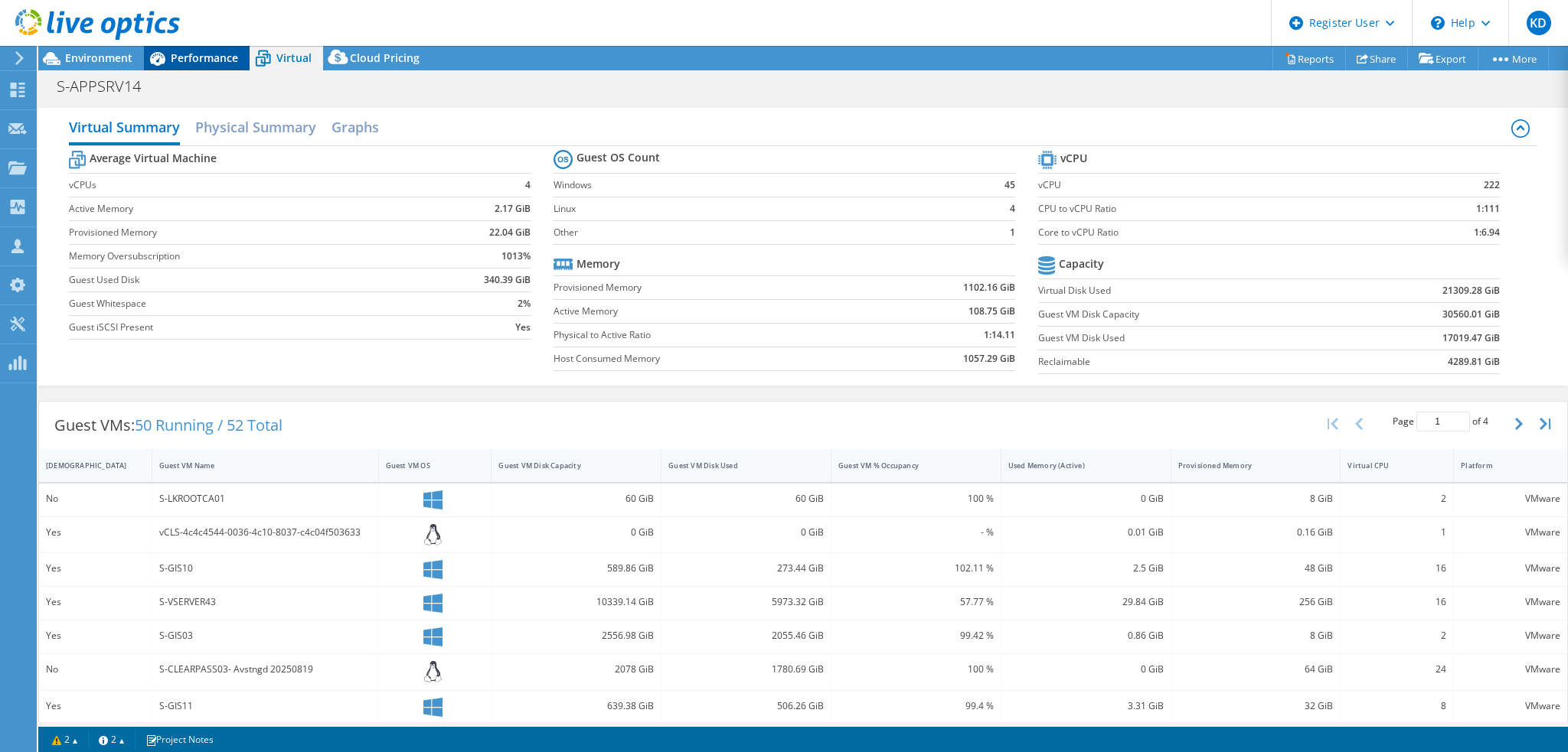
click at [205, 58] on span "Performance" at bounding box center [204, 58] width 68 height 15
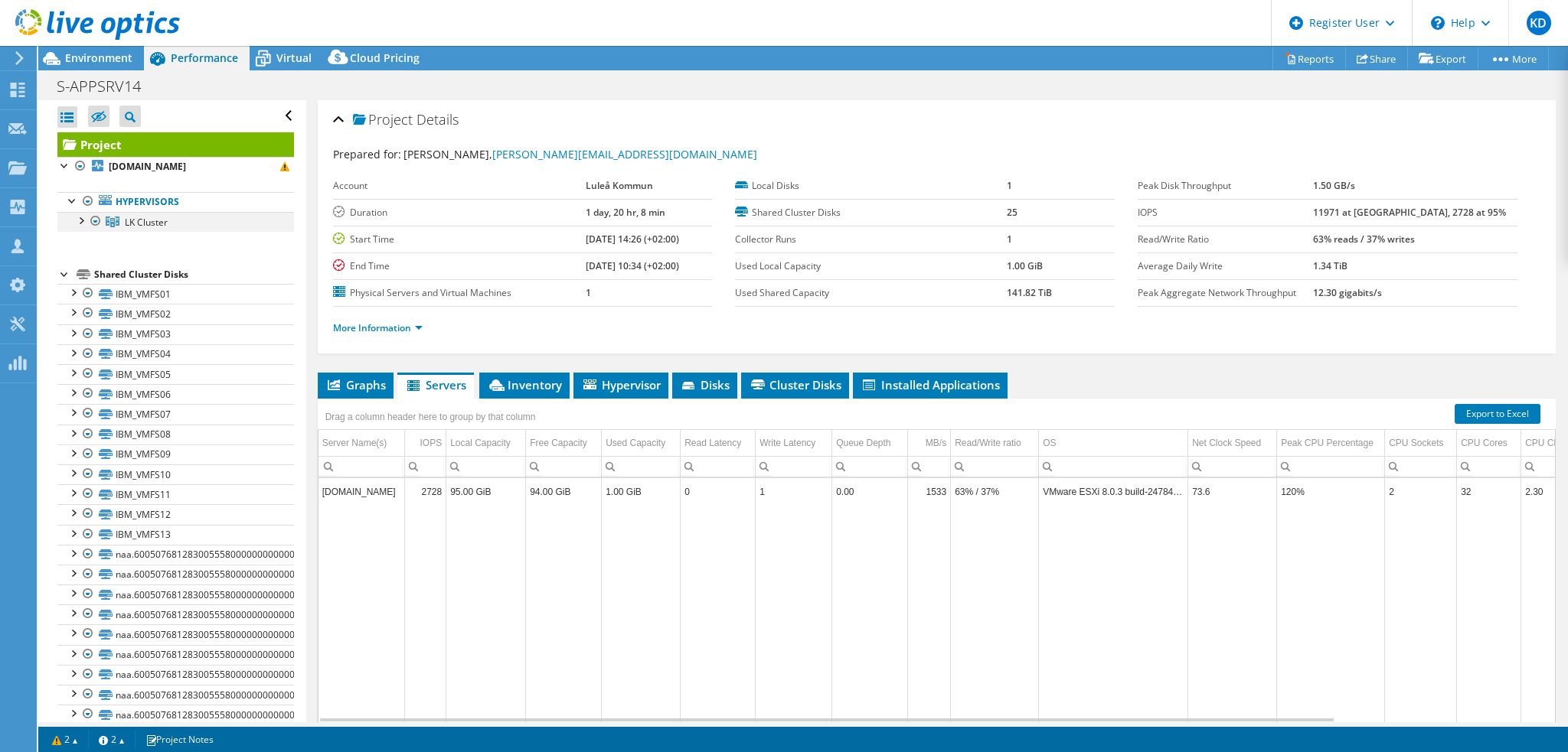
click at [79, 223] on div at bounding box center [81, 220] width 15 height 15
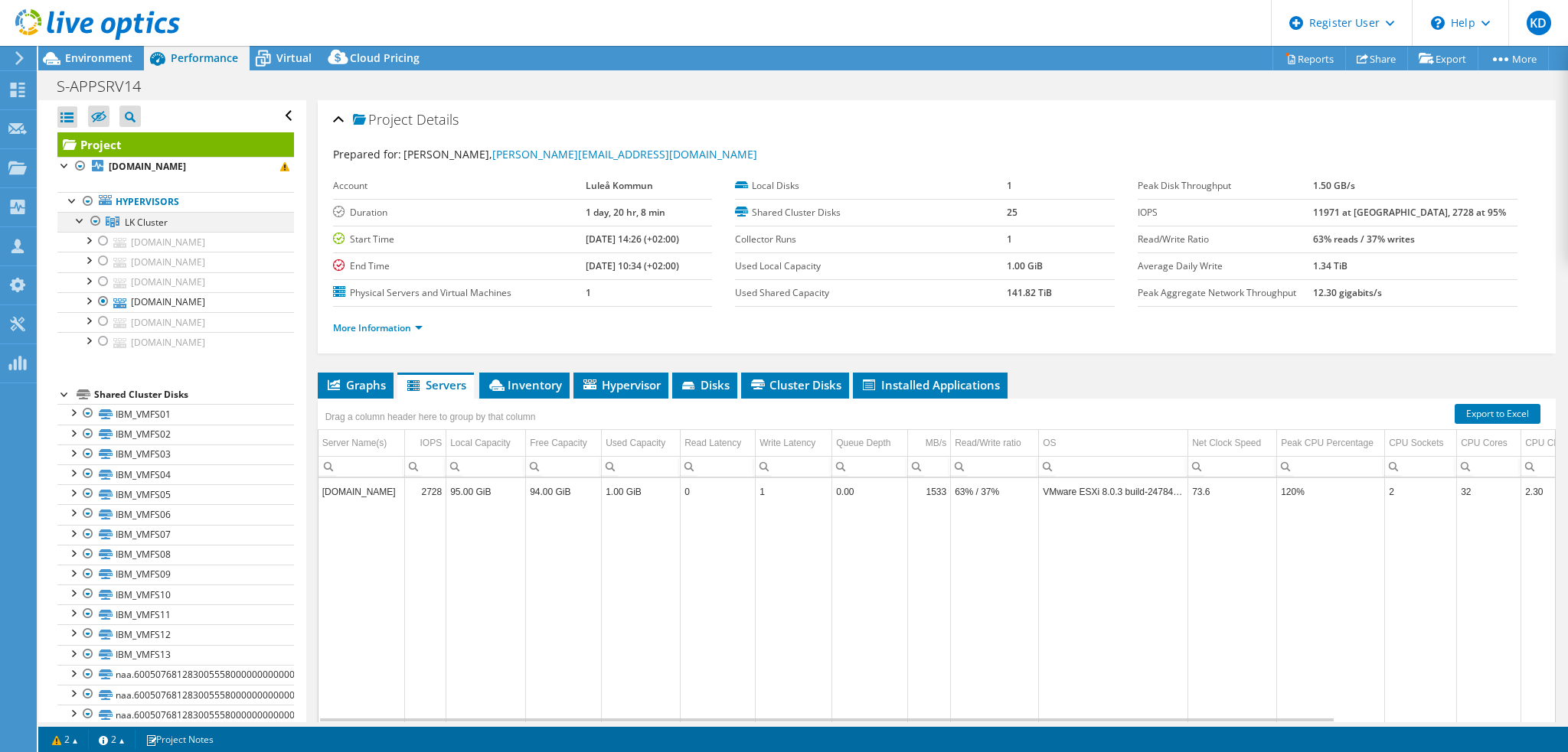
click at [79, 223] on div at bounding box center [81, 220] width 15 height 15
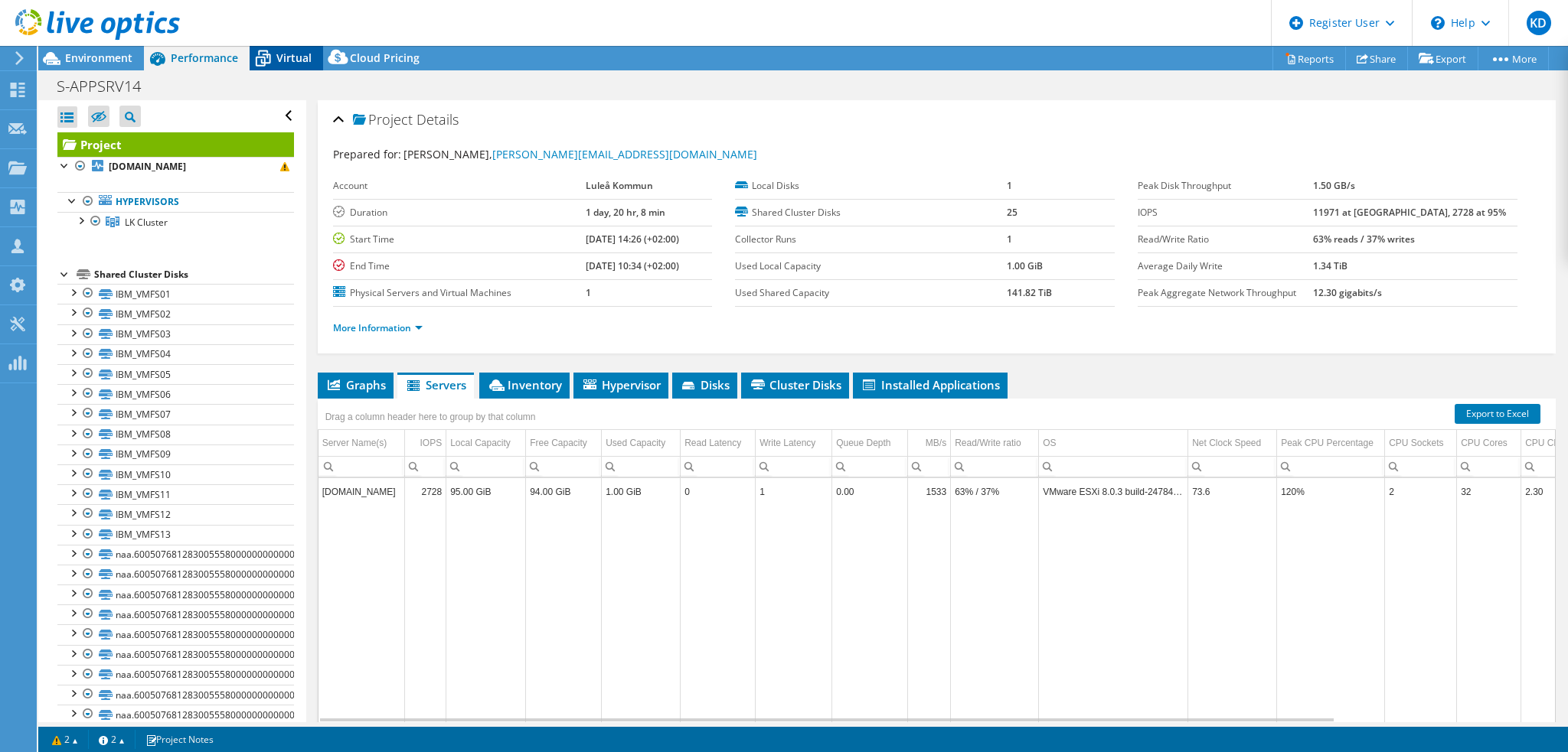
click at [290, 61] on span "Virtual" at bounding box center [294, 58] width 35 height 15
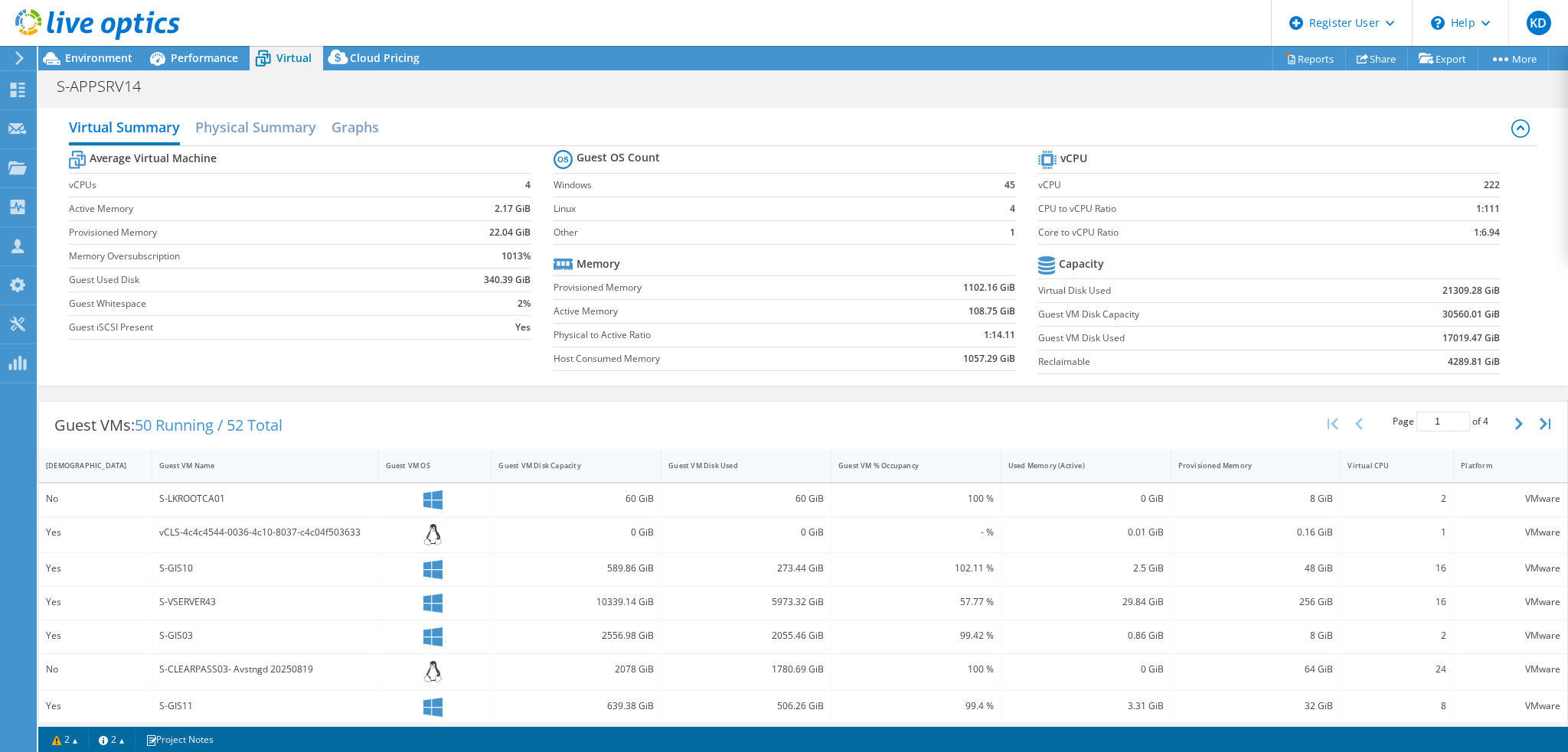
click at [181, 33] on header "KD Dell User [PERSON_NAME] [PERSON_NAME][EMAIL_ADDRESS][DOMAIN_NAME] Dell My Pr…" at bounding box center [784, 23] width 1568 height 46
click at [197, 69] on div "Performance" at bounding box center [197, 58] width 106 height 25
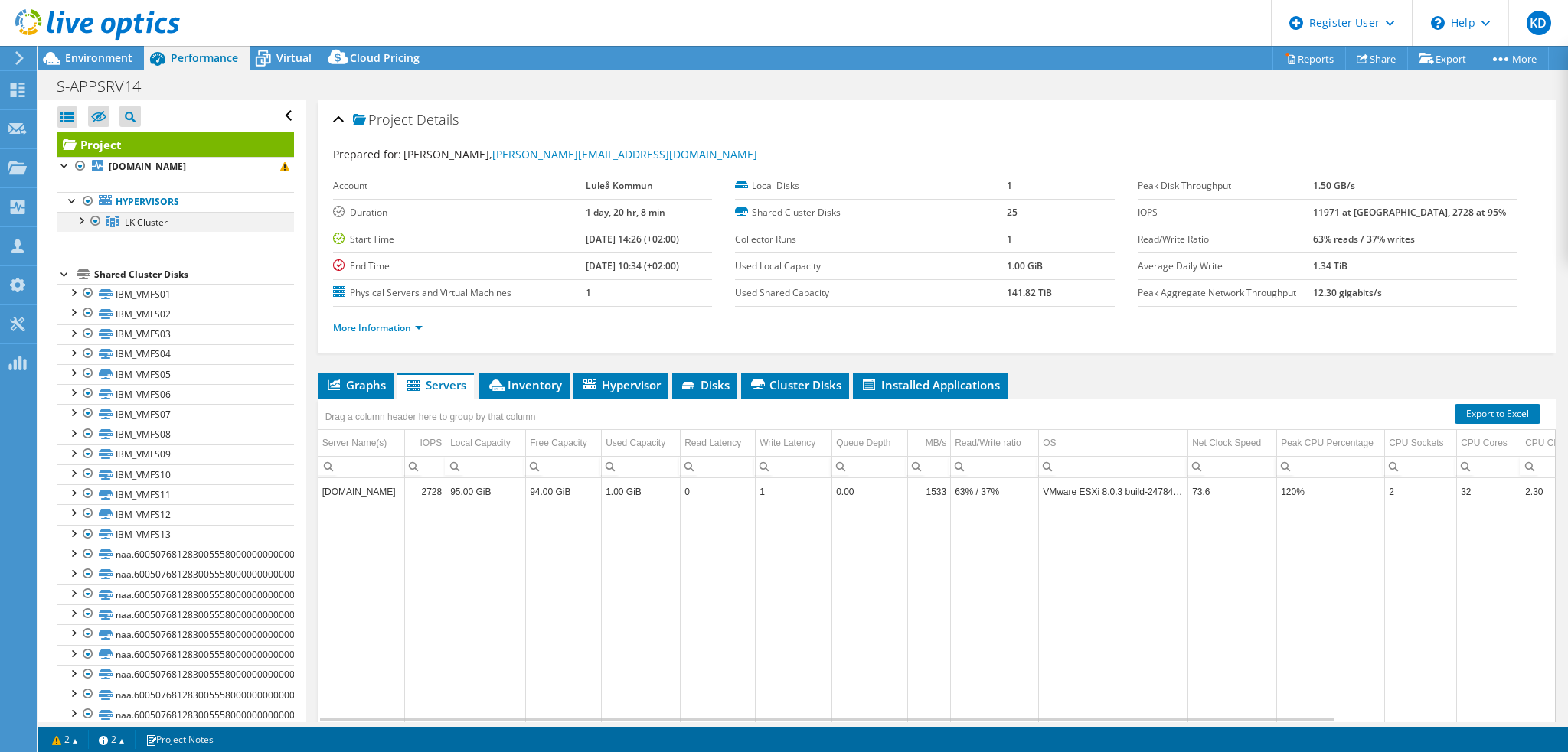
click at [79, 217] on div at bounding box center [81, 220] width 15 height 15
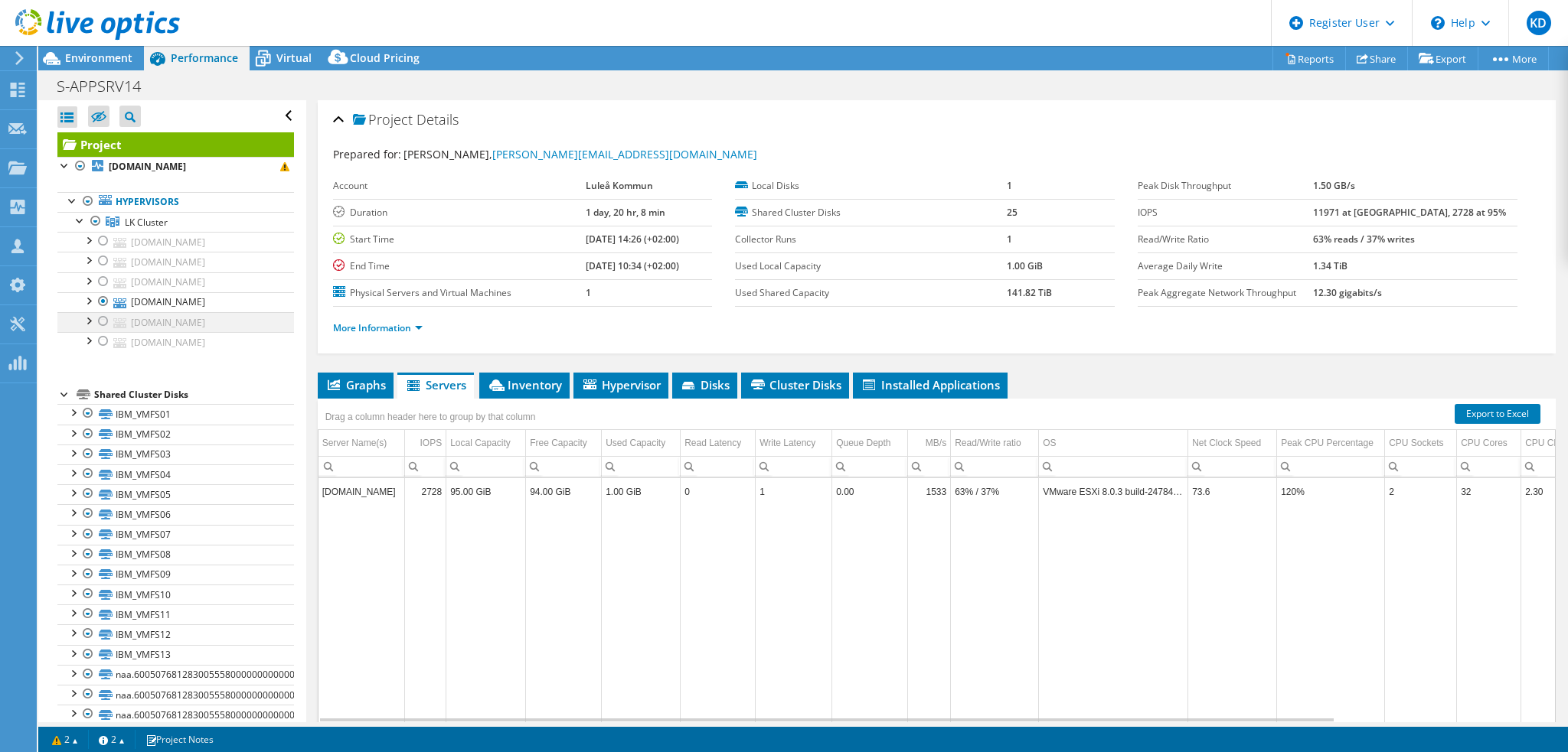
click at [96, 321] on div at bounding box center [104, 322] width 15 height 18
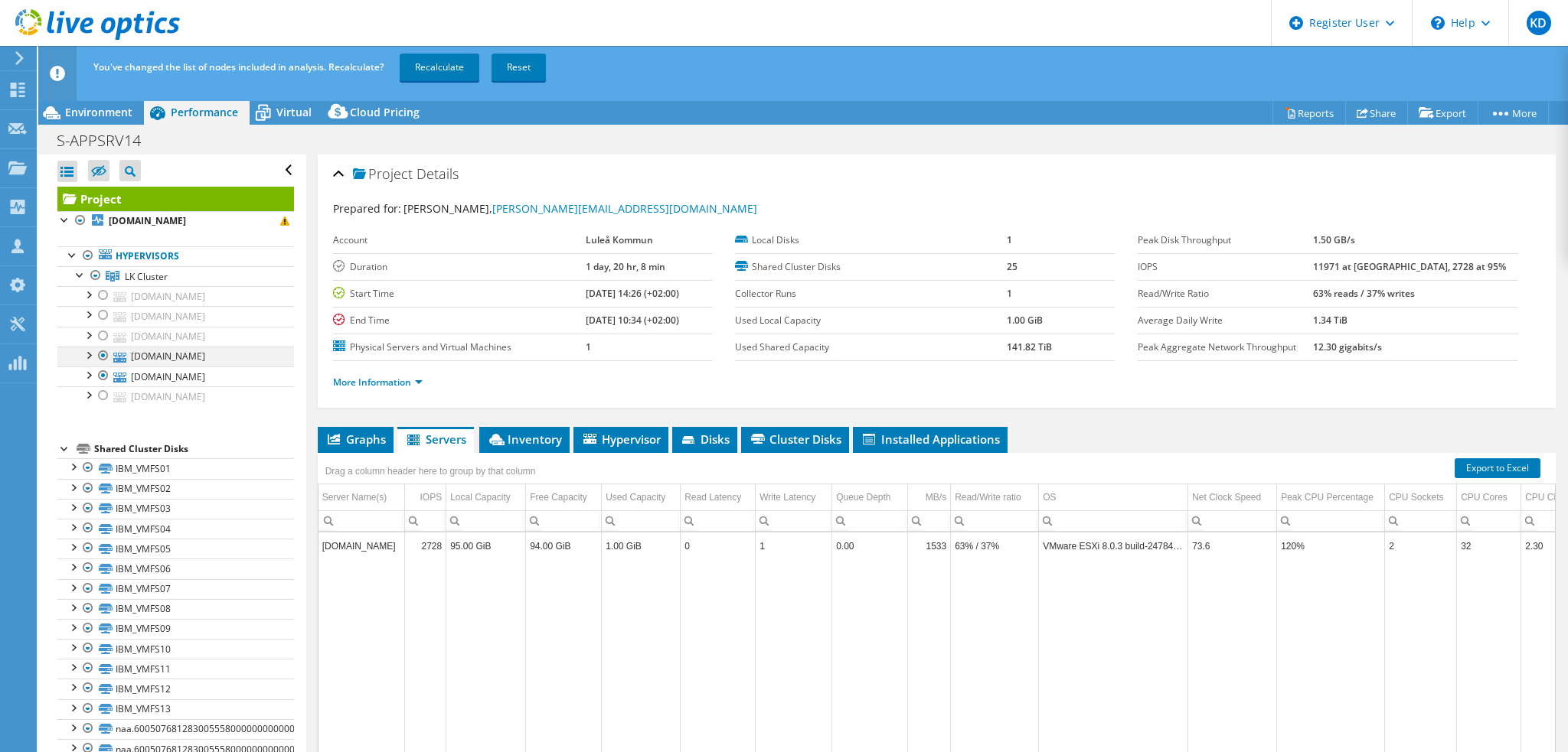
click at [101, 357] on div at bounding box center [104, 356] width 15 height 18
click at [456, 69] on link "Recalculate" at bounding box center [439, 68] width 80 height 28
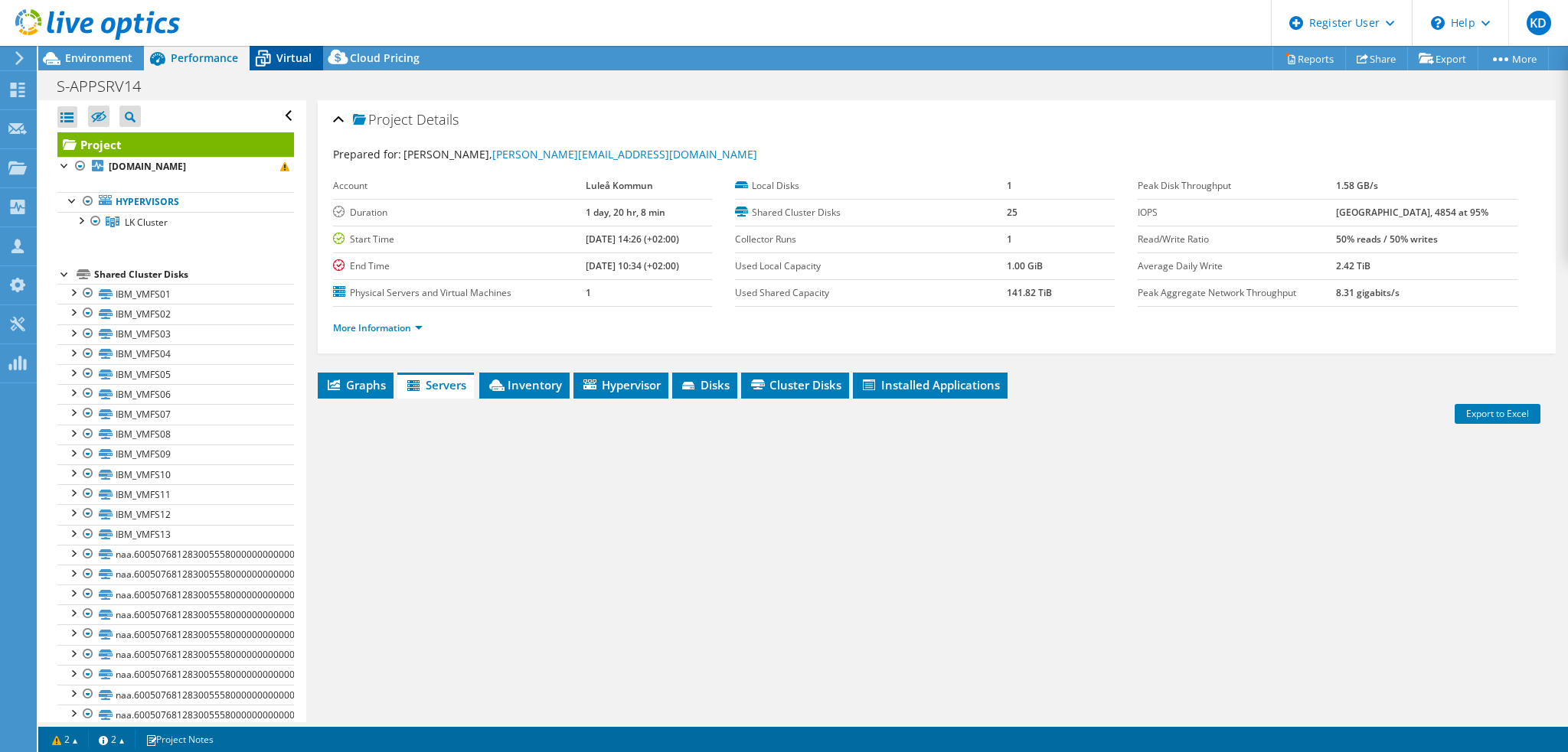
click at [285, 63] on span "Virtual" at bounding box center [294, 58] width 35 height 15
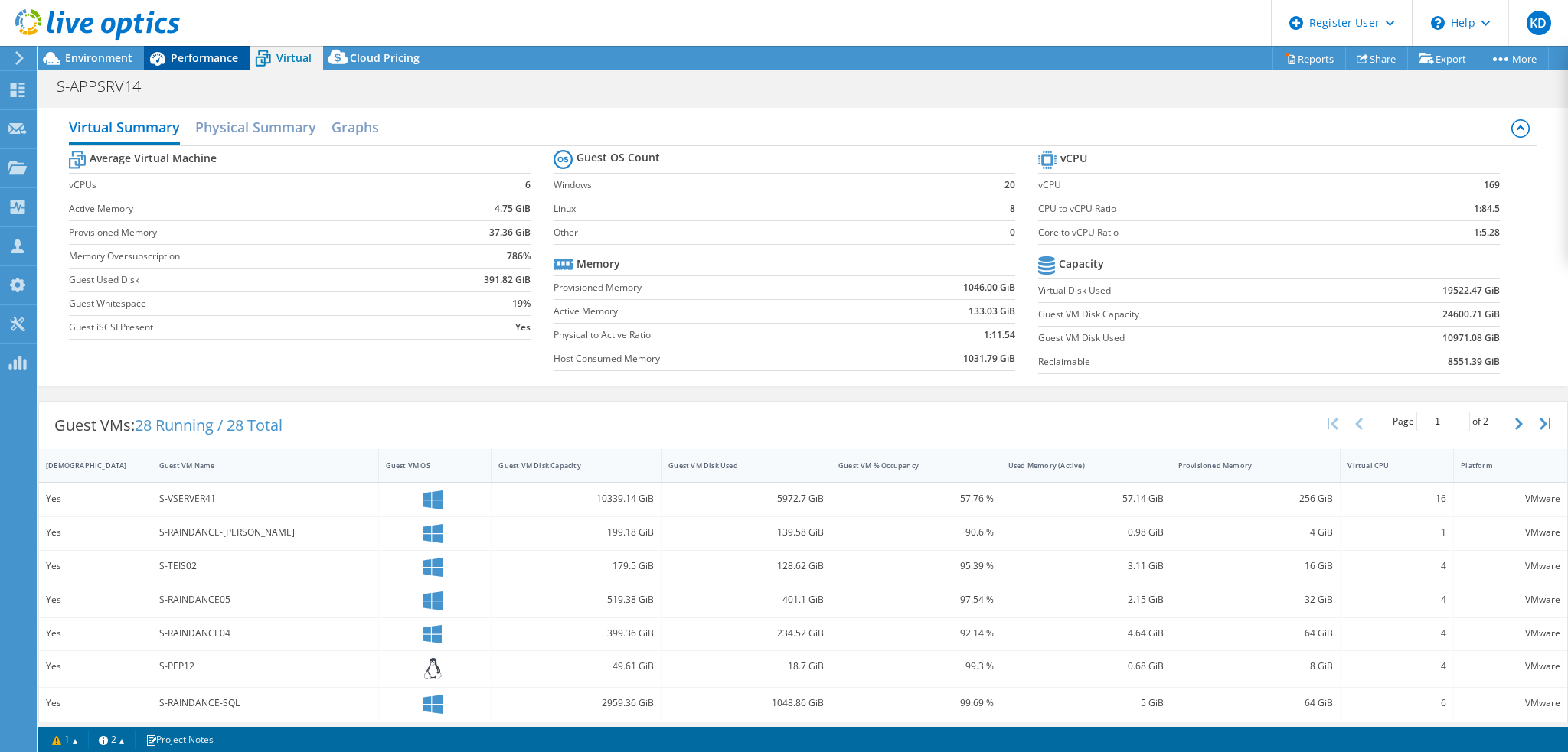
click at [205, 58] on span "Performance" at bounding box center [204, 58] width 68 height 15
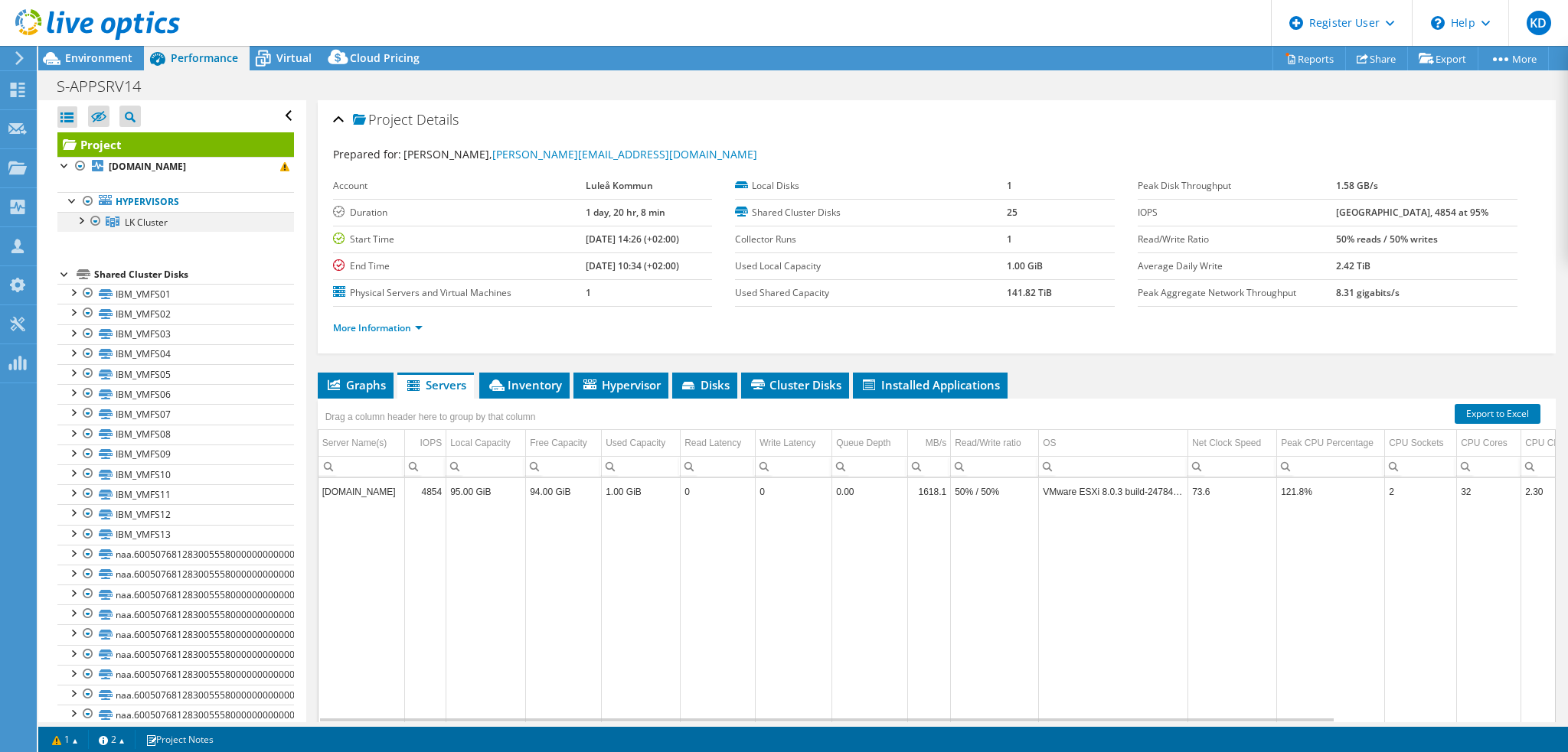
click at [80, 220] on div at bounding box center [81, 220] width 15 height 15
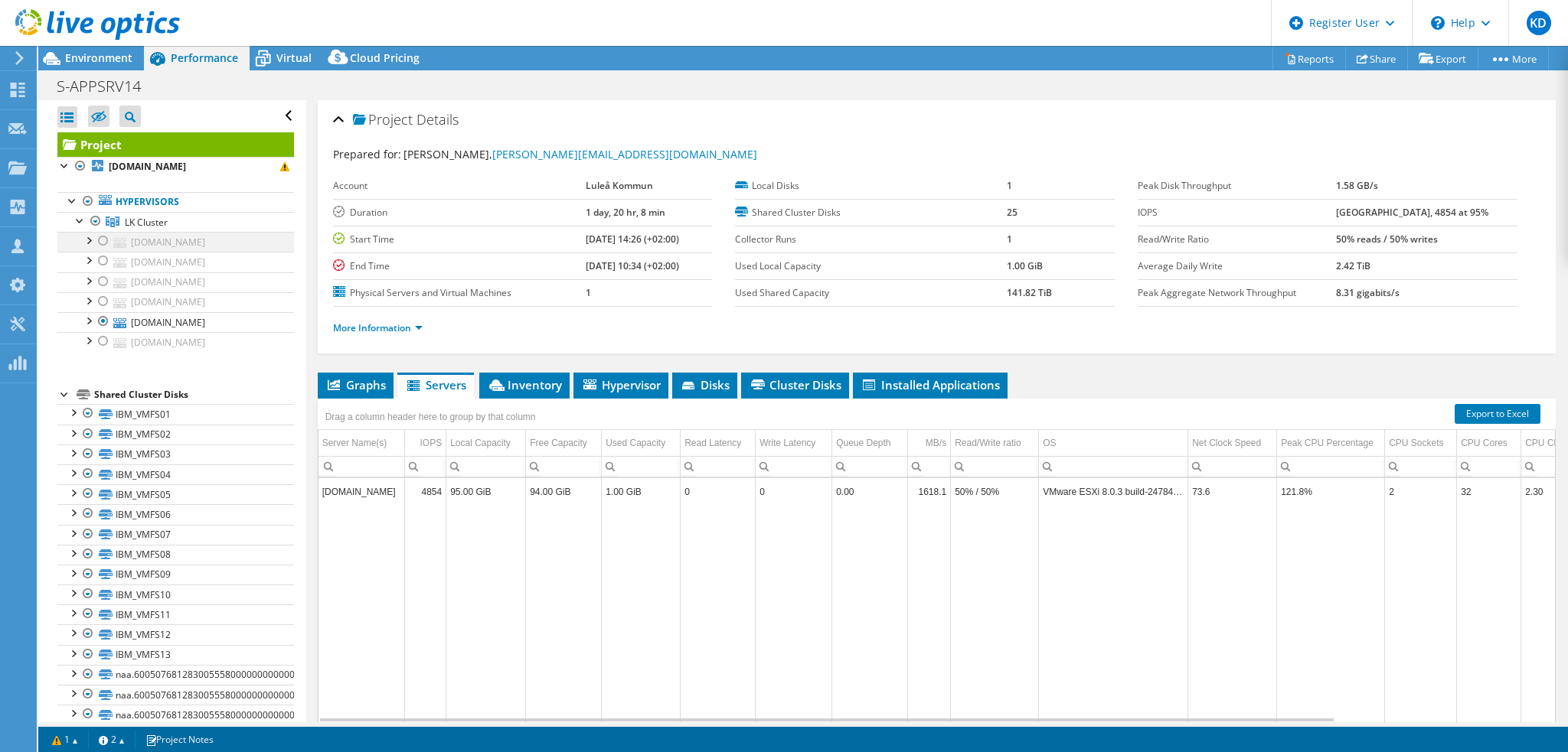
click at [106, 239] on div at bounding box center [104, 241] width 15 height 18
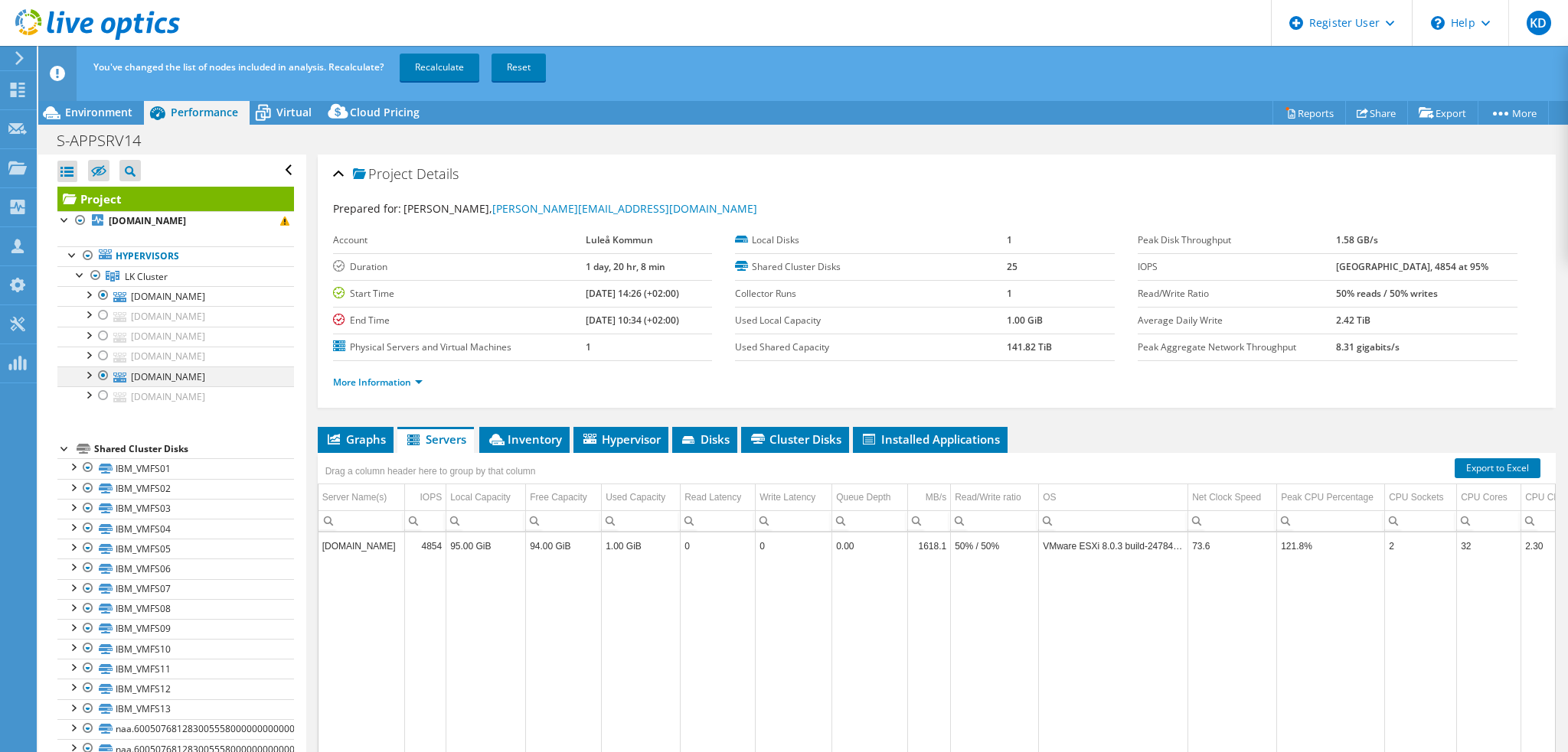
click at [104, 373] on div at bounding box center [104, 376] width 15 height 18
click at [455, 74] on link "Recalculate" at bounding box center [439, 68] width 80 height 28
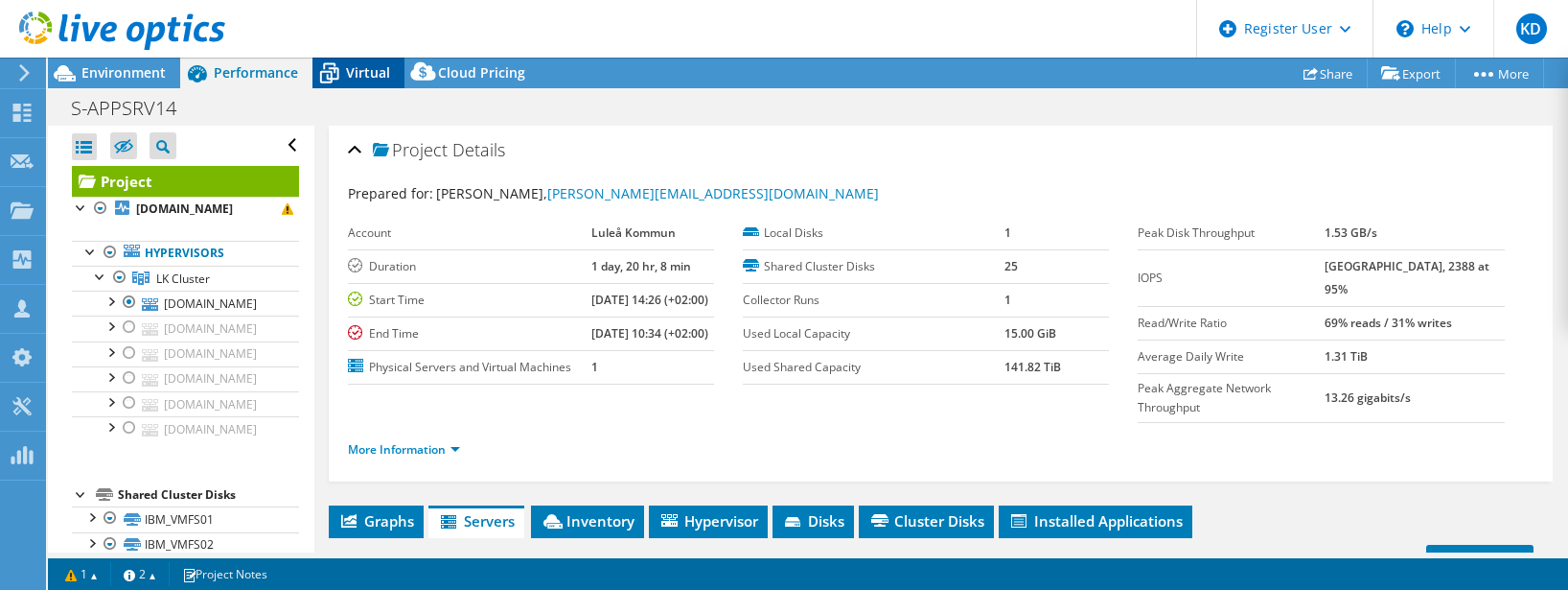
click at [374, 68] on span "Virtual" at bounding box center [368, 72] width 44 height 18
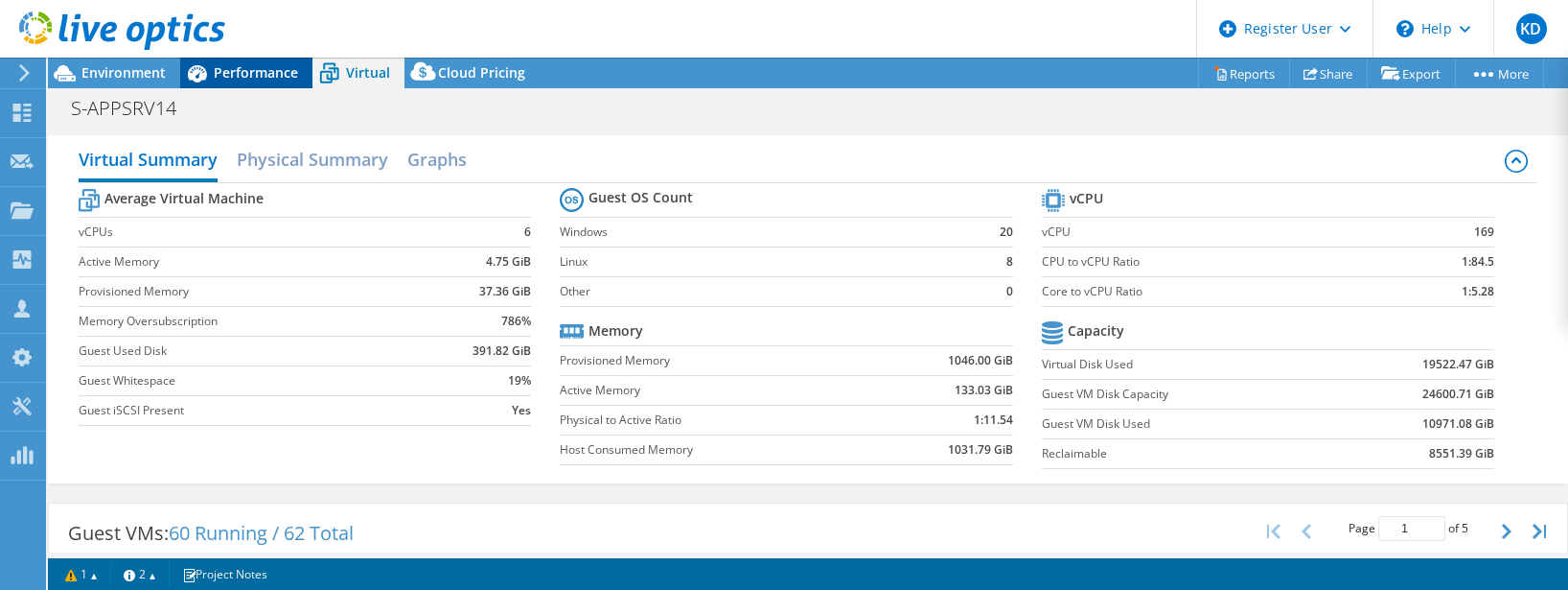
click at [230, 71] on span "Performance" at bounding box center [256, 72] width 85 height 18
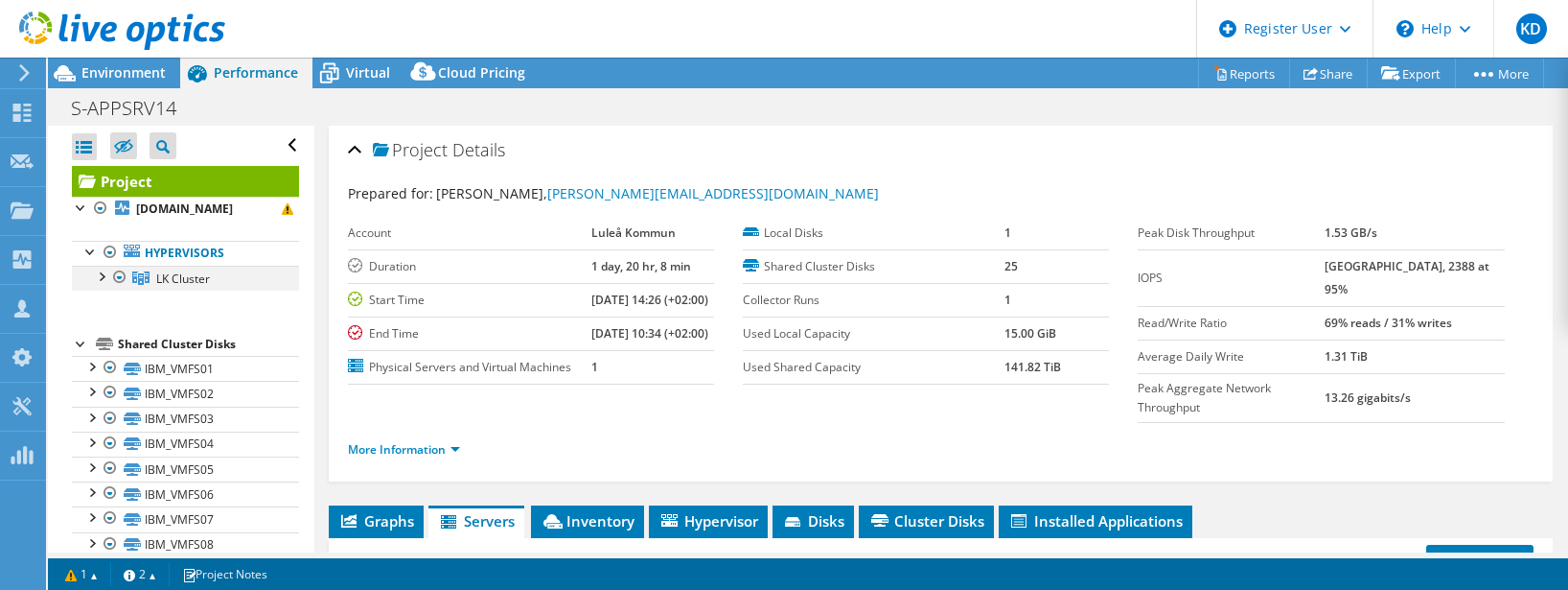
click at [97, 274] on div at bounding box center [101, 275] width 19 height 19
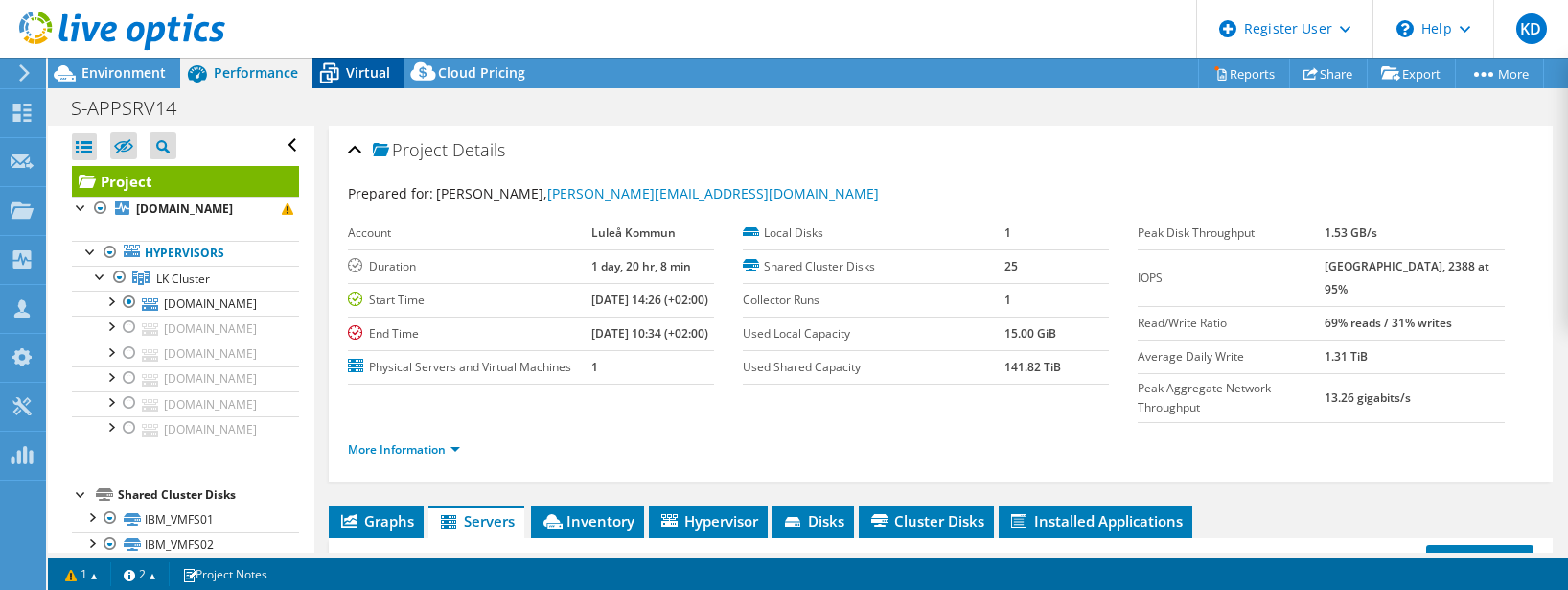
click at [329, 79] on icon at bounding box center [330, 75] width 19 height 15
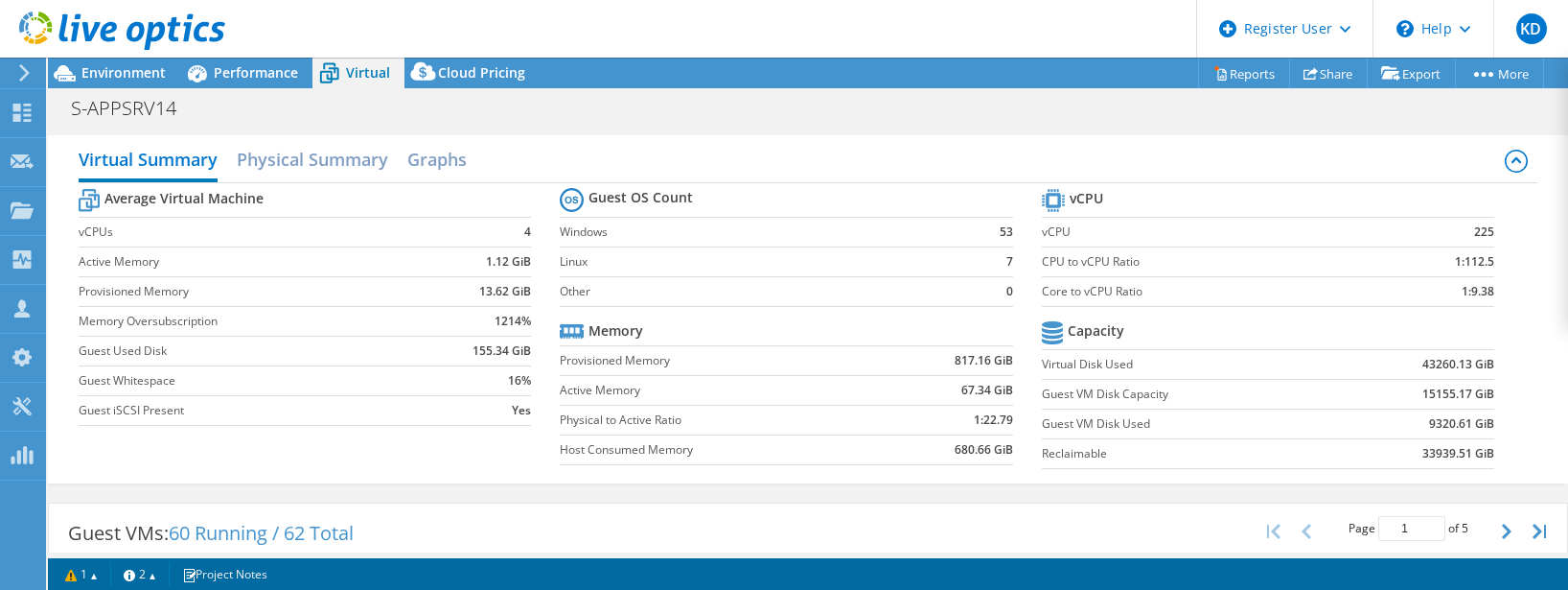
scroll to position [288, 0]
click at [282, 67] on span "Performance" at bounding box center [256, 72] width 85 height 18
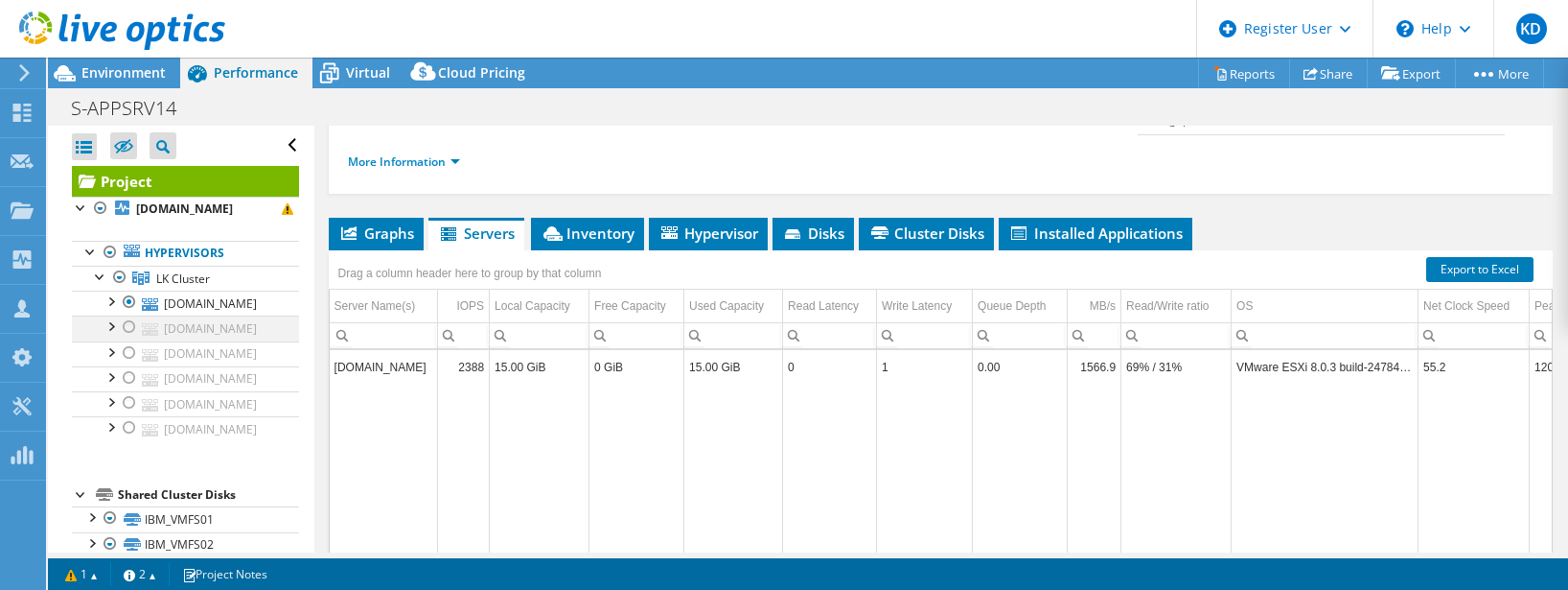
click at [126, 339] on div at bounding box center [130, 327] width 19 height 23
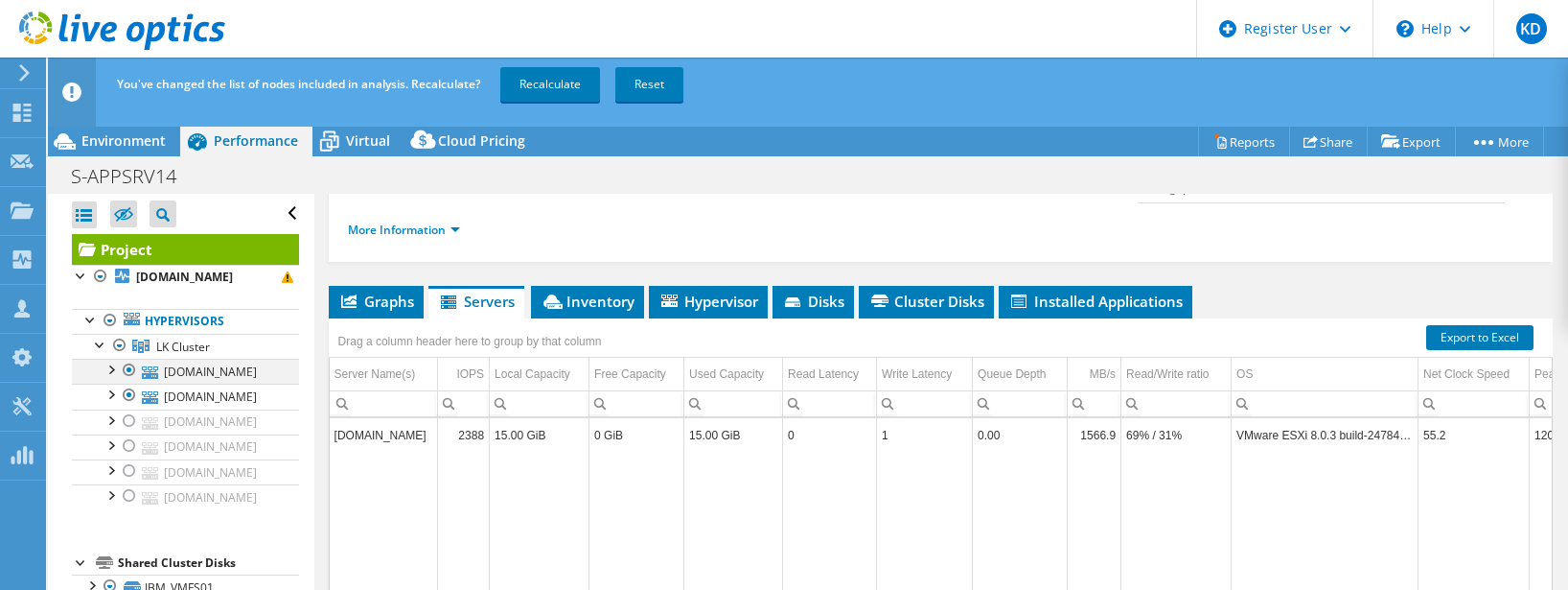
click at [127, 372] on div at bounding box center [130, 371] width 19 height 23
click at [573, 92] on link "Recalculate" at bounding box center [550, 85] width 100 height 35
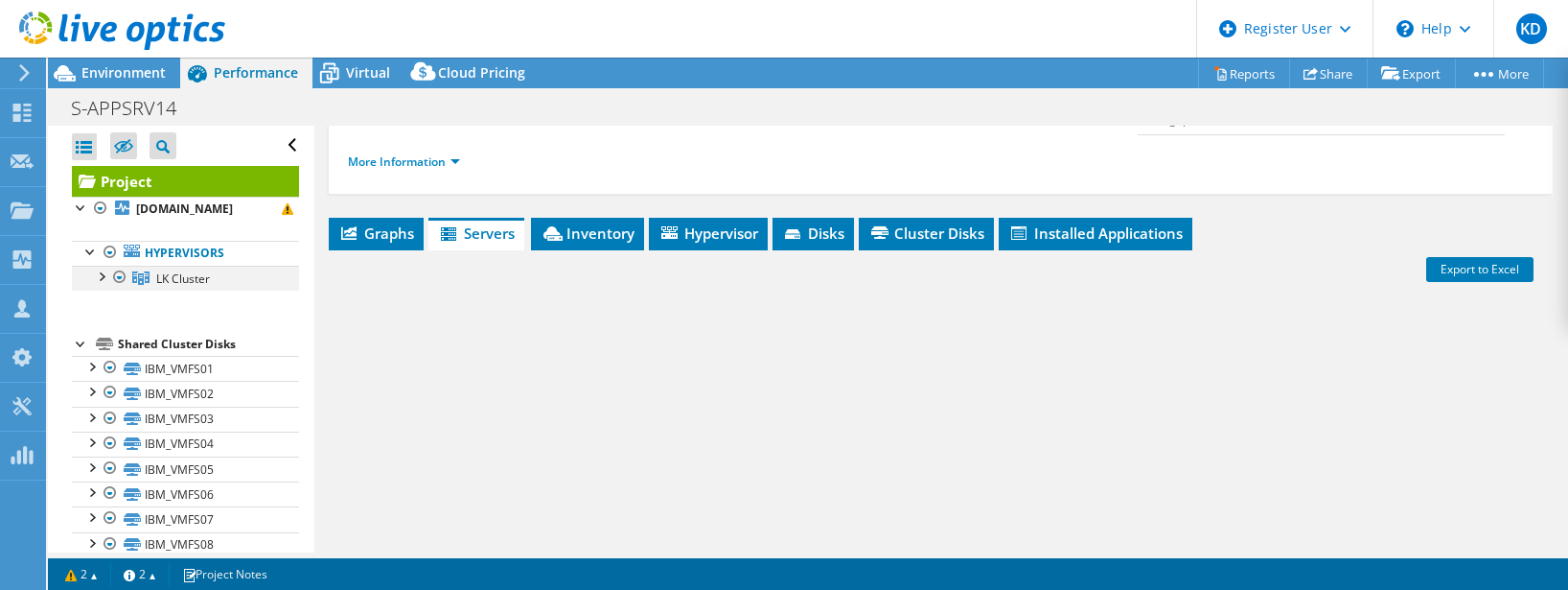
click at [102, 276] on div at bounding box center [101, 275] width 19 height 19
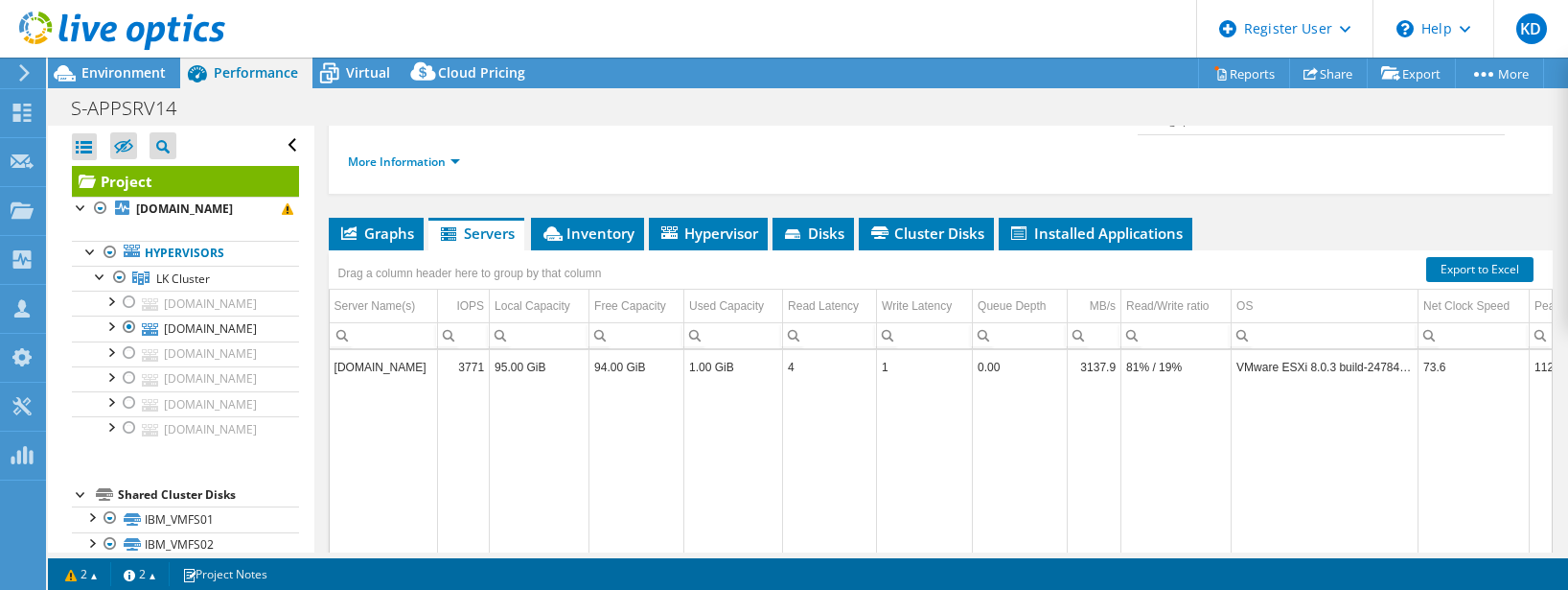
scroll to position [0, 0]
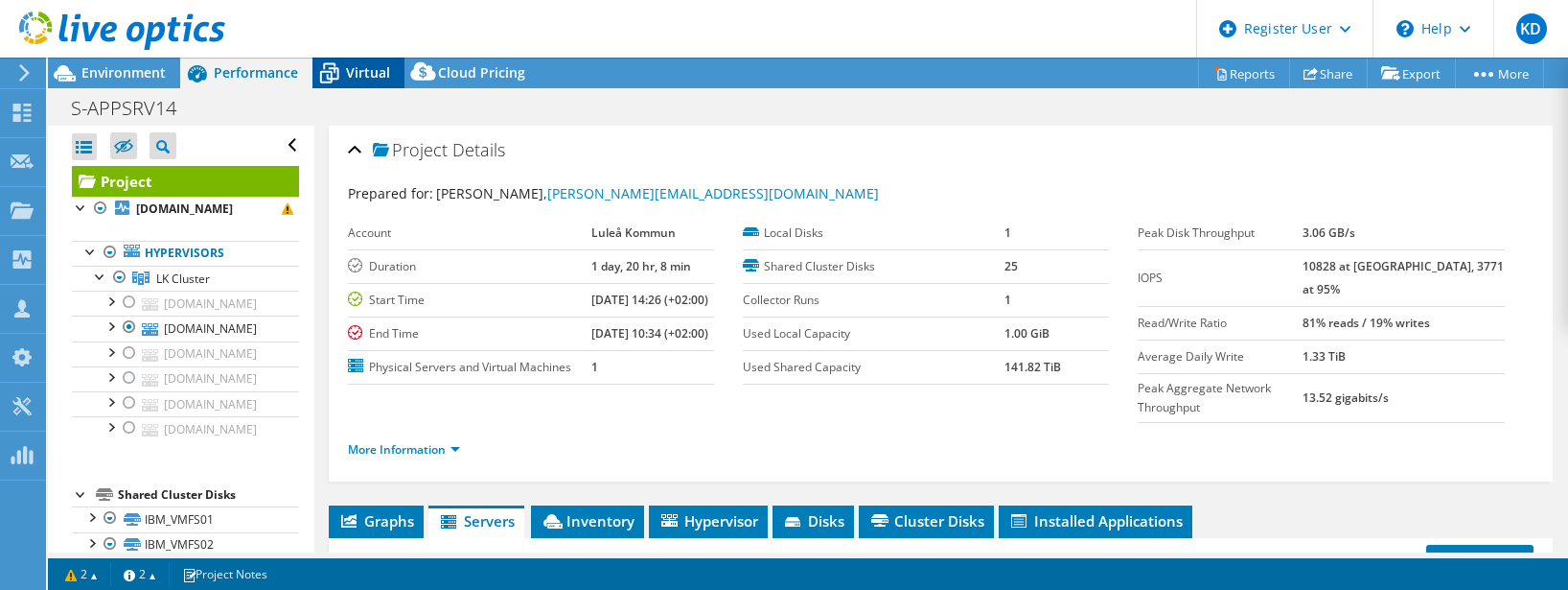
click at [366, 72] on span "Virtual" at bounding box center [368, 72] width 44 height 18
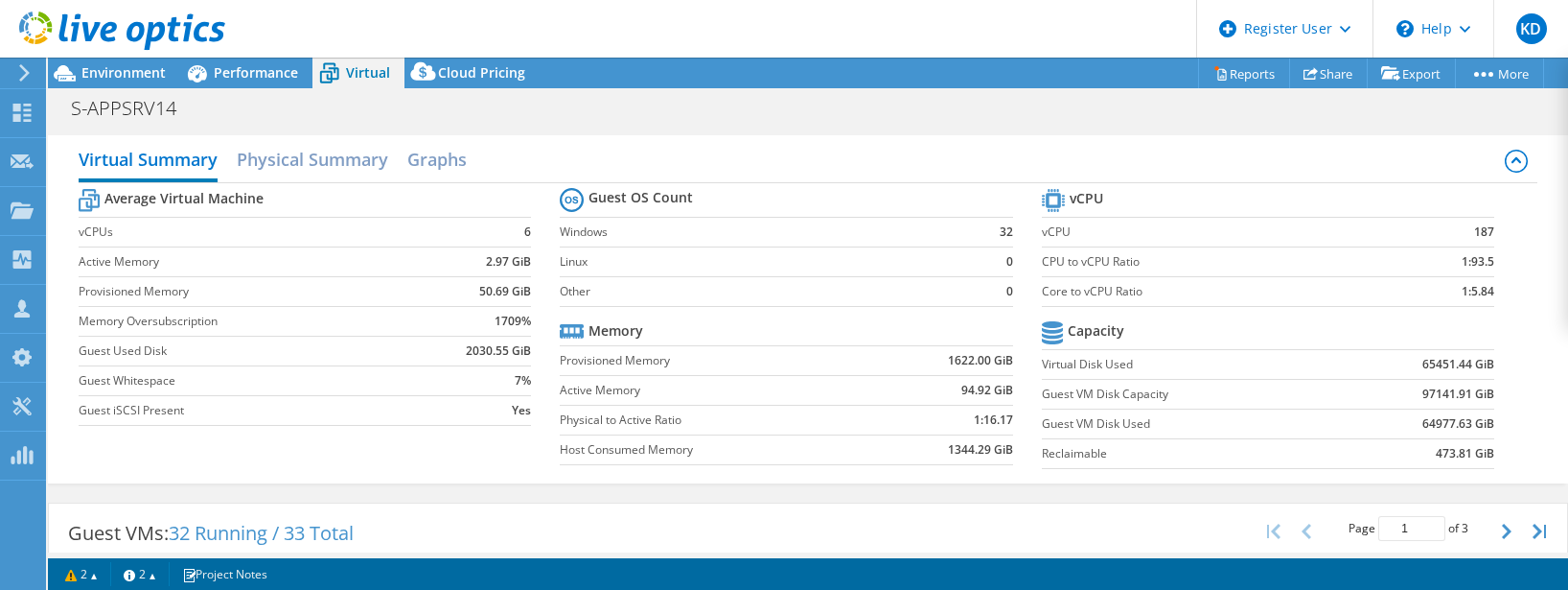
scroll to position [192, 0]
click at [235, 66] on span "Performance" at bounding box center [256, 72] width 85 height 18
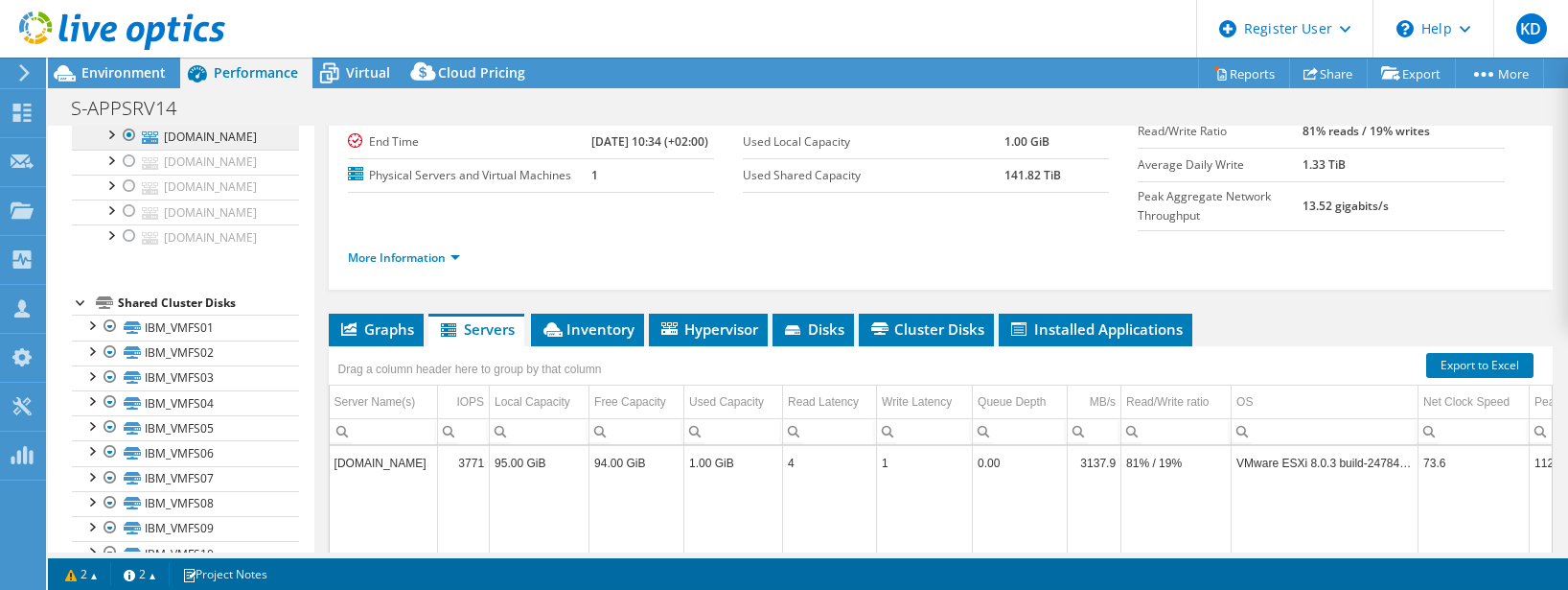
scroll to position [96, 0]
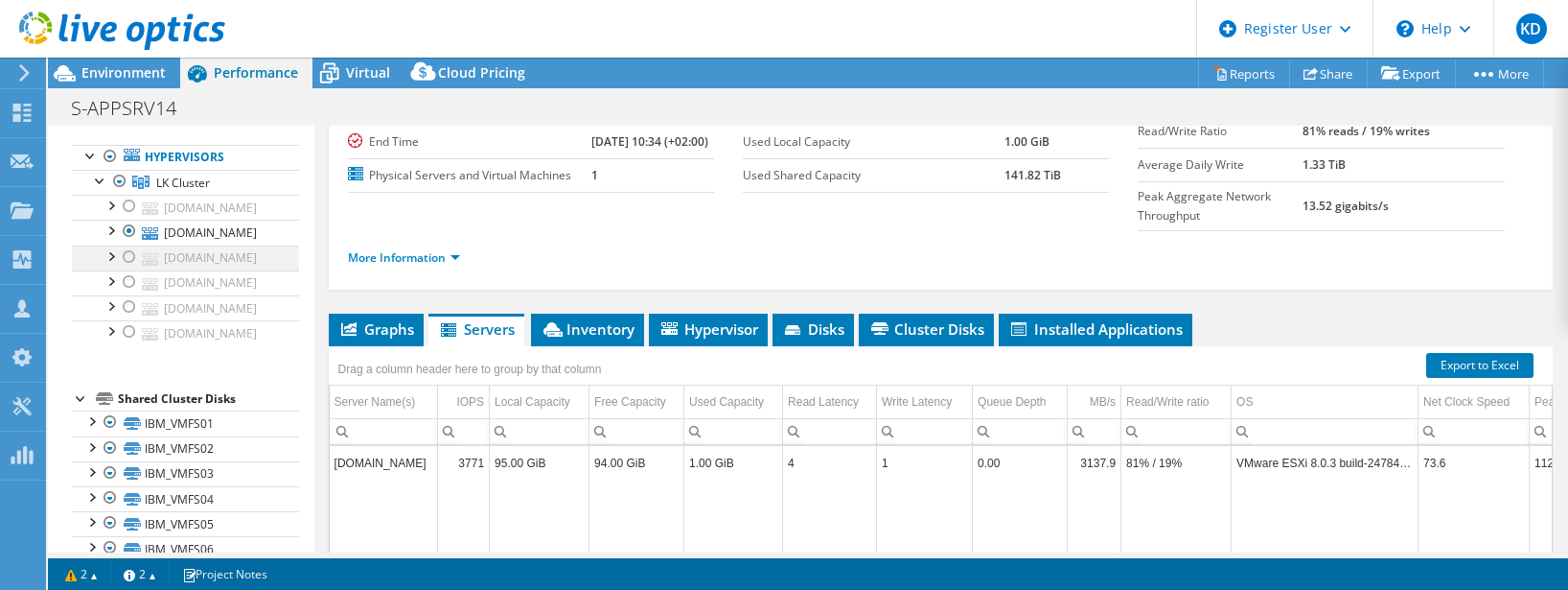
click at [128, 269] on div at bounding box center [130, 257] width 19 height 23
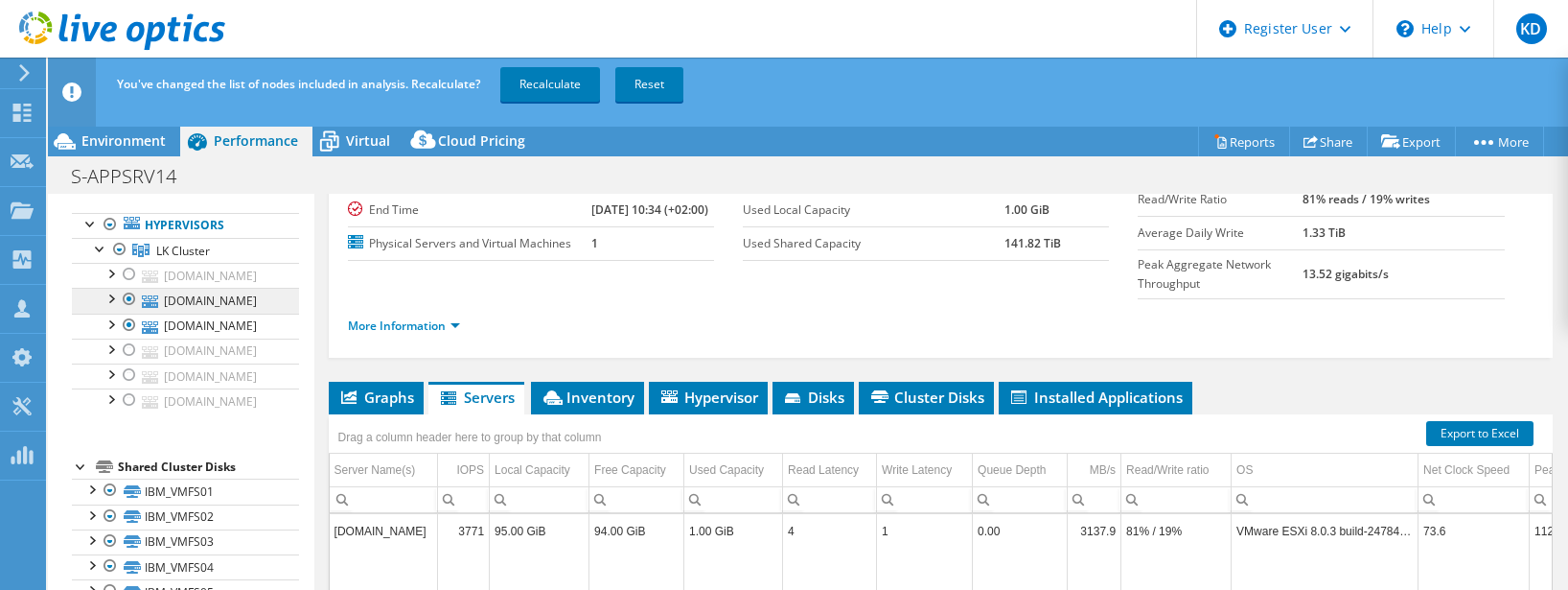
drag, startPoint x: 133, startPoint y: 311, endPoint x: 143, endPoint y: 306, distance: 11.2
click at [133, 311] on div at bounding box center [130, 299] width 19 height 23
click at [565, 82] on link "Recalculate" at bounding box center [550, 85] width 100 height 35
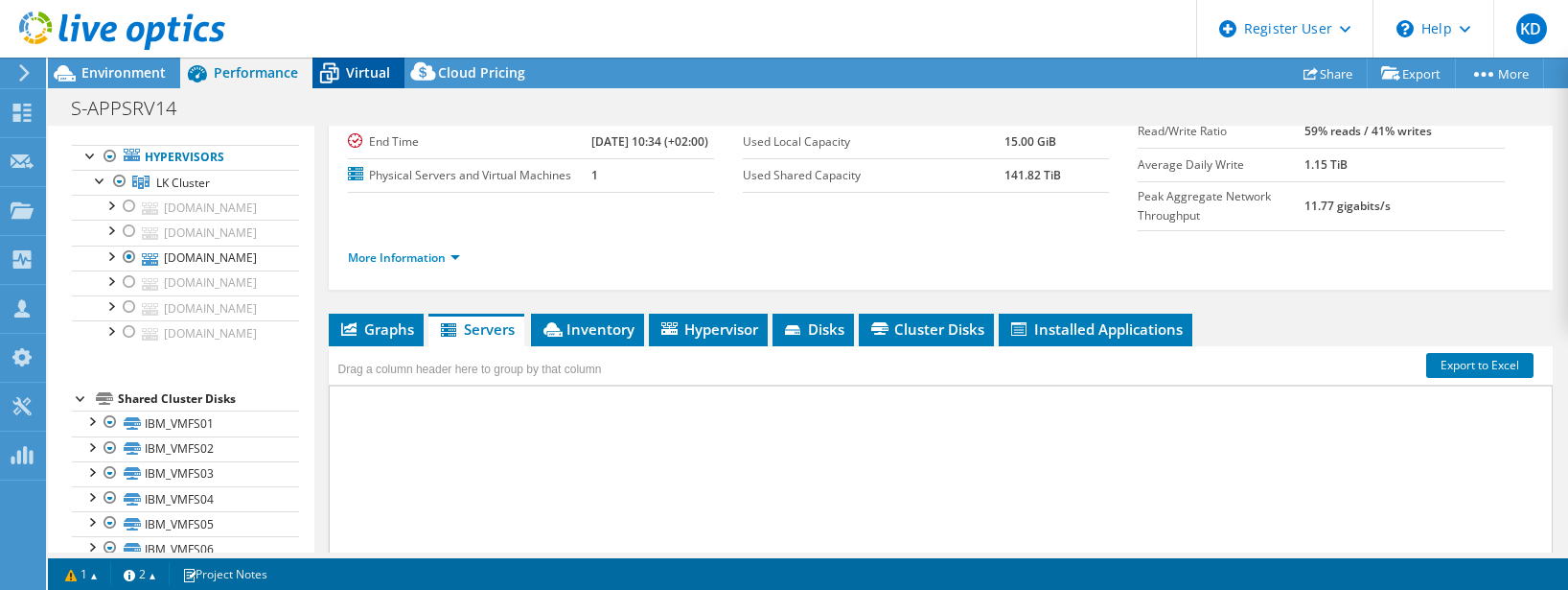
click at [354, 72] on span "Virtual" at bounding box center [368, 72] width 44 height 18
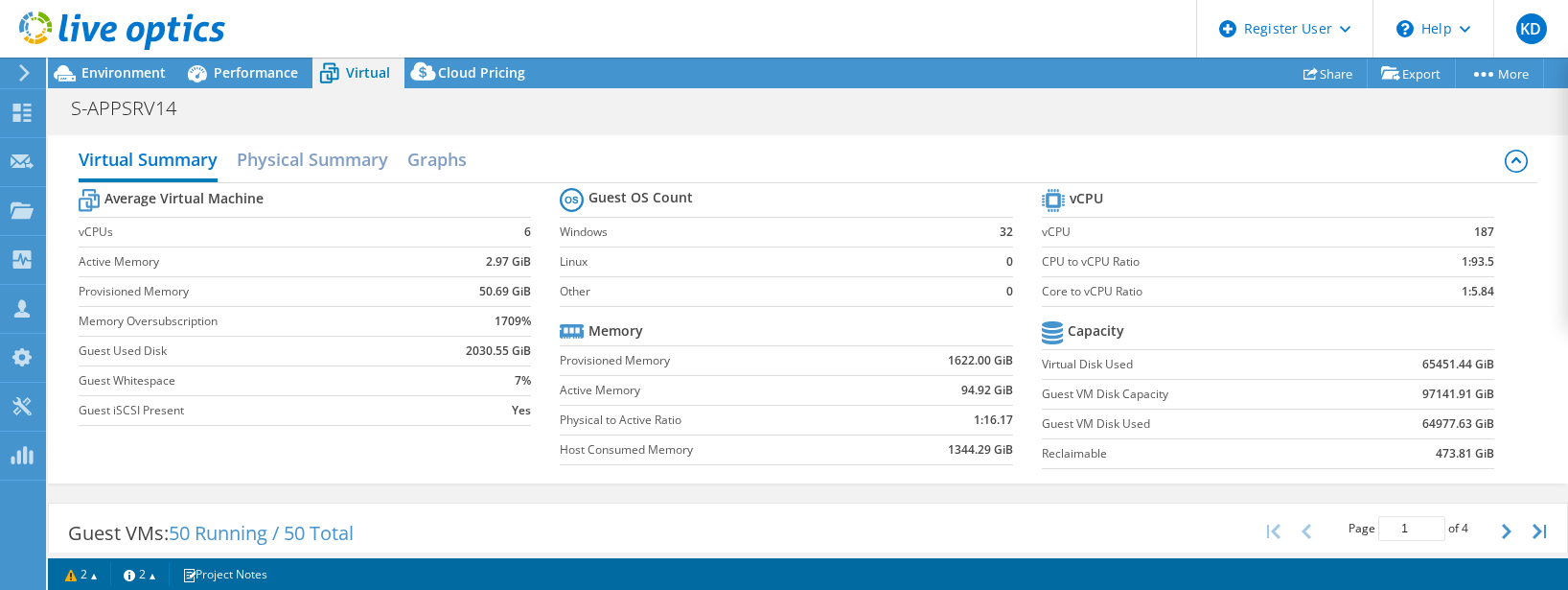
click at [271, 76] on span "Performance" at bounding box center [256, 72] width 85 height 18
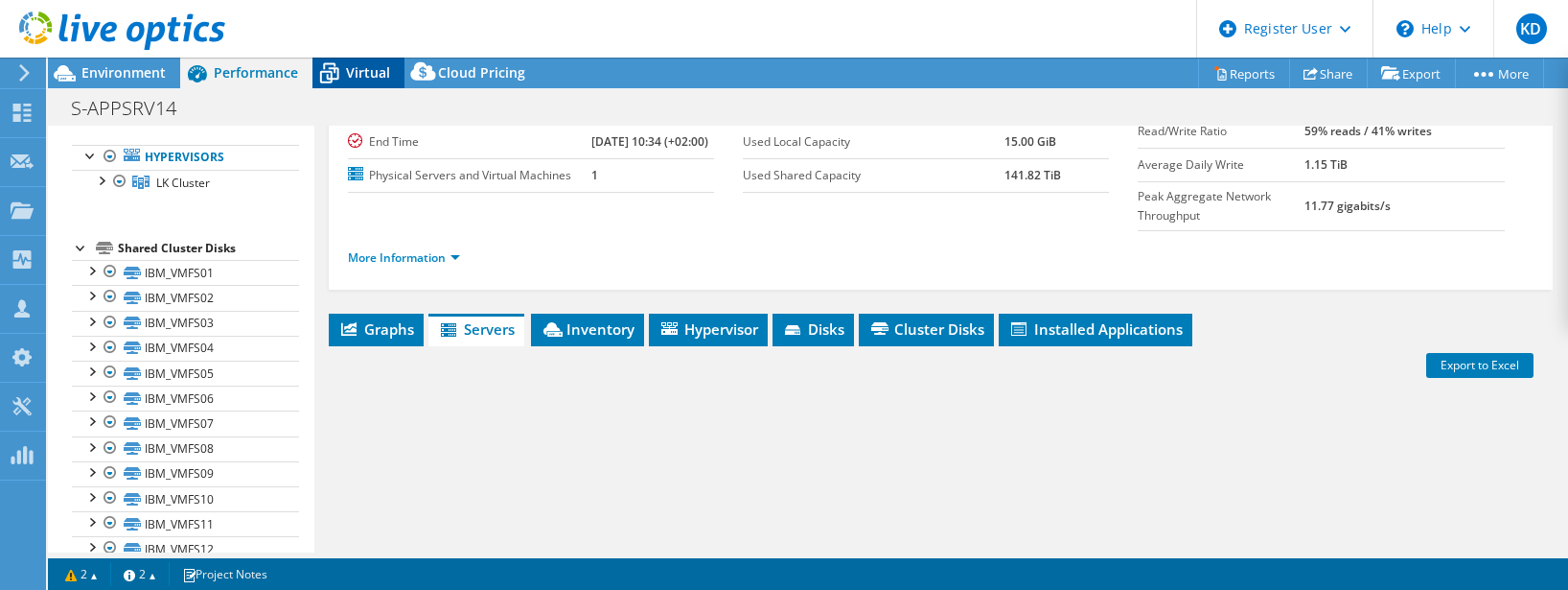
click at [353, 67] on span "Virtual" at bounding box center [368, 72] width 44 height 18
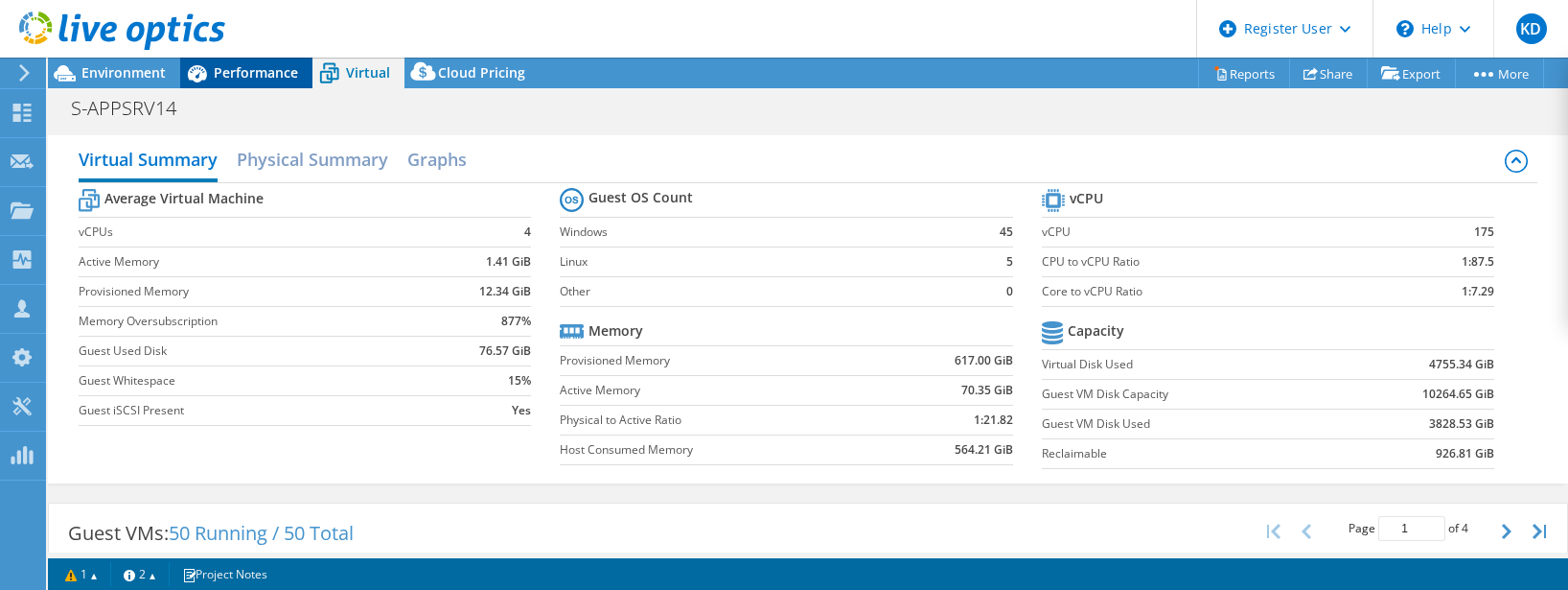
click at [249, 88] on div "Performance" at bounding box center [246, 73] width 133 height 31
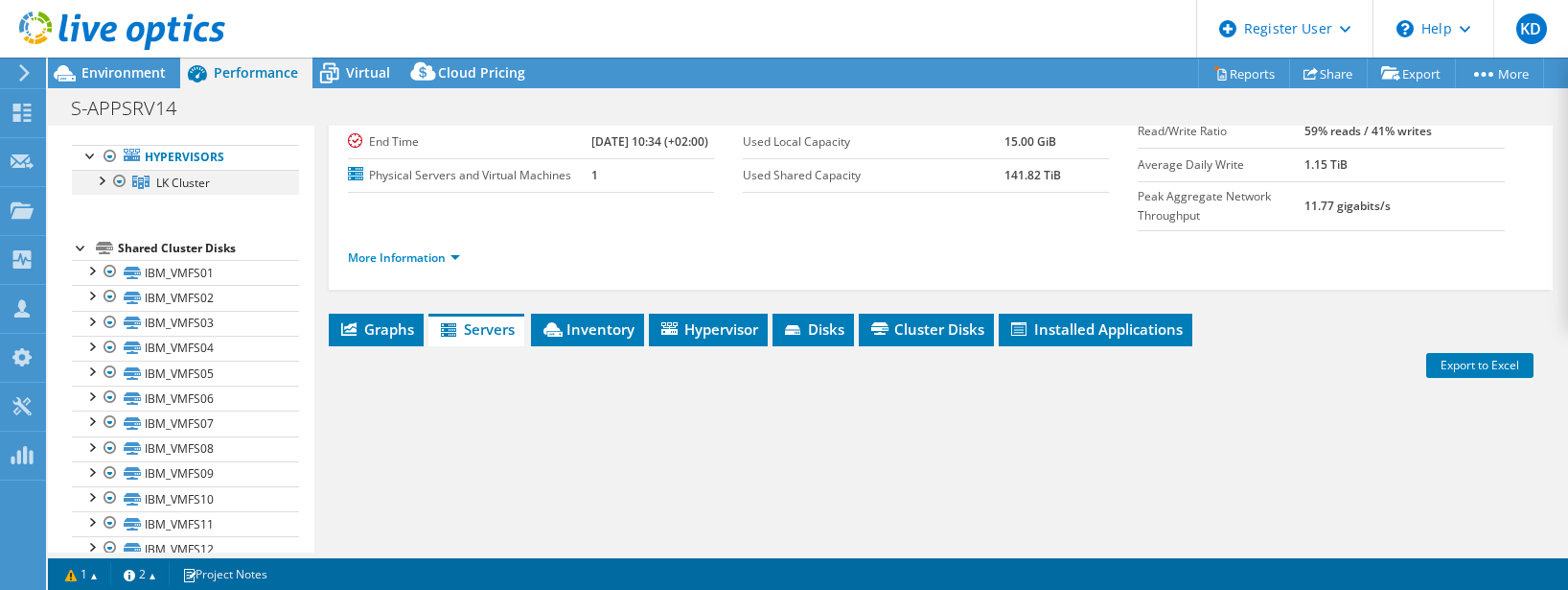
click at [103, 179] on div at bounding box center [101, 179] width 19 height 19
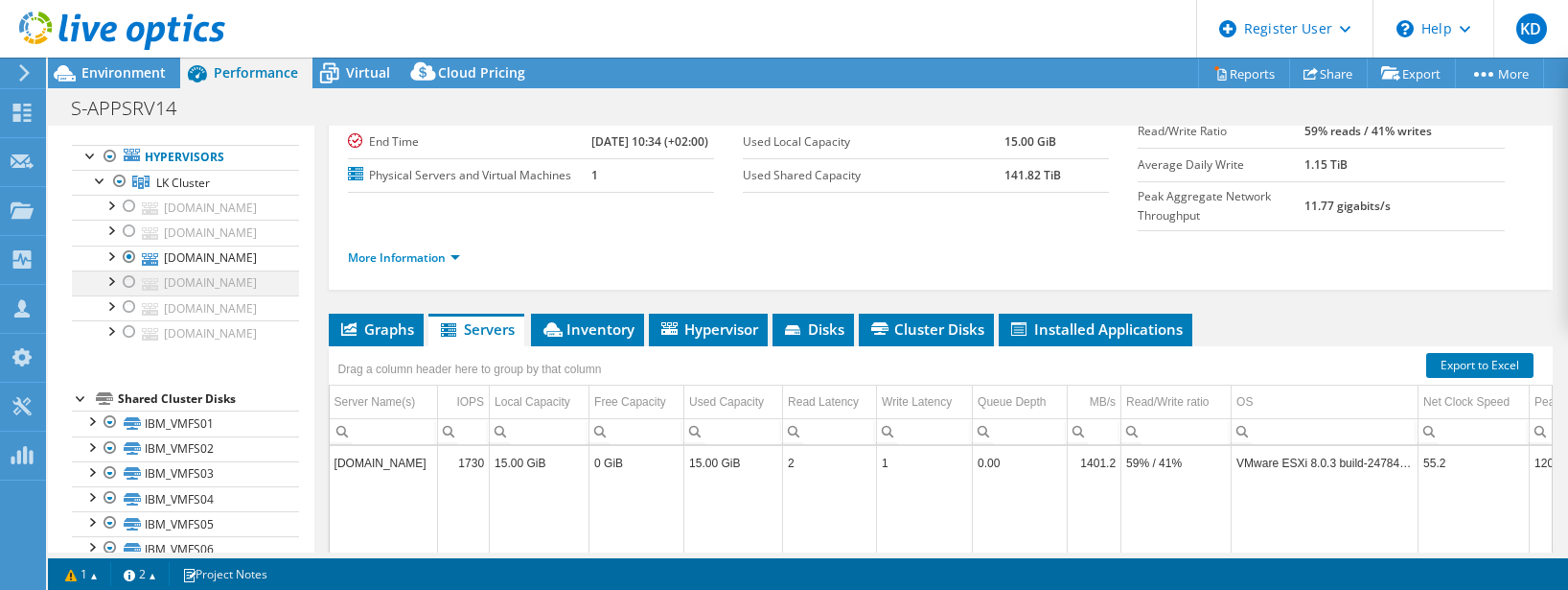
click at [133, 294] on div at bounding box center [130, 282] width 19 height 23
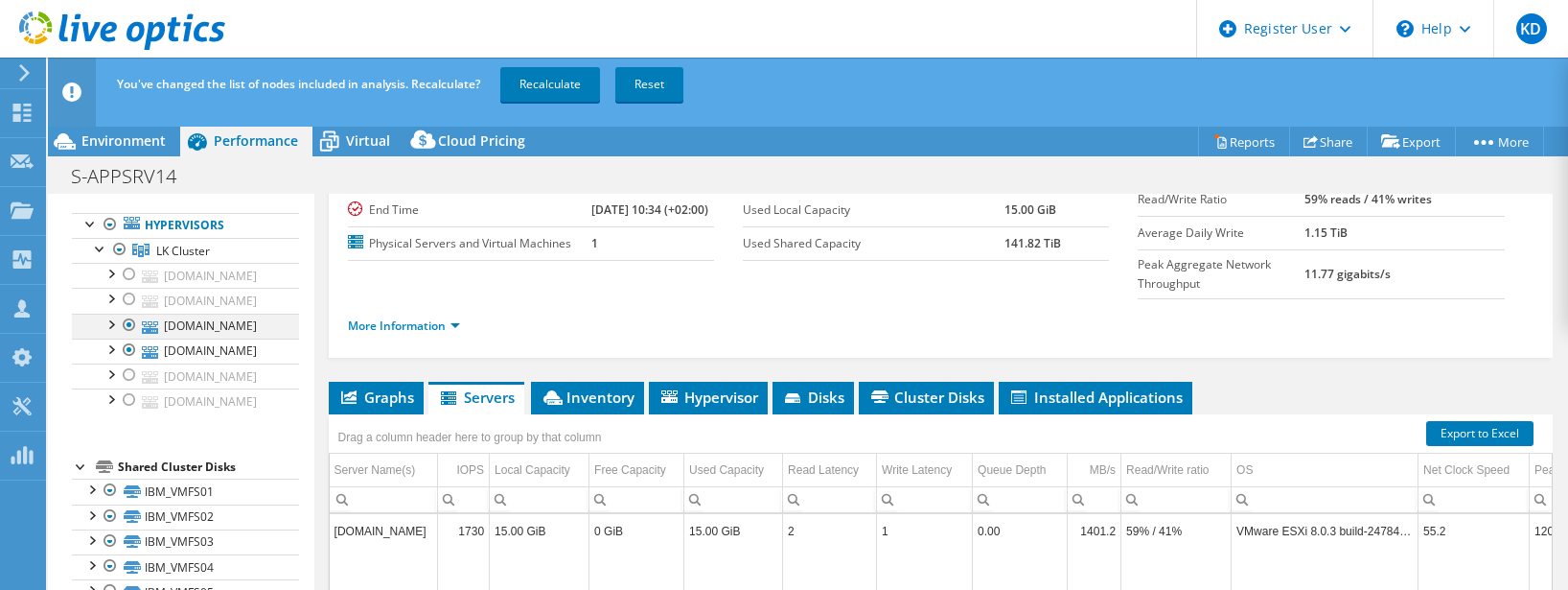
click at [129, 337] on div at bounding box center [130, 325] width 19 height 23
click at [567, 85] on link "Recalculate" at bounding box center [550, 85] width 100 height 35
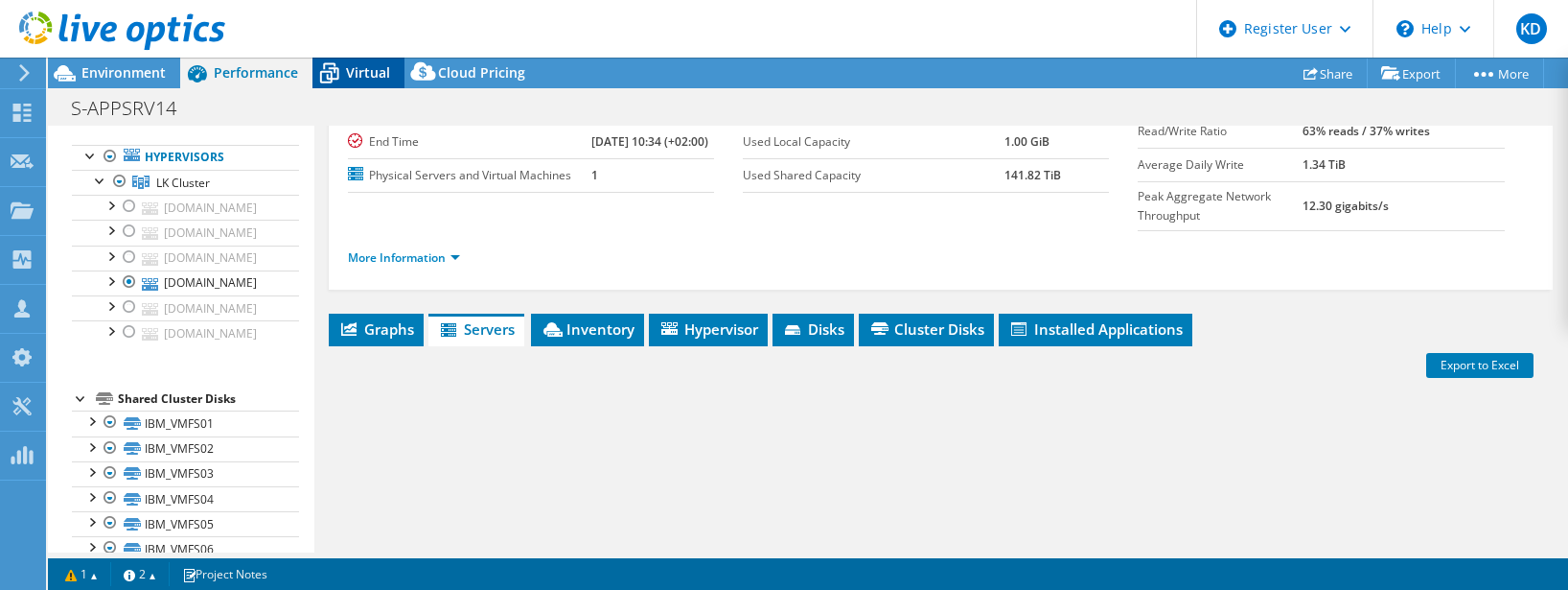
click at [362, 76] on span "Virtual" at bounding box center [368, 72] width 44 height 18
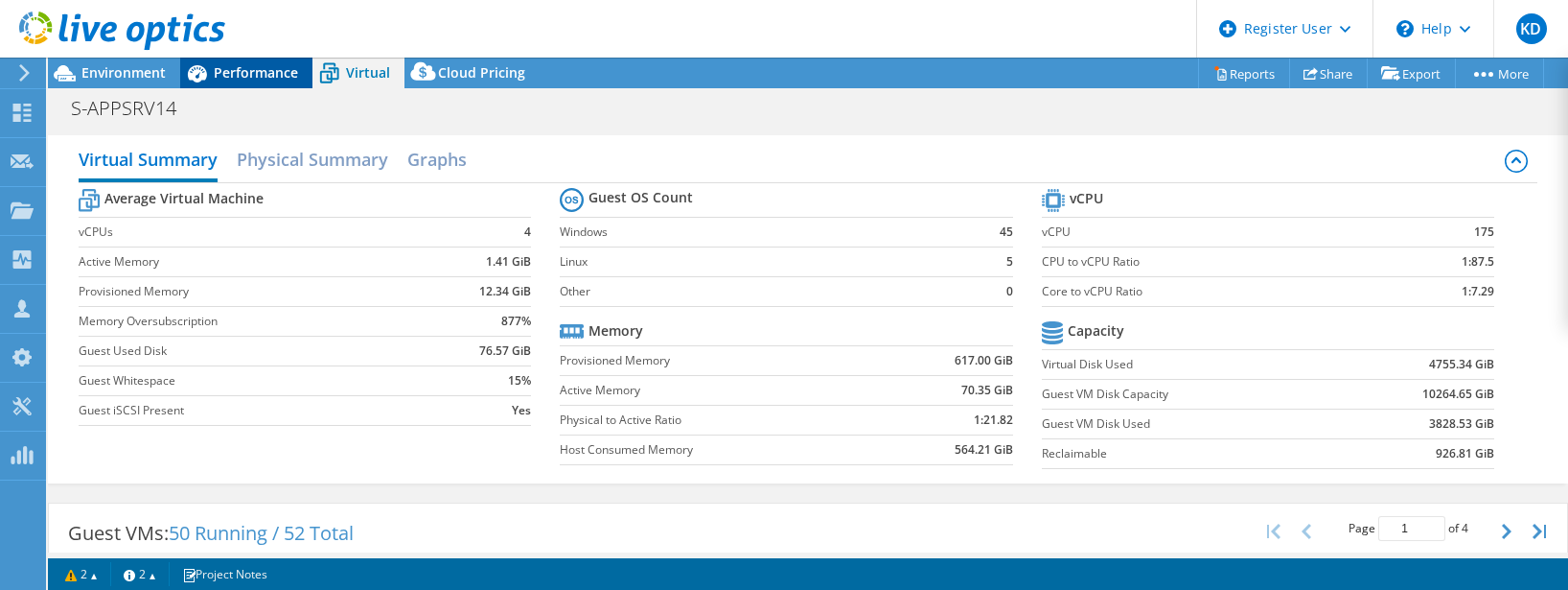
click at [226, 80] on span "Performance" at bounding box center [256, 72] width 85 height 18
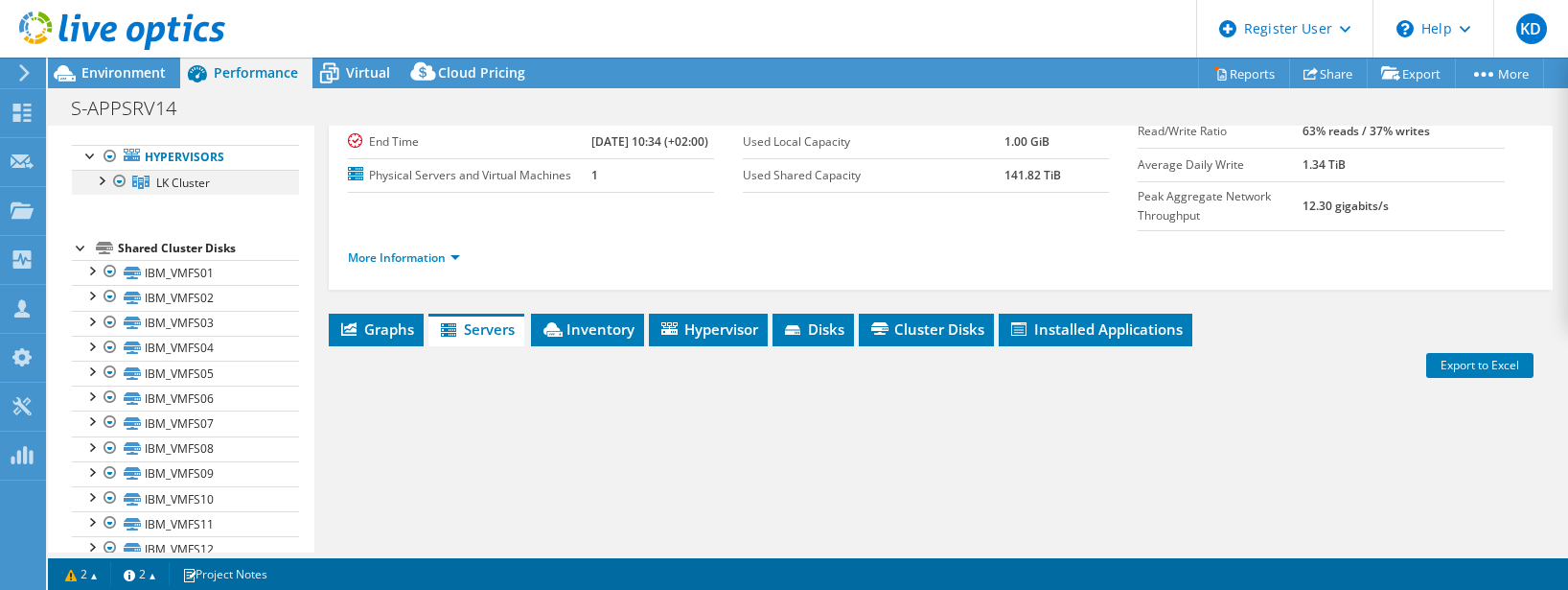
click at [100, 179] on div at bounding box center [101, 179] width 19 height 19
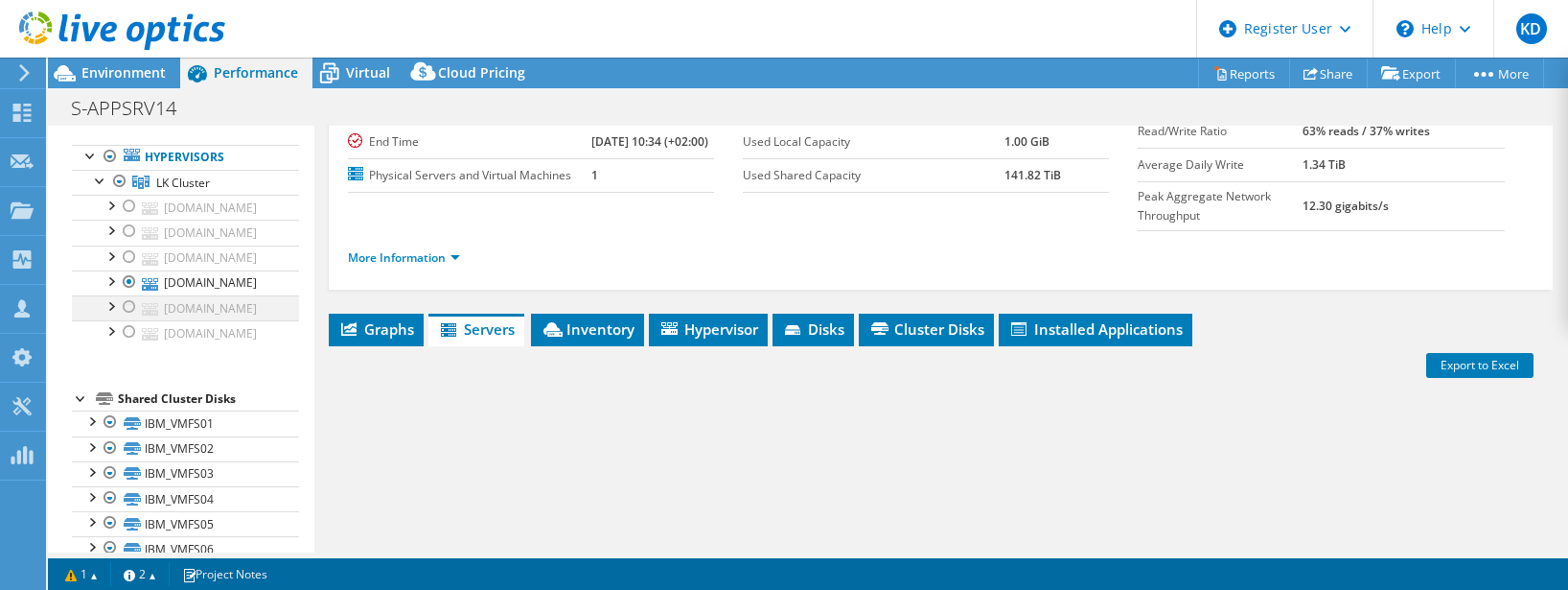
click at [127, 319] on div at bounding box center [130, 307] width 19 height 23
click at [129, 294] on div at bounding box center [130, 282] width 19 height 23
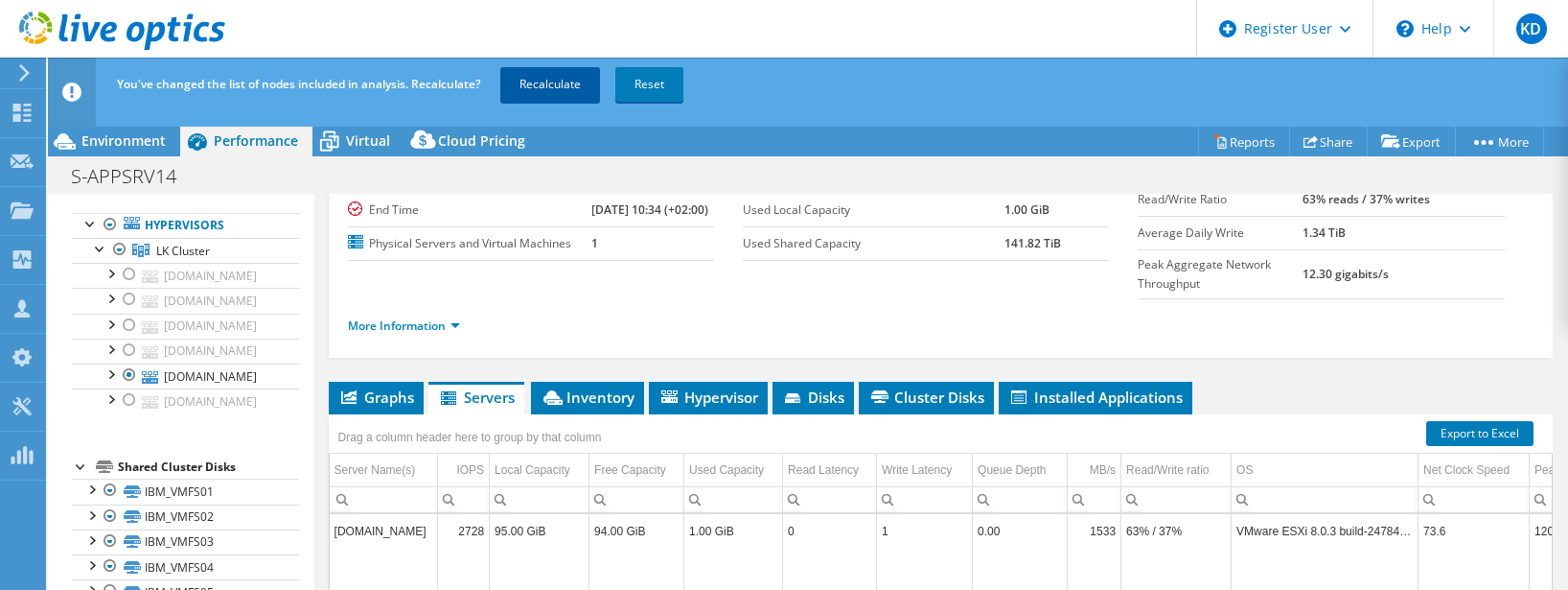
click at [529, 91] on link "Recalculate" at bounding box center [550, 85] width 100 height 35
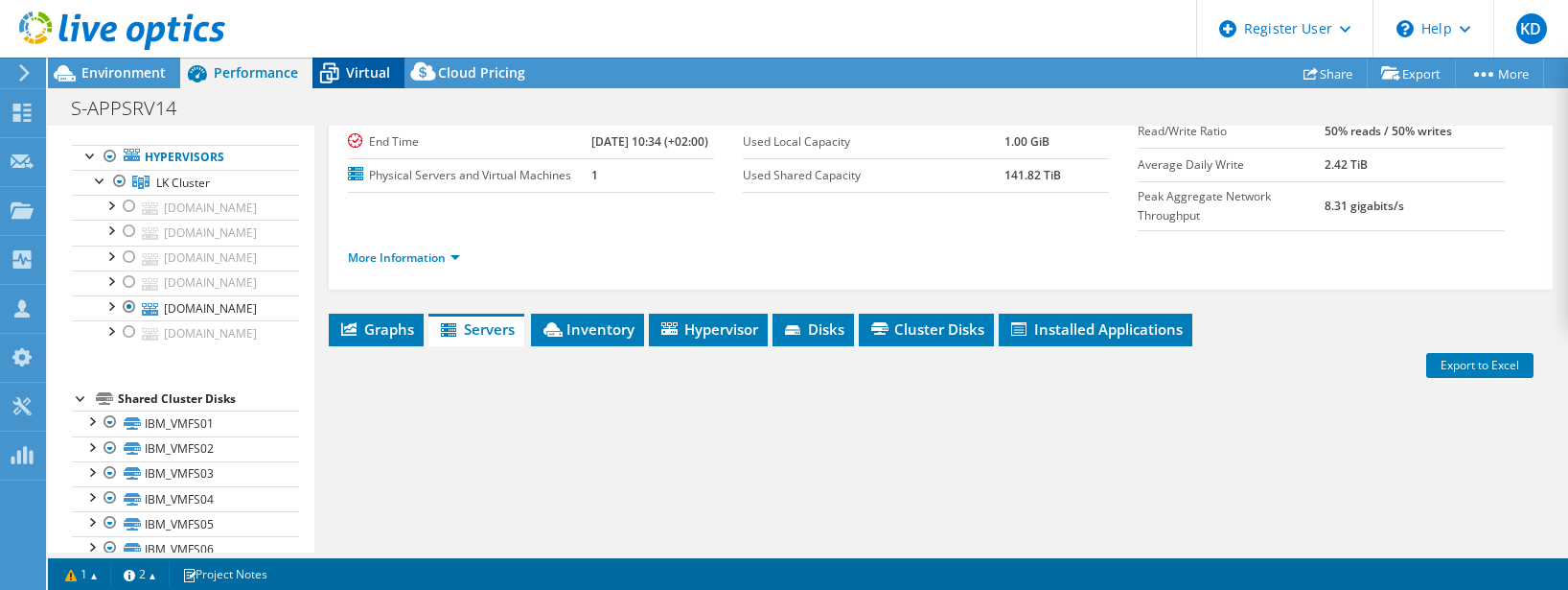
click at [380, 72] on span "Virtual" at bounding box center [368, 72] width 44 height 18
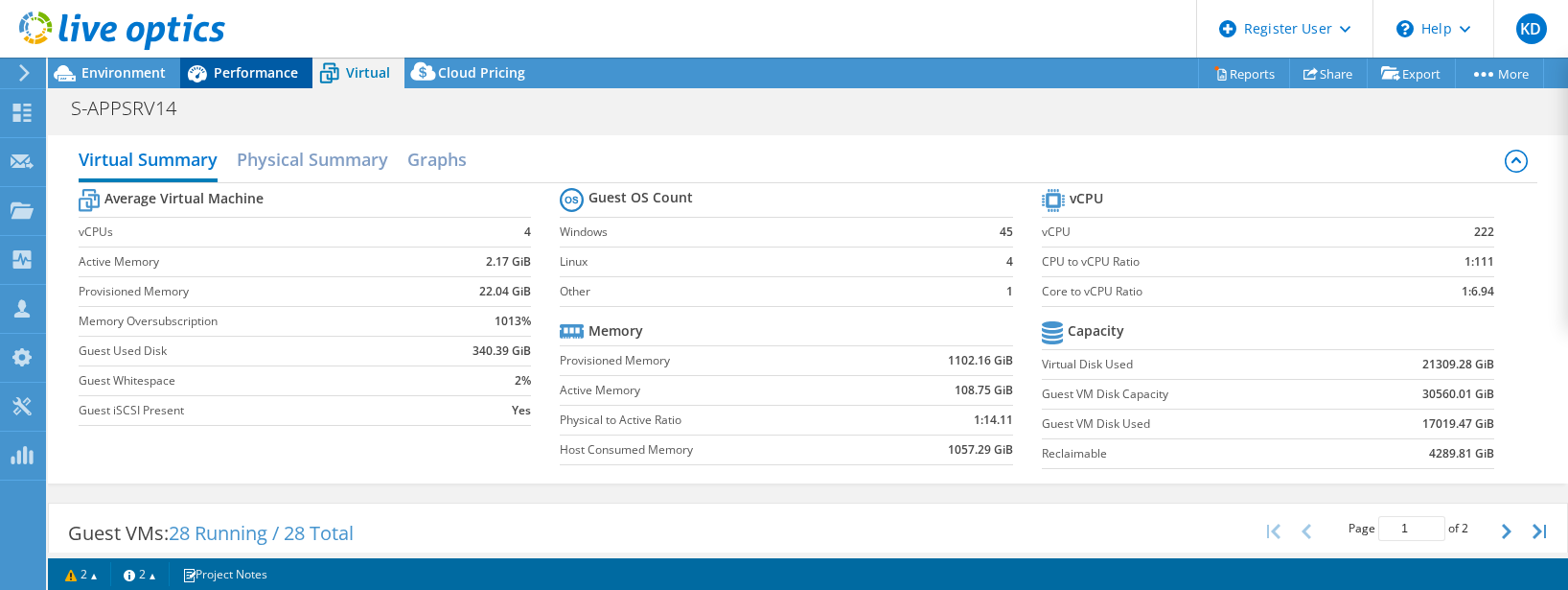
click at [268, 78] on span "Performance" at bounding box center [256, 72] width 85 height 18
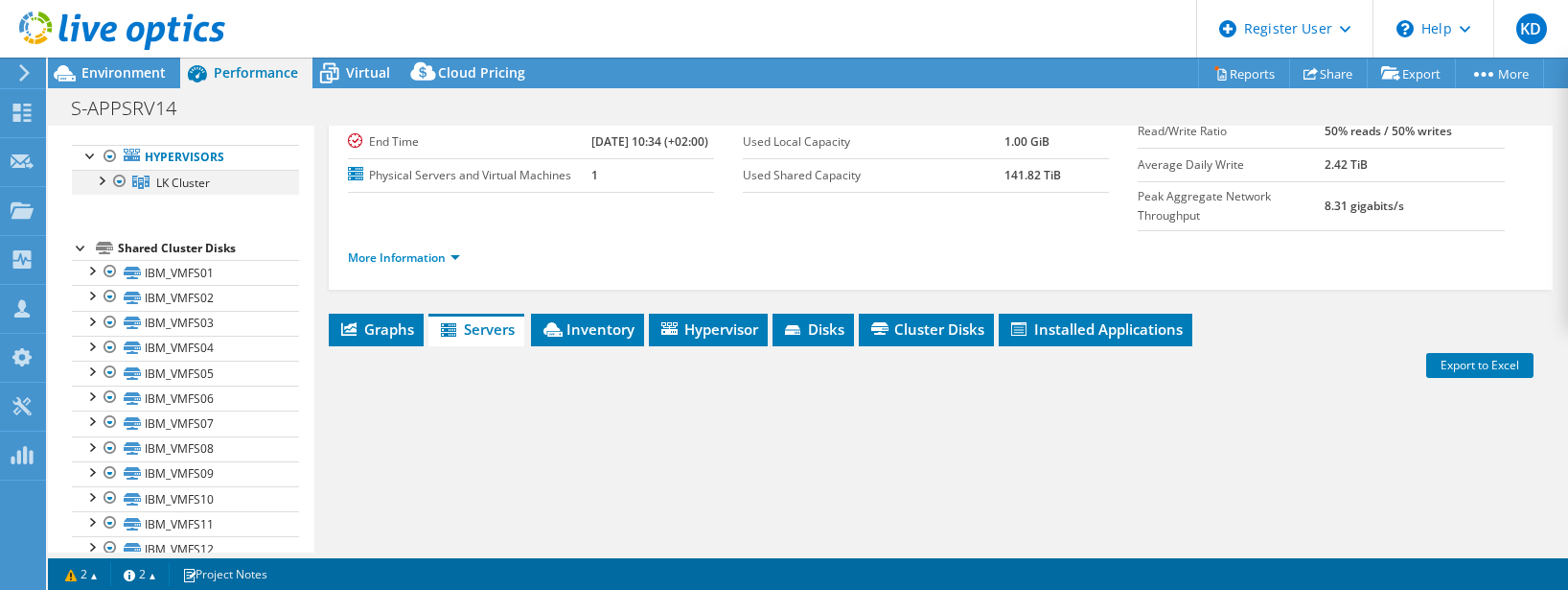
click at [104, 189] on div at bounding box center [101, 179] width 19 height 19
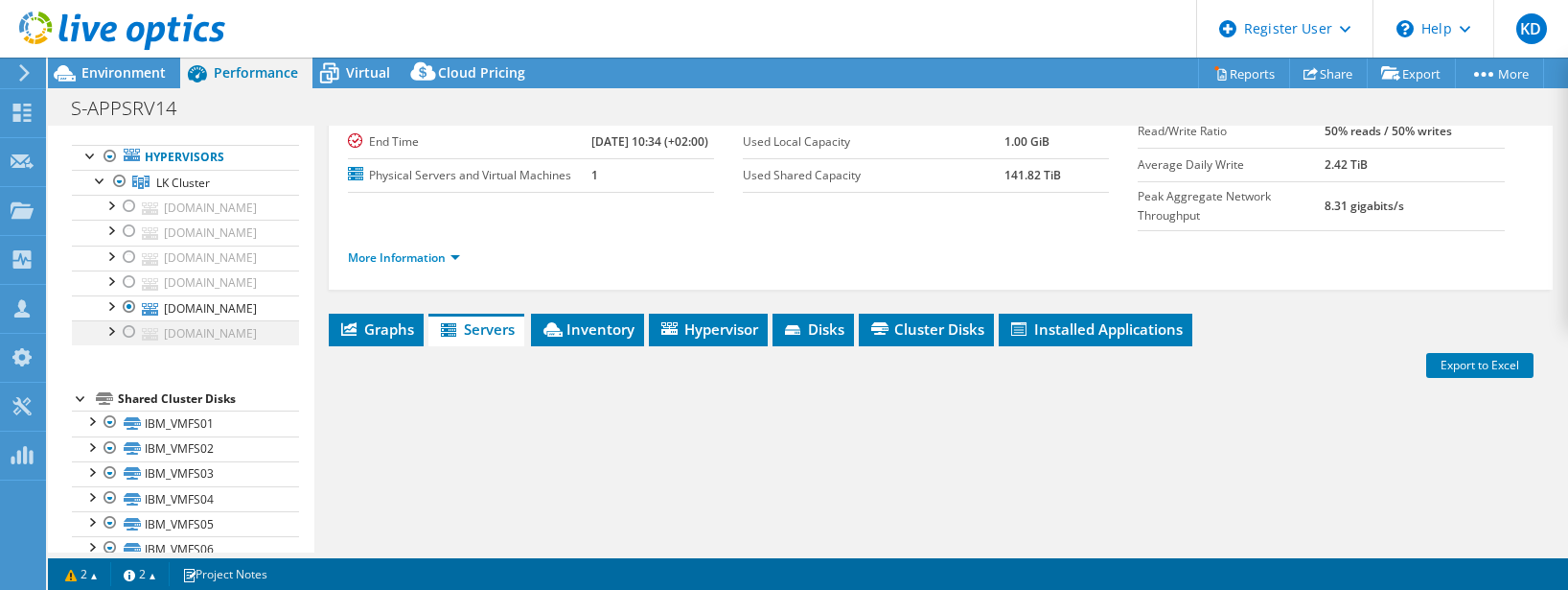
click at [135, 325] on div at bounding box center [130, 332] width 19 height 23
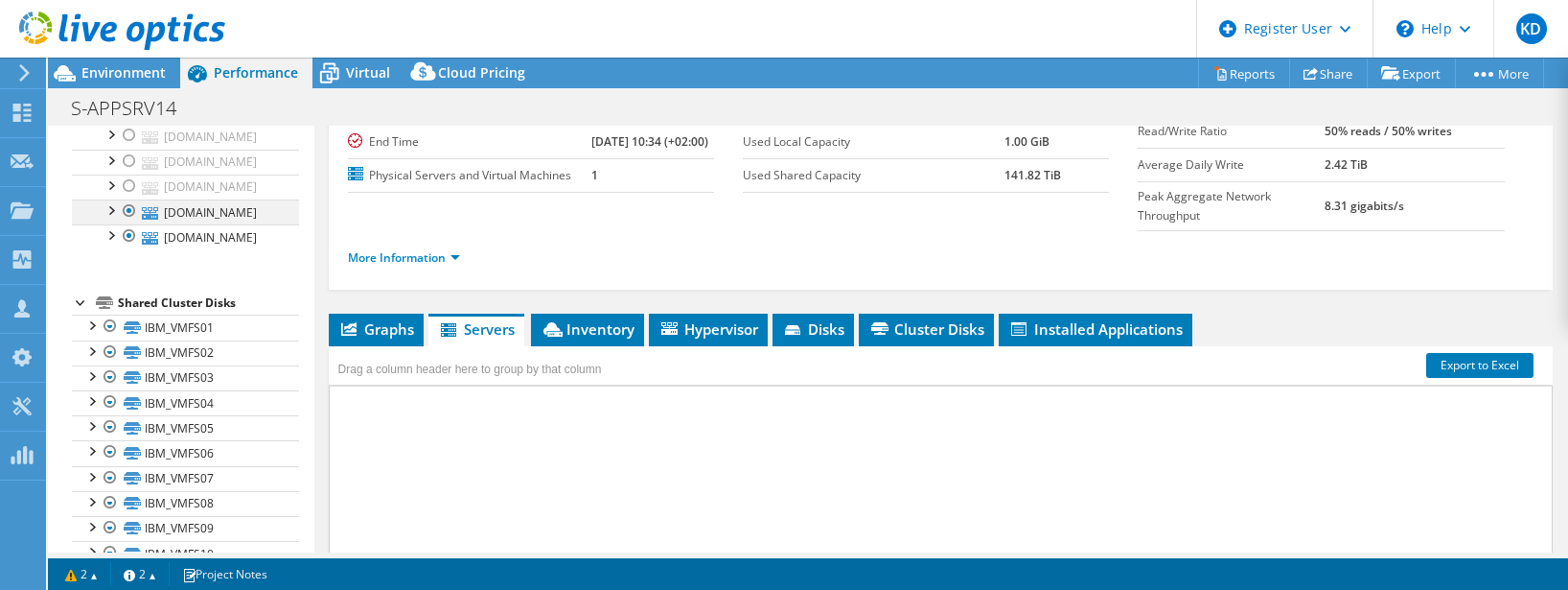
click at [131, 222] on div at bounding box center [130, 211] width 19 height 23
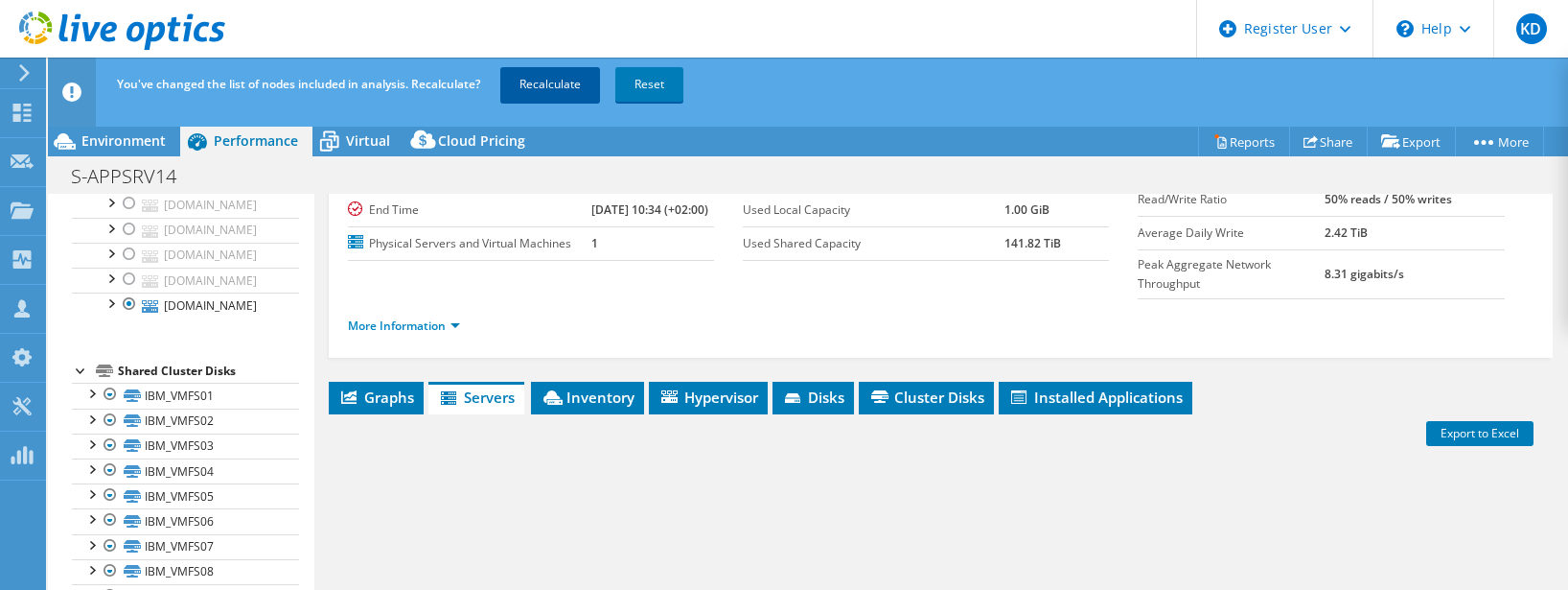
click at [550, 88] on link "Recalculate" at bounding box center [550, 85] width 100 height 35
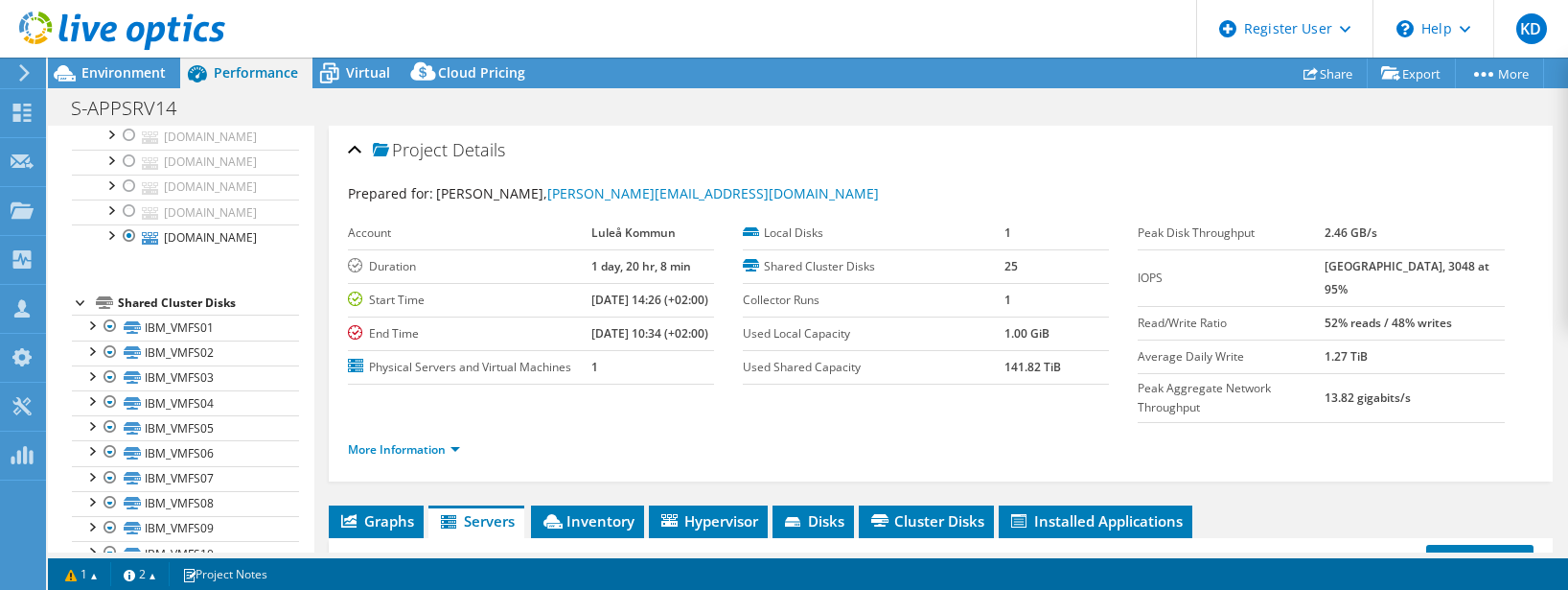
click at [336, 76] on icon at bounding box center [329, 73] width 34 height 34
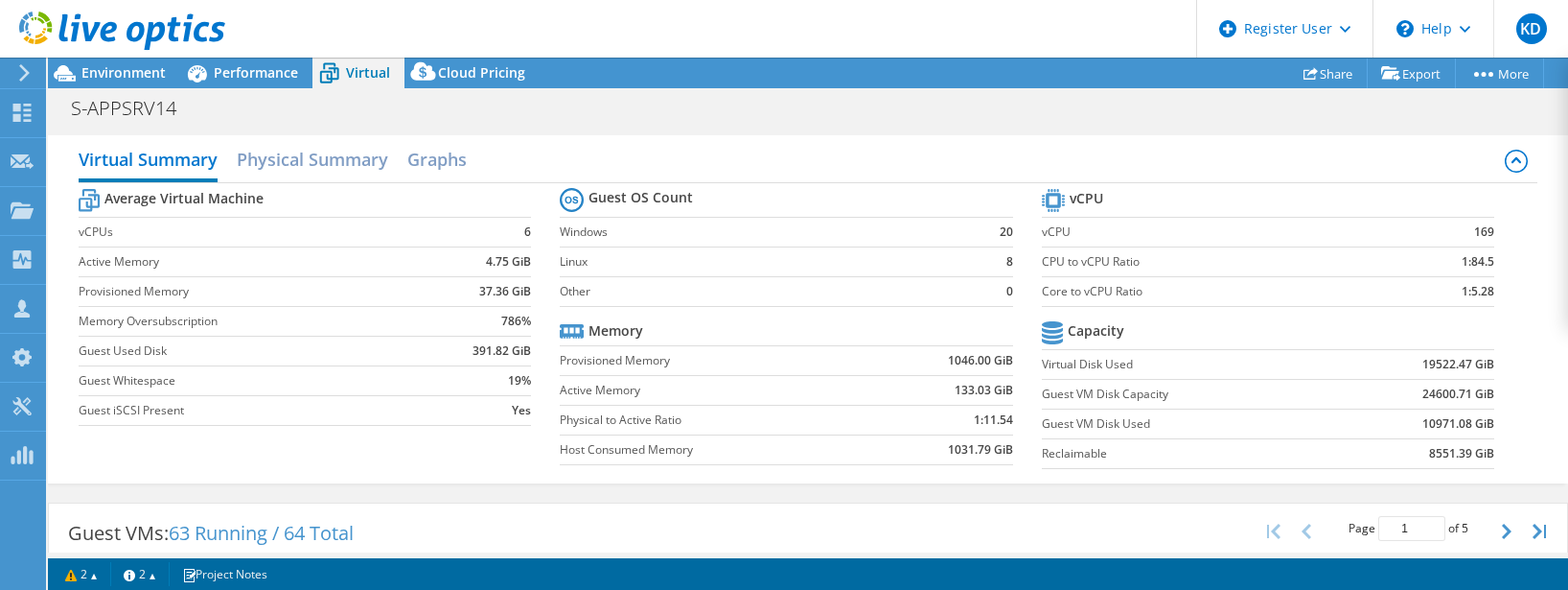
scroll to position [192, 0]
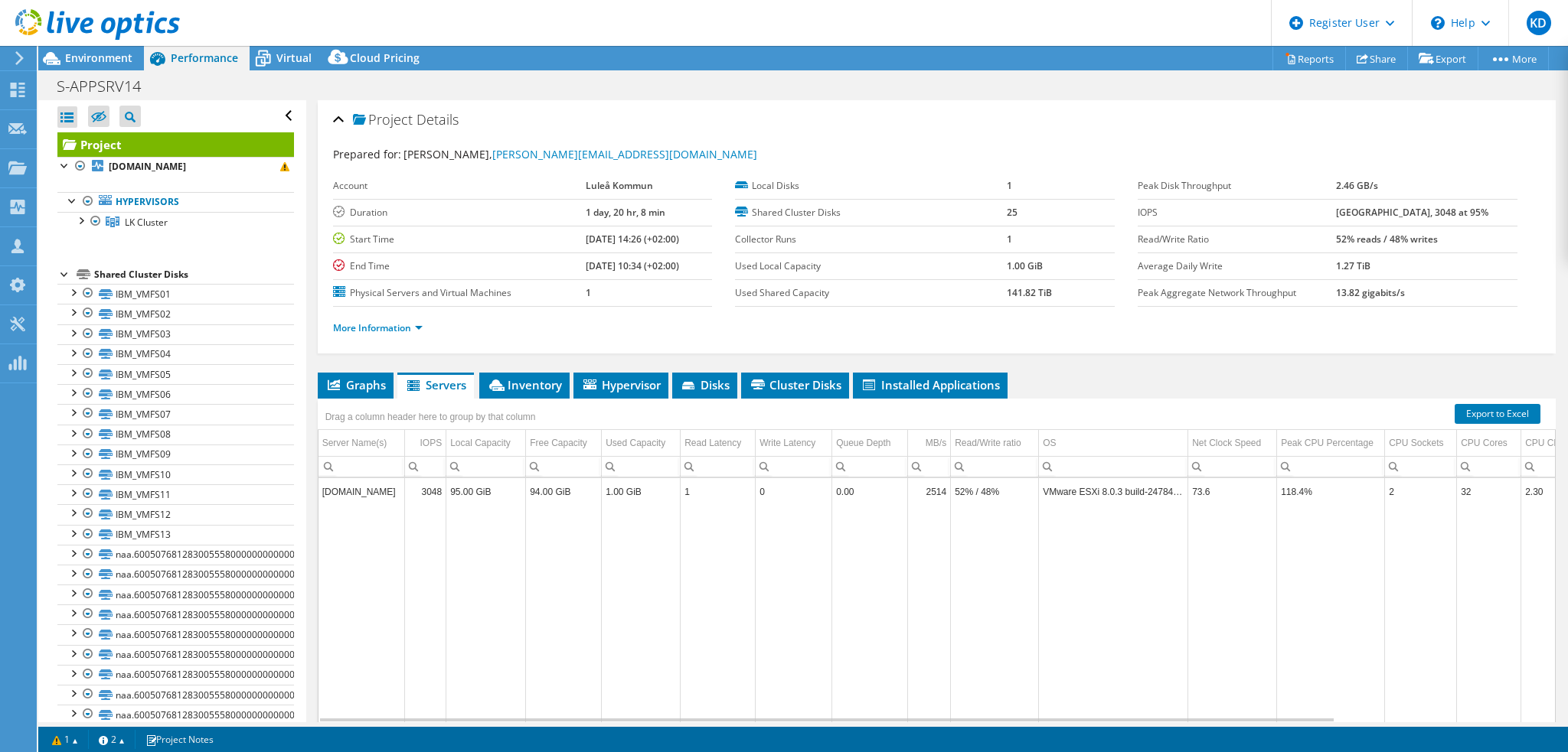
select select "USD"
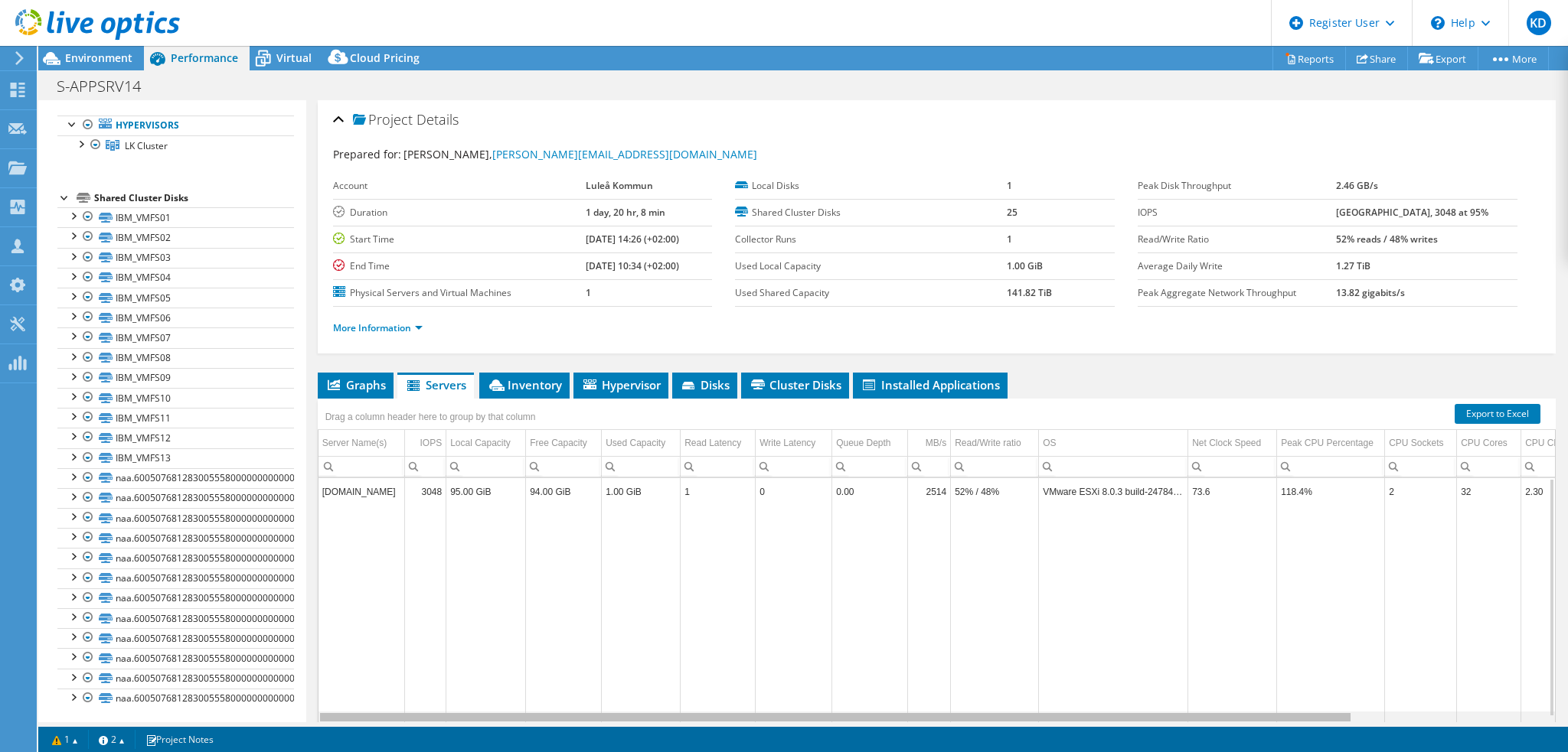
drag, startPoint x: 1072, startPoint y: 716, endPoint x: 1041, endPoint y: 691, distance: 39.8
click at [1066, 691] on body "KD Dell User [PERSON_NAME] [PERSON_NAME][EMAIL_ADDRESS][DOMAIN_NAME] Dell My Pr…" at bounding box center [784, 376] width 1568 height 752
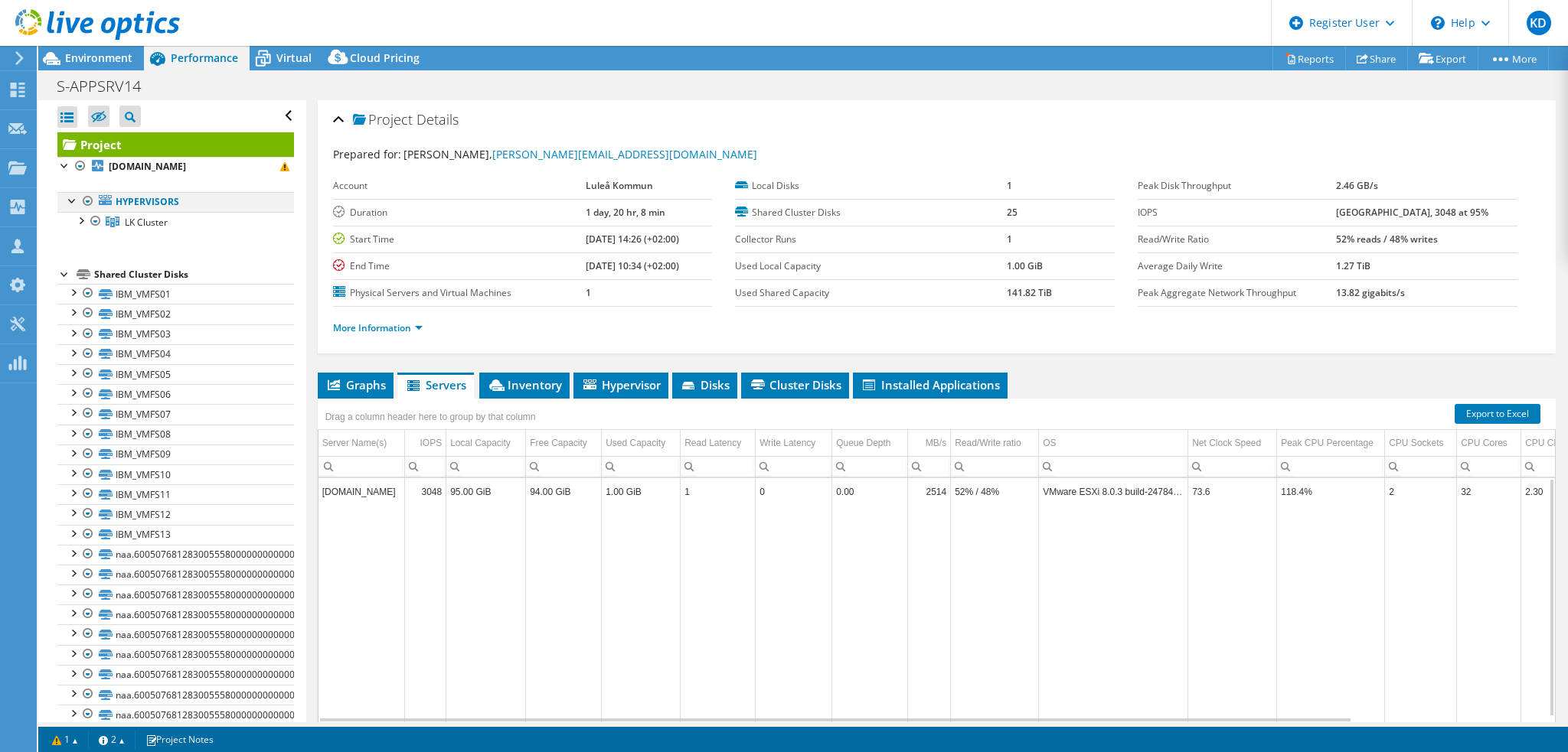
click at [86, 199] on div at bounding box center [88, 201] width 15 height 18
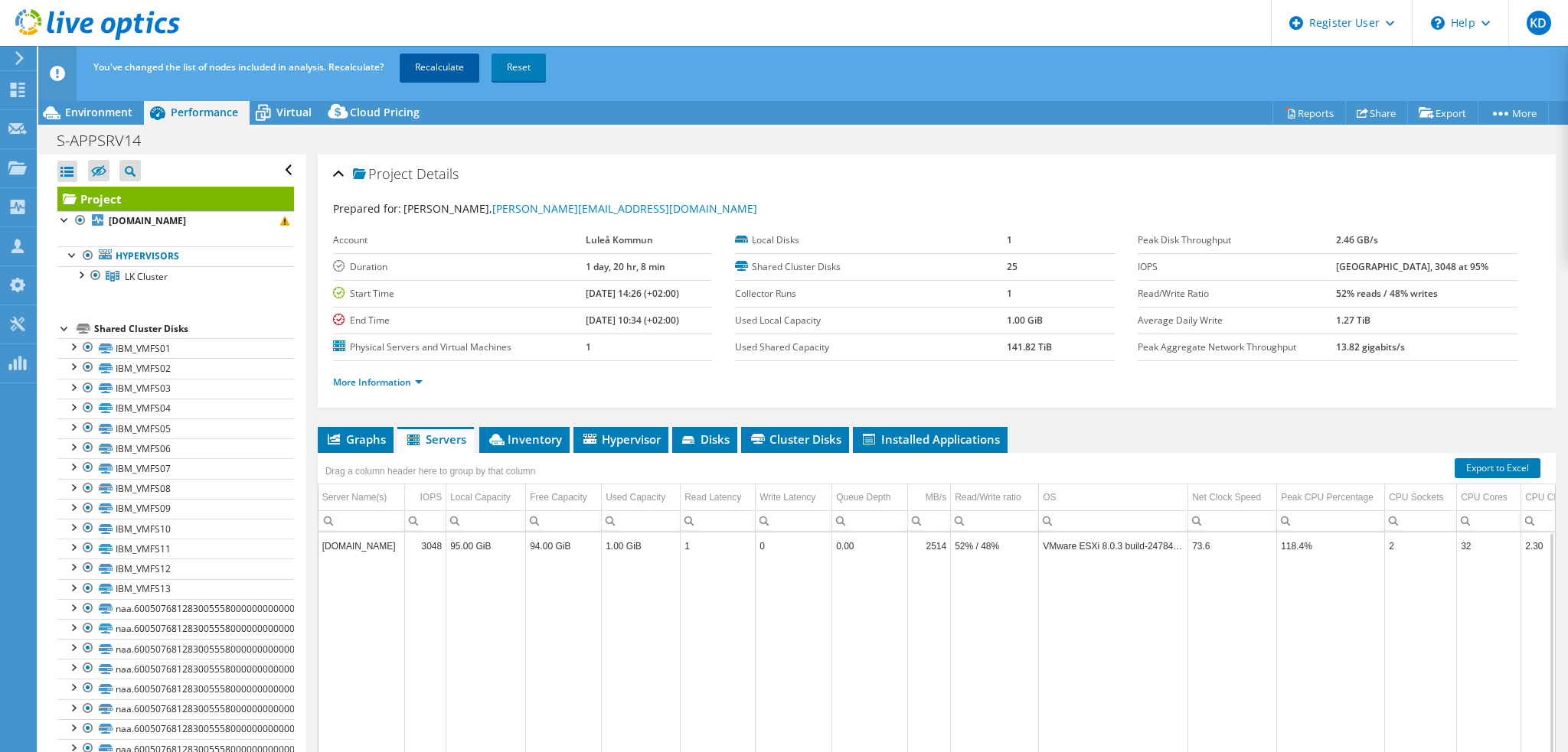
click at [455, 61] on link "Recalculate" at bounding box center [439, 68] width 80 height 28
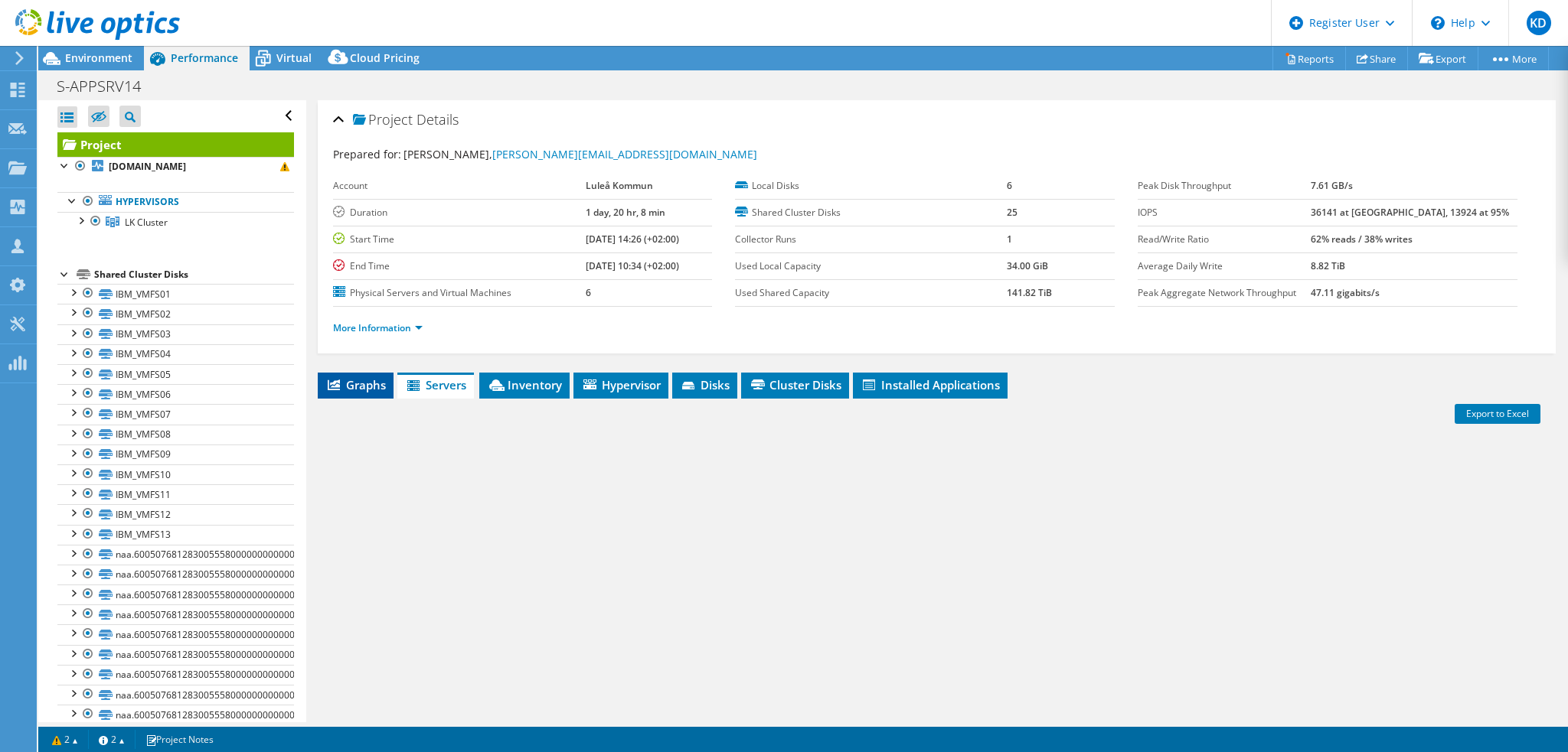
click at [367, 379] on span "Graphs" at bounding box center [355, 385] width 61 height 15
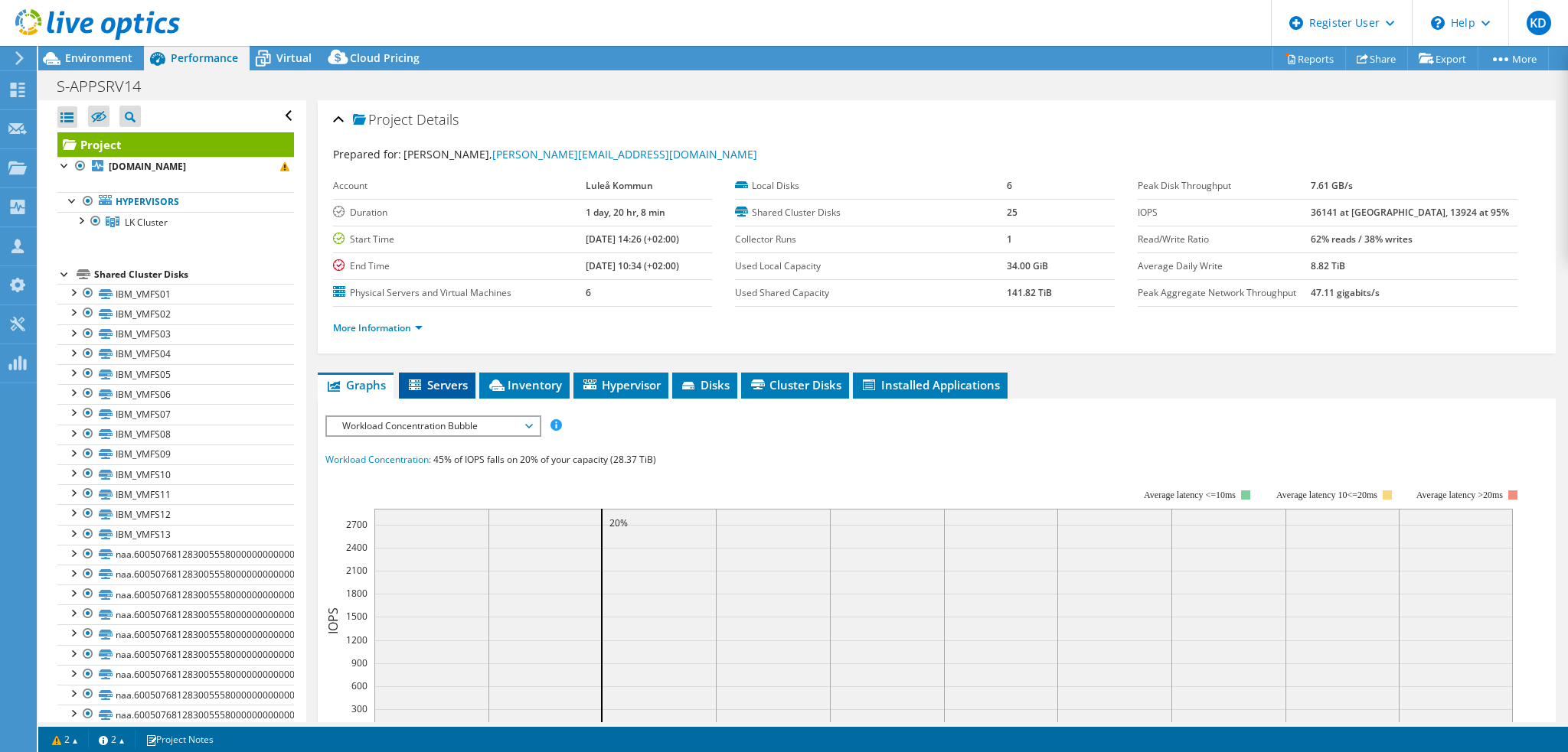
click at [419, 385] on icon at bounding box center [416, 386] width 15 height 13
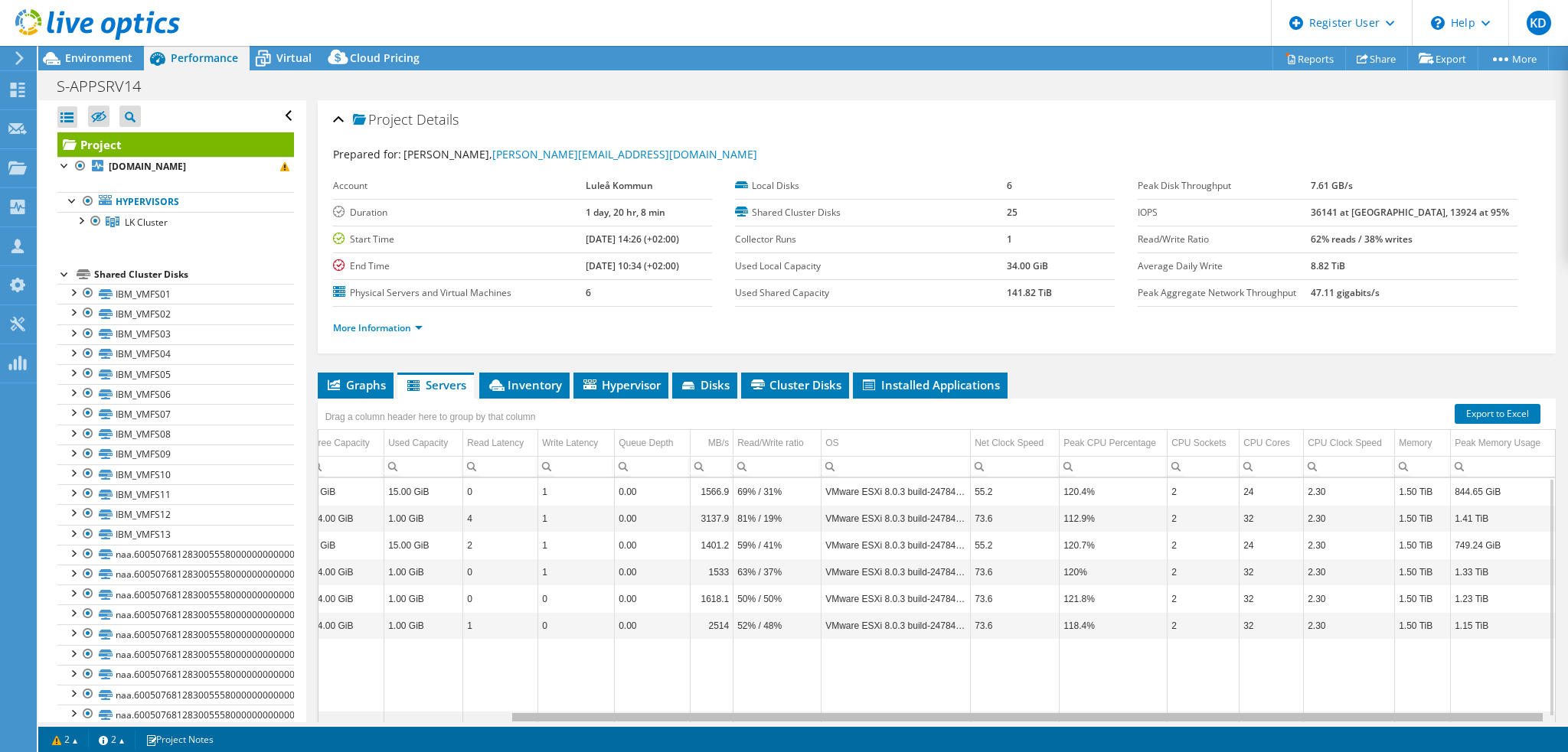
drag, startPoint x: 857, startPoint y: 714, endPoint x: 1151, endPoint y: 700, distance: 294.3
click at [1151, 700] on body "KD Dell User [PERSON_NAME] [PERSON_NAME][EMAIL_ADDRESS][DOMAIN_NAME] Dell My Pr…" at bounding box center [784, 376] width 1568 height 752
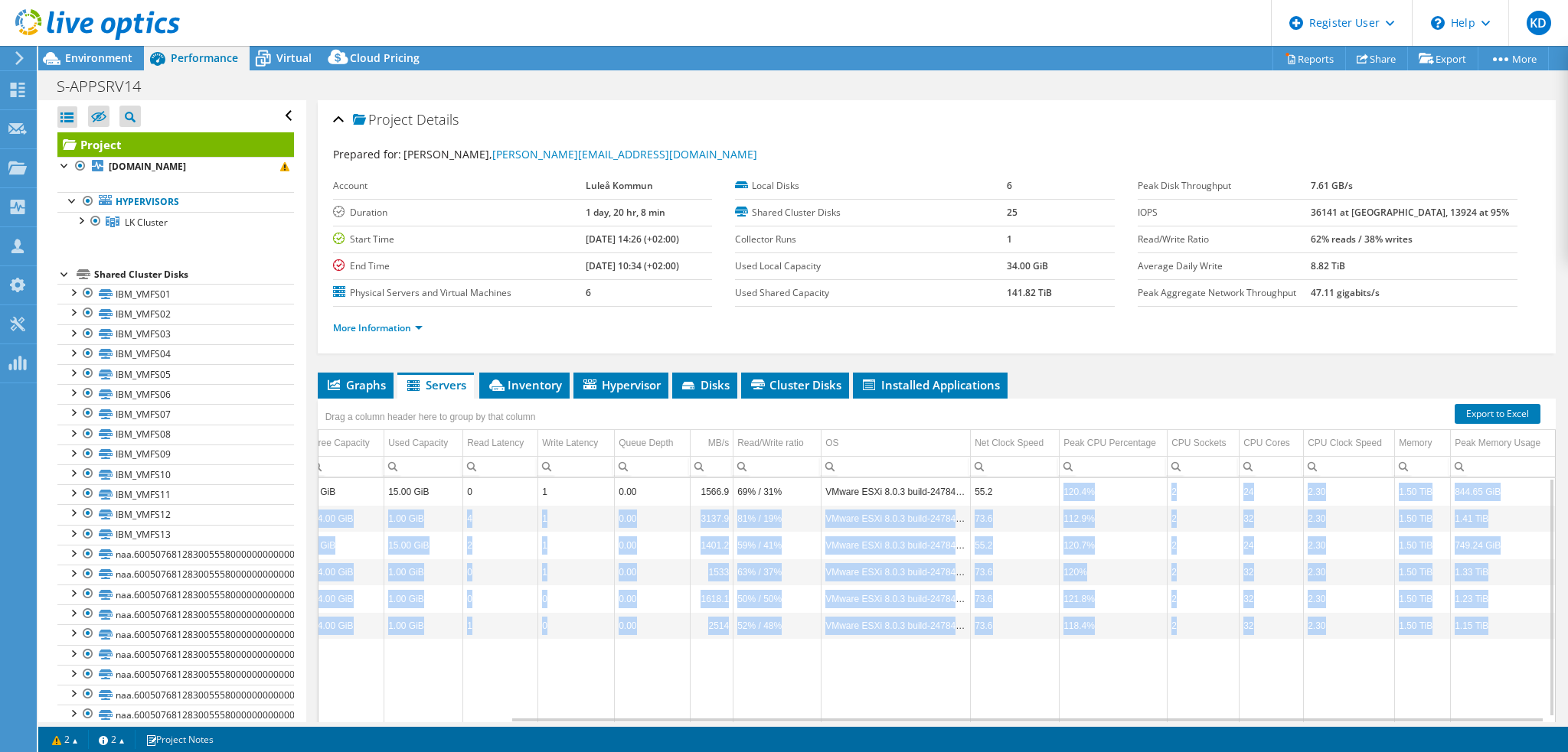
drag, startPoint x: 1054, startPoint y: 485, endPoint x: 1114, endPoint y: 638, distance: 164.3
click at [1114, 638] on tbody "[DOMAIN_NAME] 2388 15.00 GiB 0 GiB 15.00 GiB 0 1 0.00 1566.9 69% / 31% VMware E…" at bounding box center [828, 601] width 1454 height 246
click at [956, 540] on td "VMware ESXi 8.0.3 build-24784735" at bounding box center [896, 545] width 149 height 27
click at [920, 547] on td "VMware ESXi 8.0.3 build-24784735" at bounding box center [896, 545] width 149 height 27
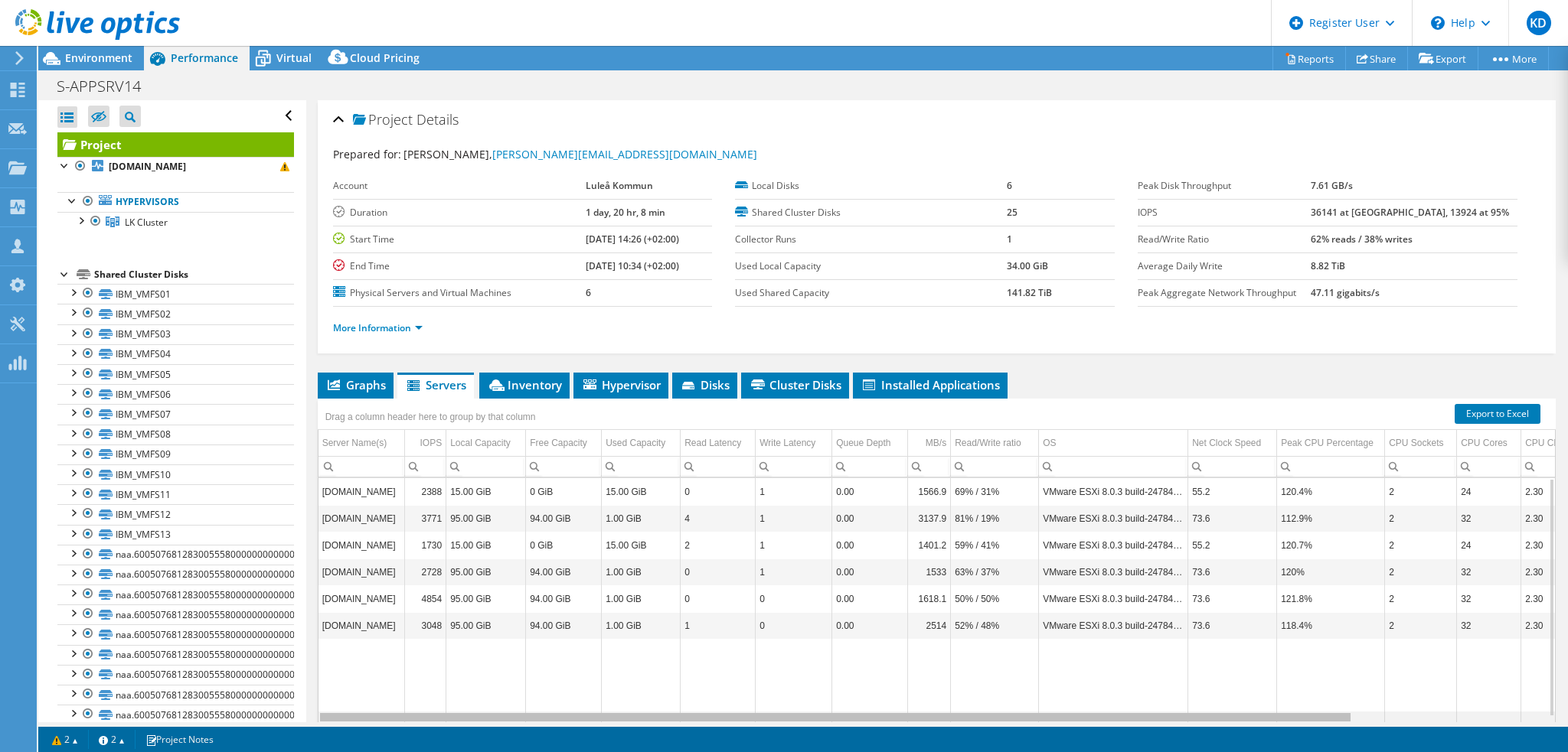
drag, startPoint x: 615, startPoint y: 717, endPoint x: 365, endPoint y: 712, distance: 250.0
click at [365, 712] on body "KD Dell User [PERSON_NAME] [PERSON_NAME][EMAIL_ADDRESS][DOMAIN_NAME] Dell My Pr…" at bounding box center [784, 376] width 1568 height 752
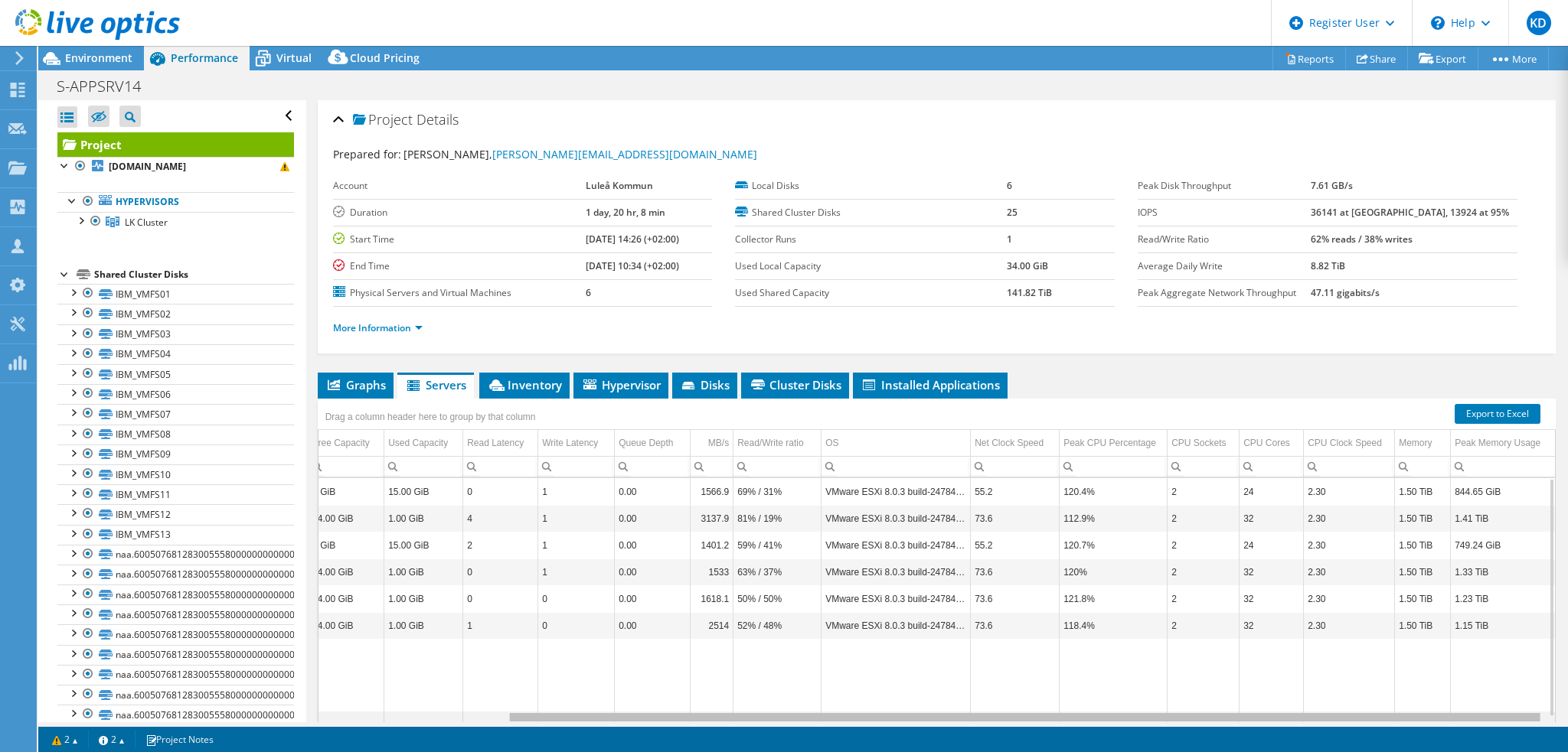
scroll to position [0, 226]
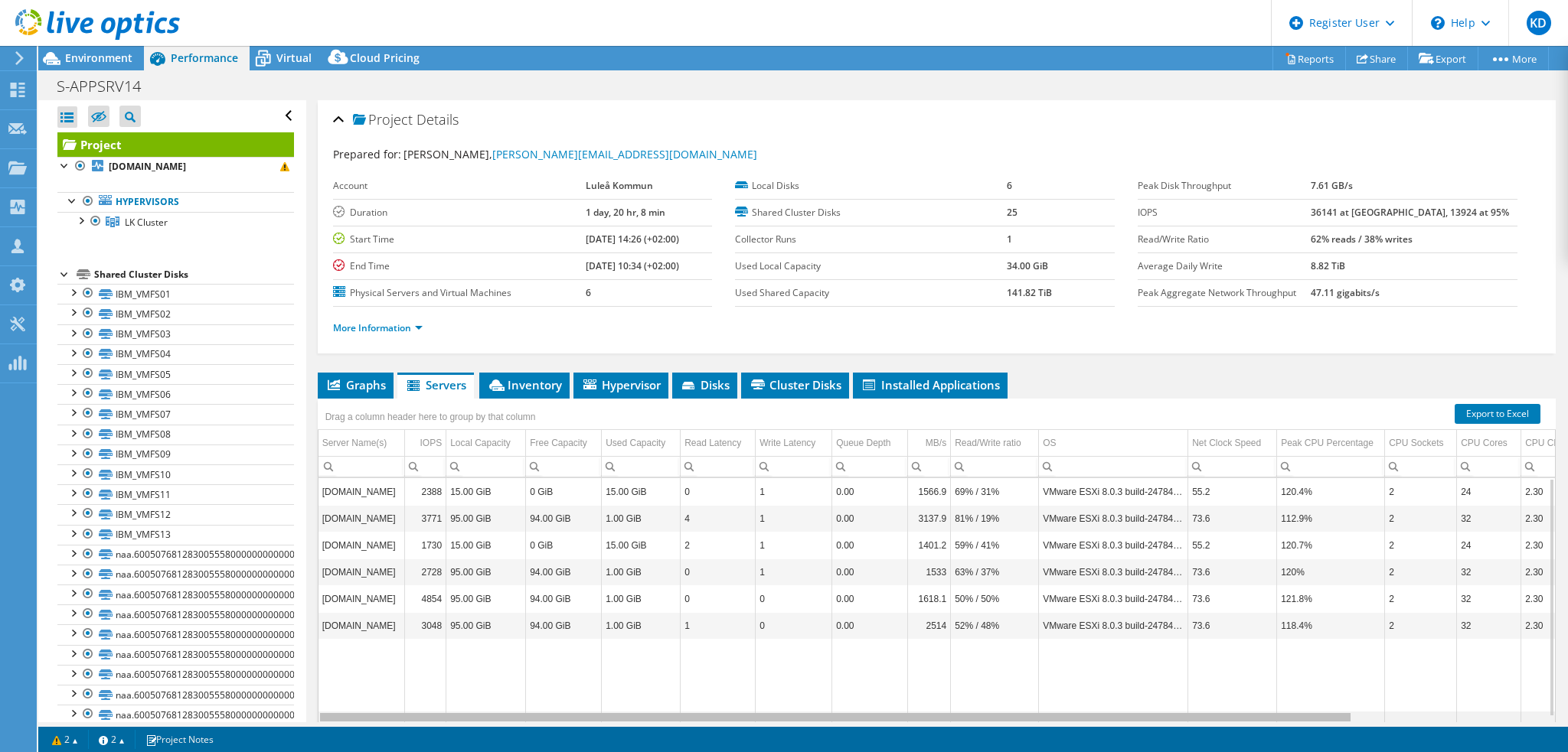
drag, startPoint x: 1092, startPoint y: 716, endPoint x: 992, endPoint y: 588, distance: 162.4
click at [1076, 644] on body "KD Dell User [PERSON_NAME] [PERSON_NAME][EMAIL_ADDRESS][DOMAIN_NAME] Dell My Pr…" at bounding box center [784, 376] width 1568 height 752
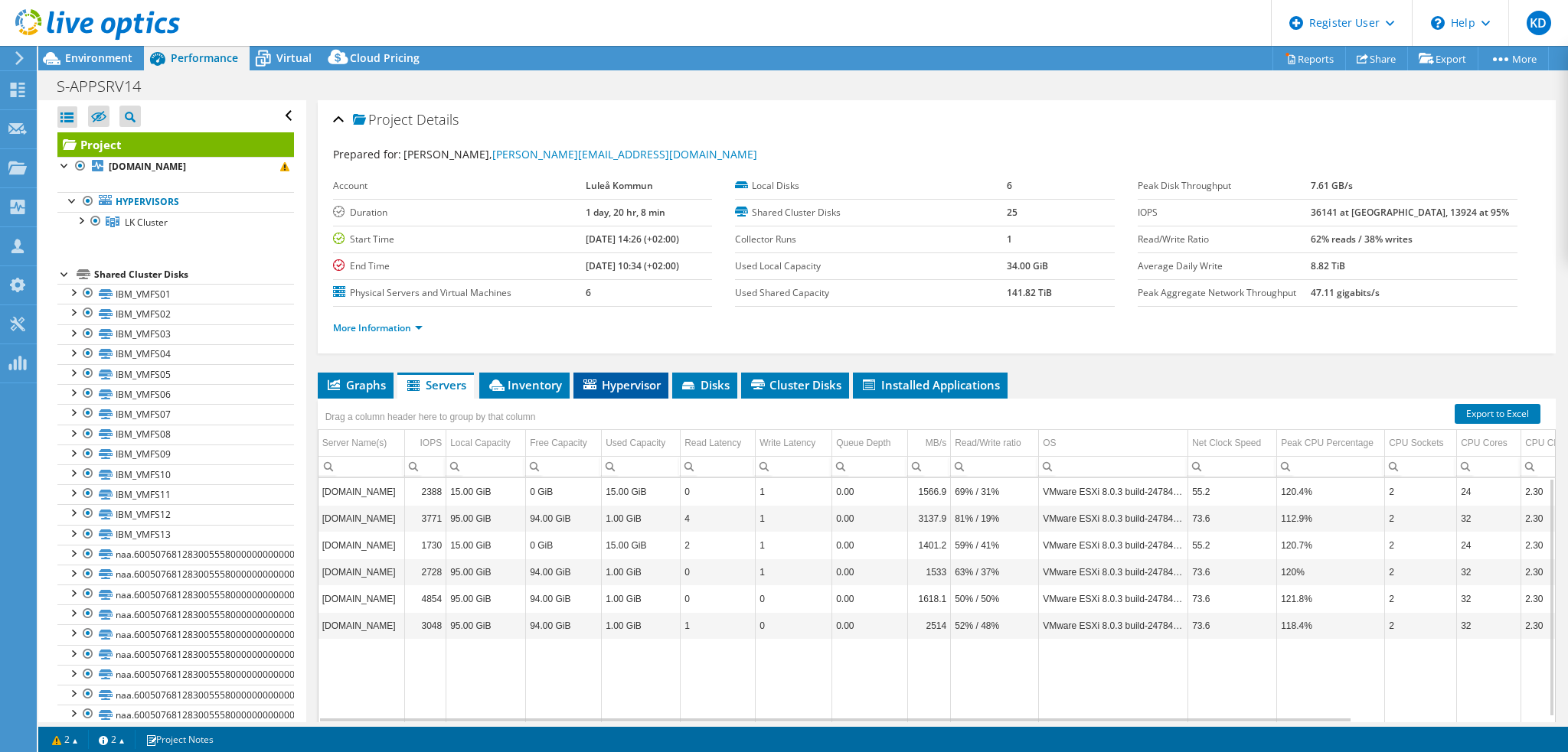
click at [632, 377] on span "Hypervisor" at bounding box center [621, 385] width 80 height 15
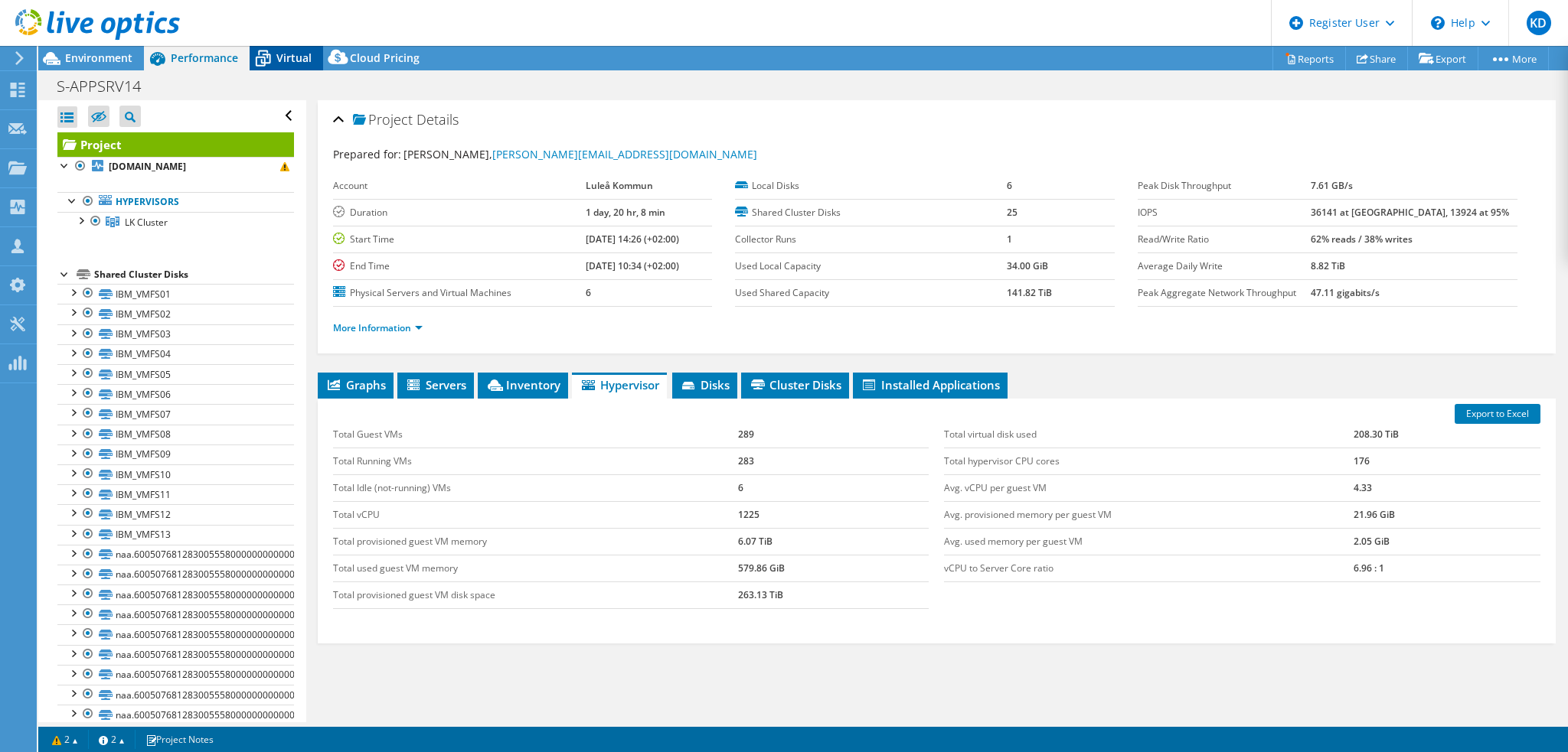
click at [291, 51] on span "Virtual" at bounding box center [294, 58] width 35 height 15
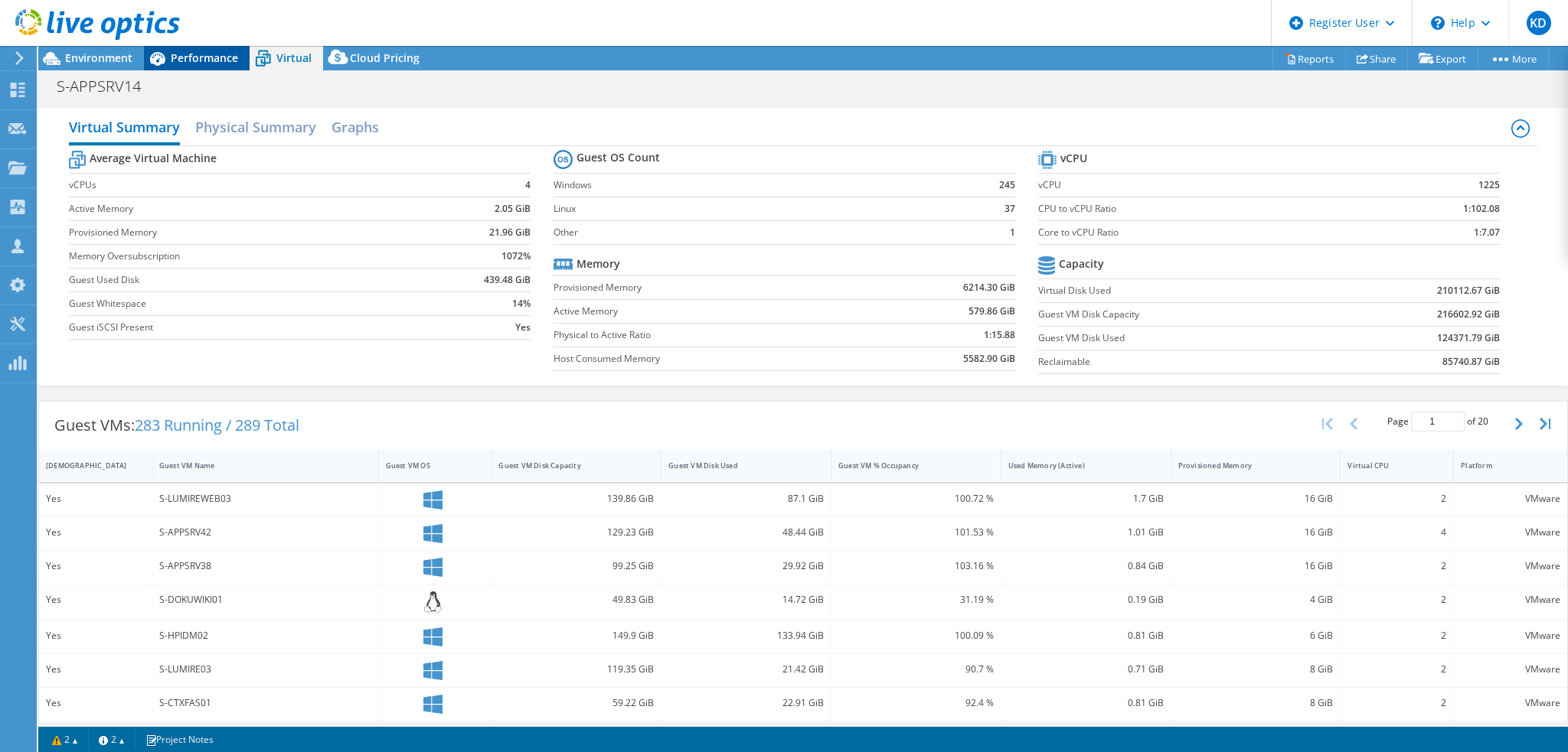
click at [195, 55] on span "Performance" at bounding box center [204, 58] width 68 height 15
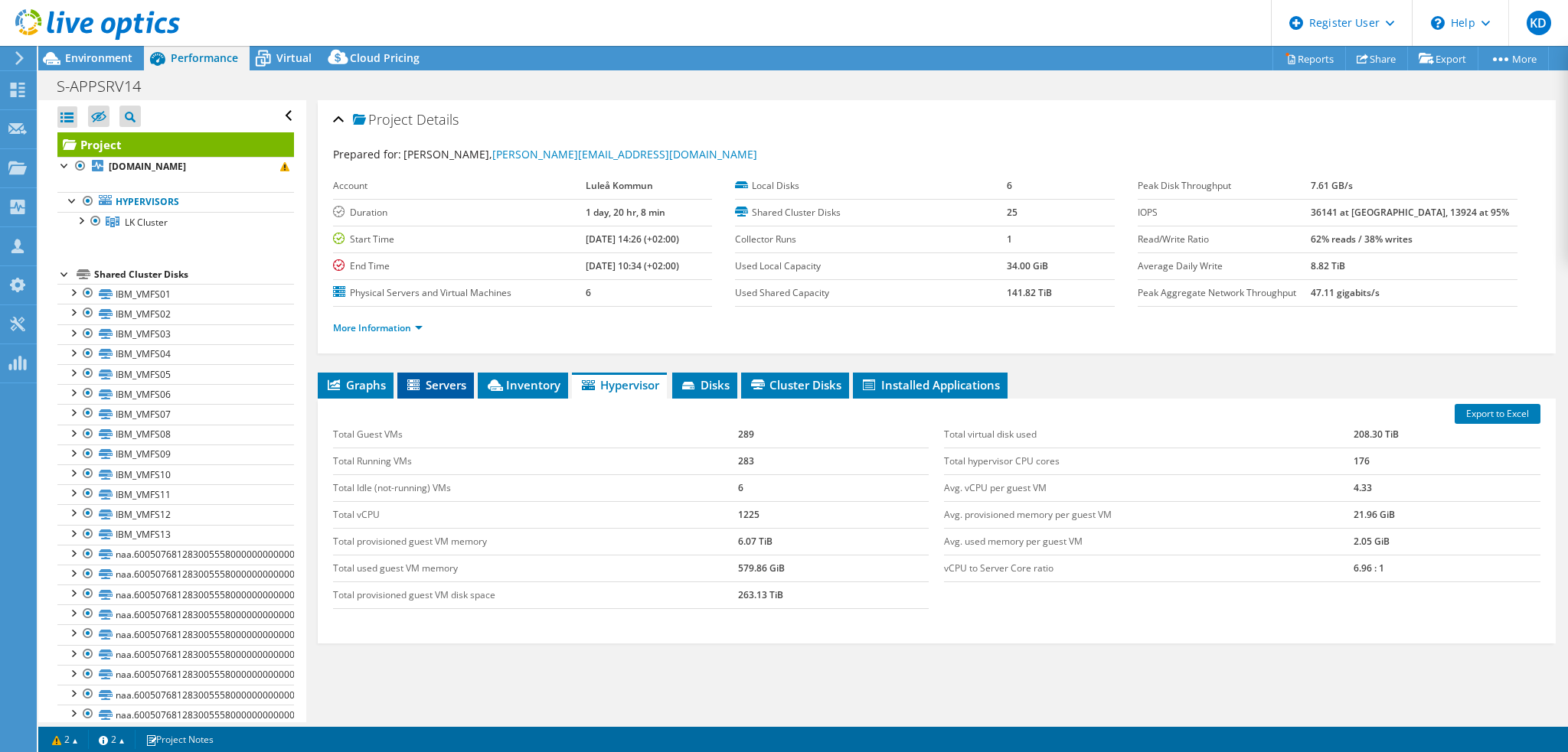
click at [448, 377] on span "Servers" at bounding box center [436, 385] width 61 height 15
